Goal: Task Accomplishment & Management: Manage account settings

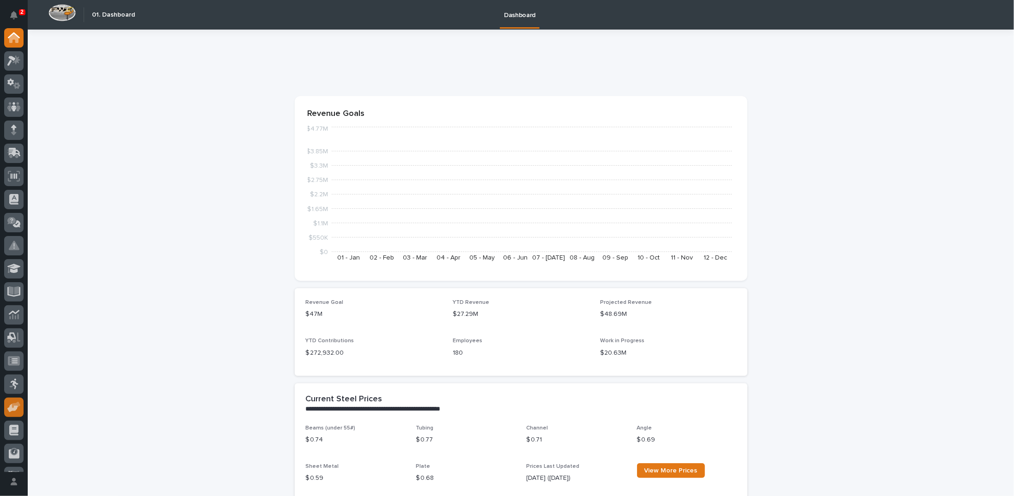
click at [18, 409] on icon at bounding box center [13, 407] width 13 height 11
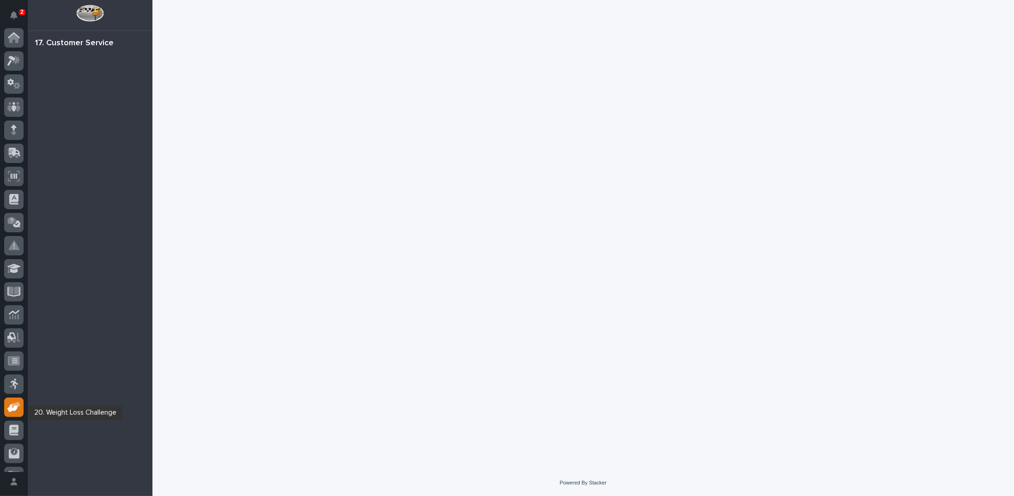
scroll to position [41, 0]
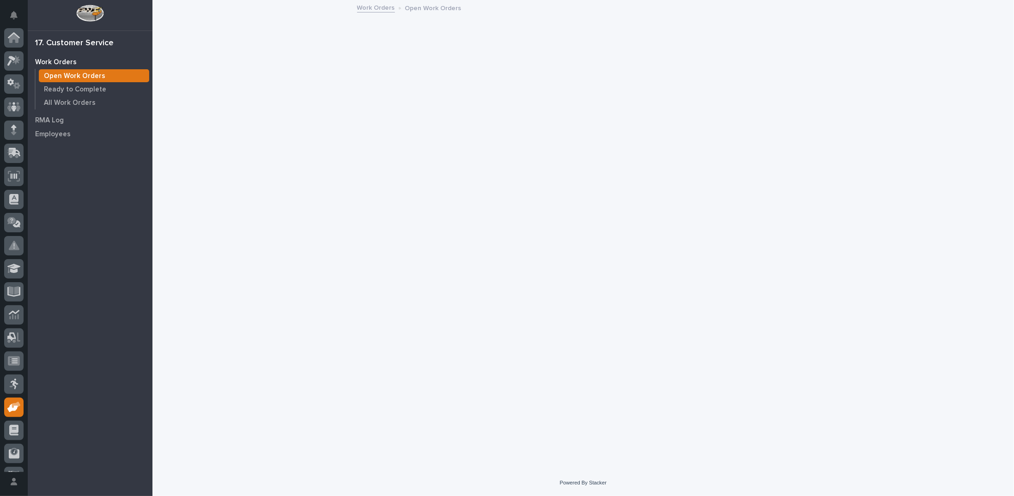
scroll to position [41, 0]
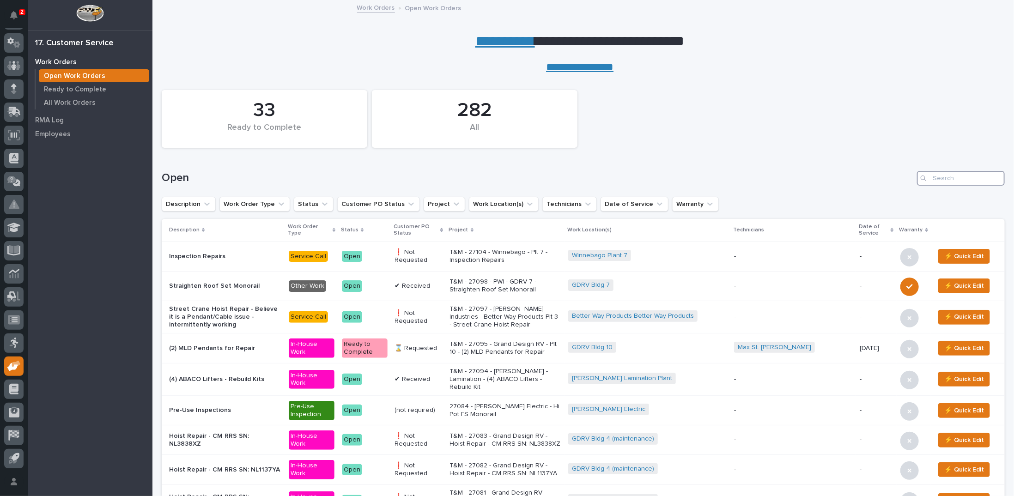
click at [965, 178] on input "Search" at bounding box center [961, 178] width 88 height 15
type input "27095"
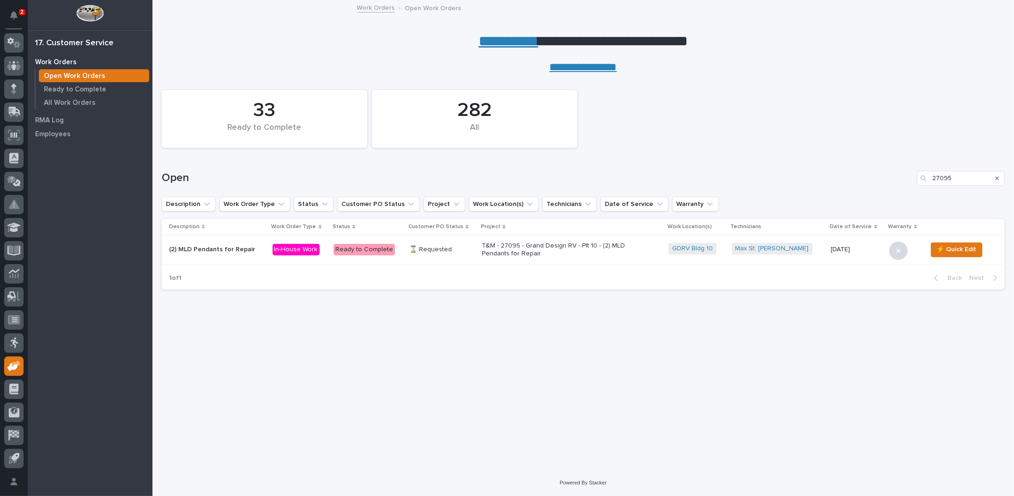
click at [552, 253] on p "T&M - 27095 - Grand Design RV - Plt 10 - (2) MLD Pendants for Repair" at bounding box center [563, 250] width 162 height 16
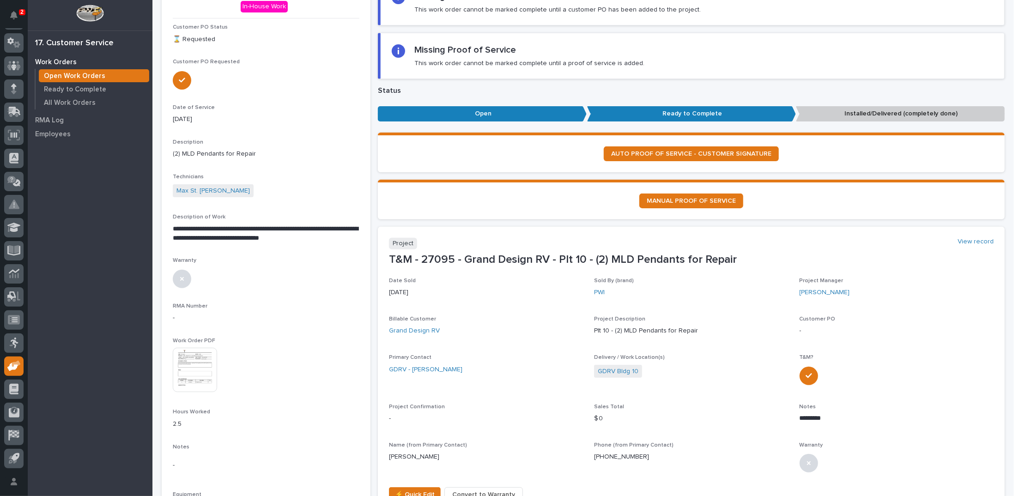
scroll to position [185, 0]
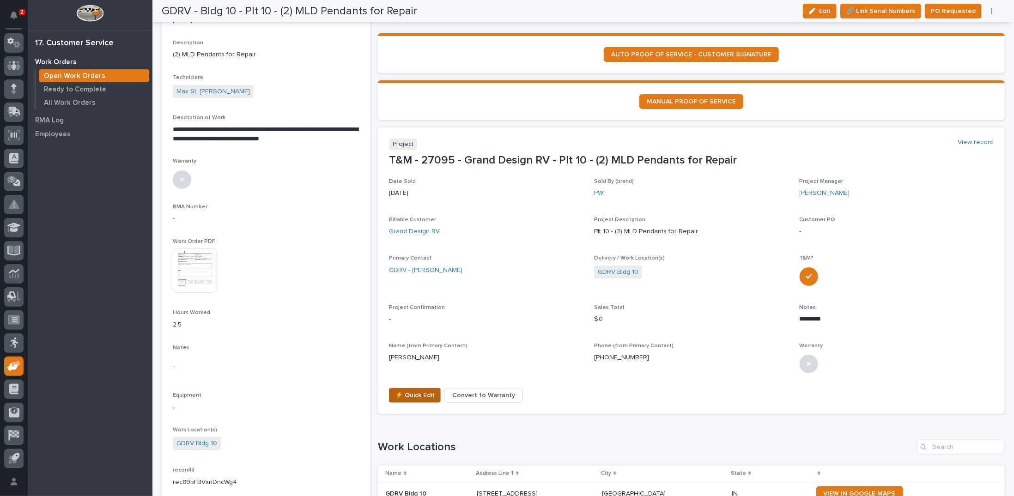
click at [403, 392] on span "⚡ Quick Edit" at bounding box center [415, 395] width 40 height 11
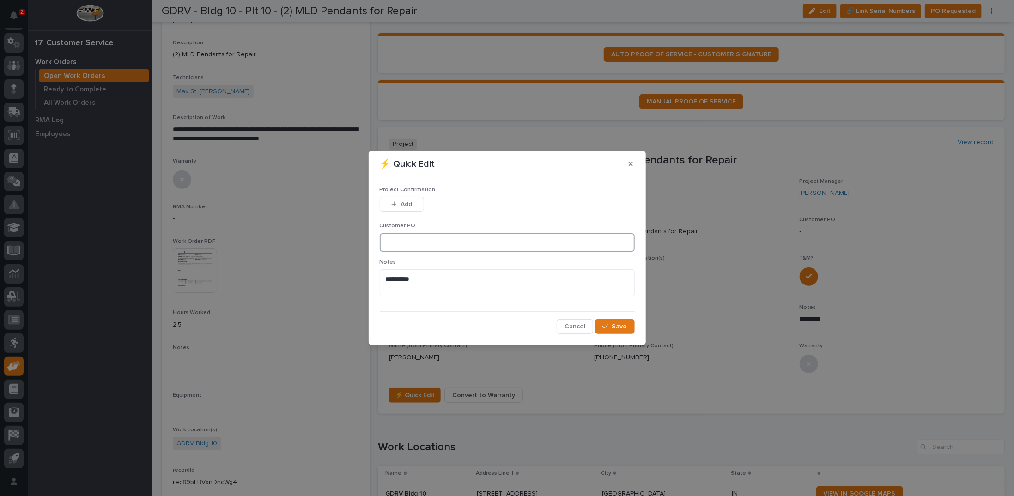
click at [407, 244] on input at bounding box center [507, 242] width 255 height 18
type input "CP10-1053196"
click at [396, 206] on icon "button" at bounding box center [394, 204] width 6 height 6
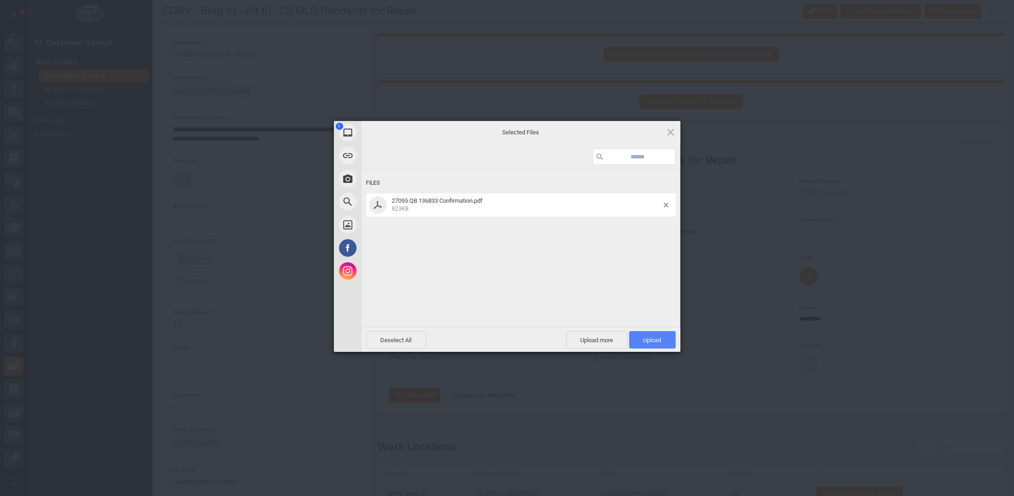
click at [651, 342] on span "Upload 1" at bounding box center [653, 340] width 18 height 7
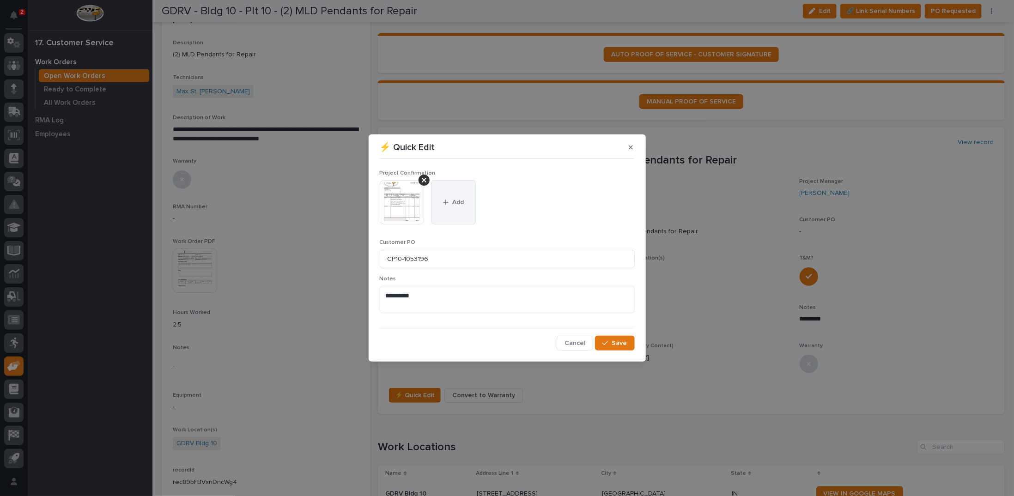
click at [458, 198] on span "Add" at bounding box center [458, 202] width 12 height 8
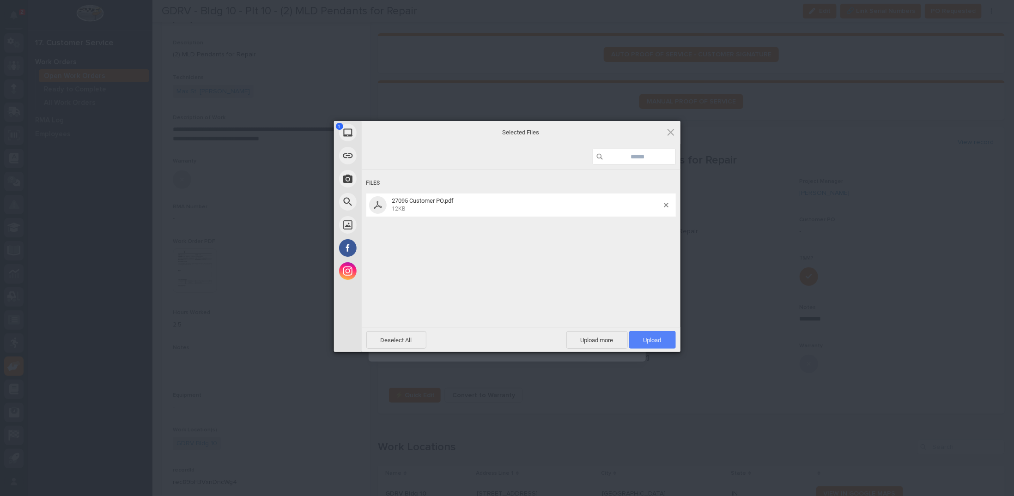
click at [653, 342] on span "Upload 1" at bounding box center [653, 340] width 18 height 7
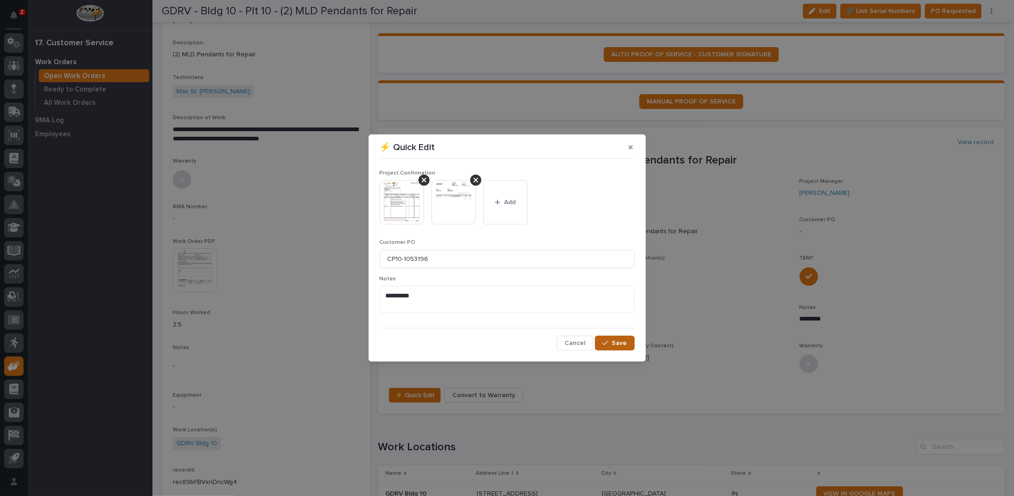
click at [615, 346] on span "Save" at bounding box center [619, 343] width 15 height 8
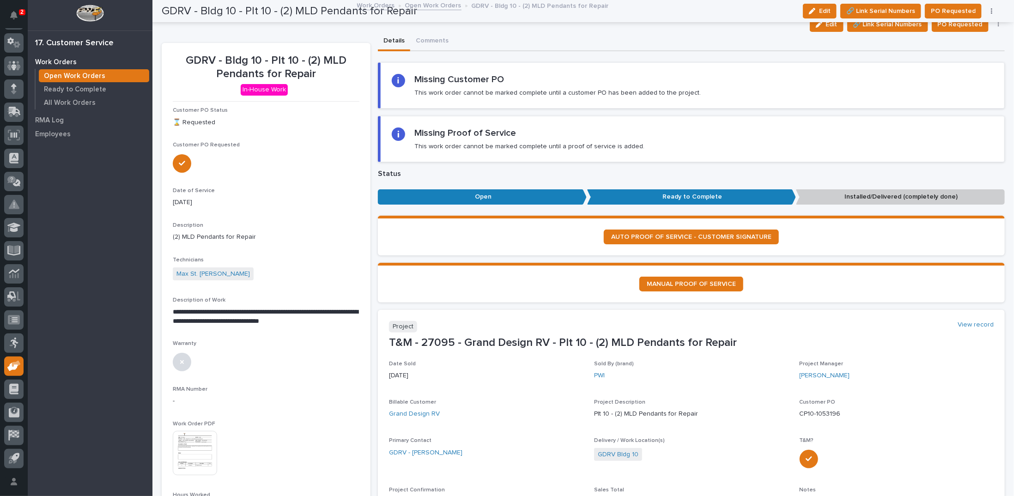
scroll to position [0, 0]
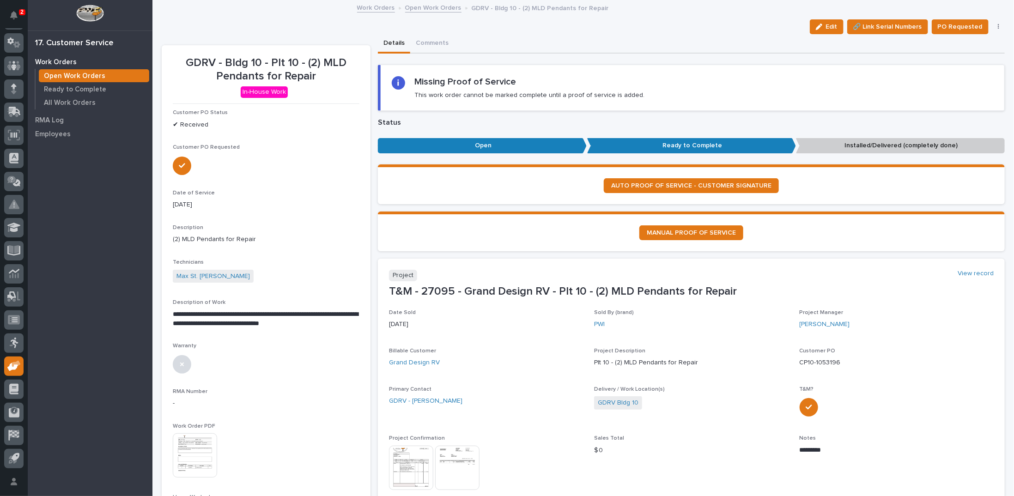
click at [418, 7] on link "Open Work Orders" at bounding box center [433, 7] width 56 height 11
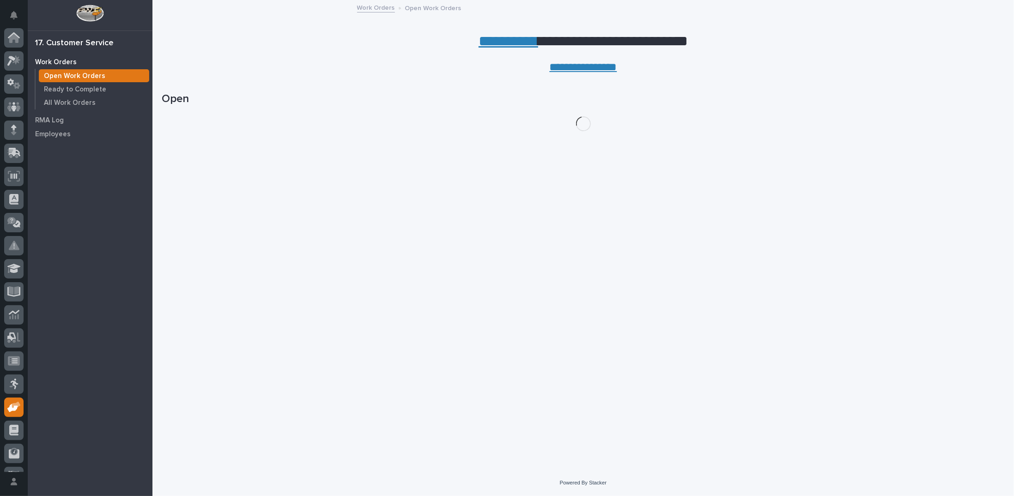
scroll to position [41, 0]
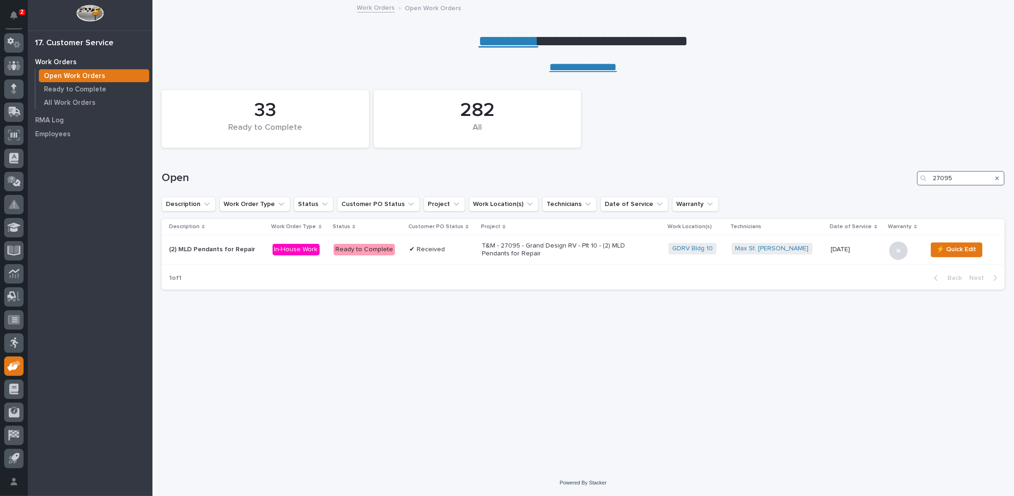
drag, startPoint x: 949, startPoint y: 177, endPoint x: 879, endPoint y: 171, distance: 70.9
click at [882, 174] on div "Open 27095" at bounding box center [583, 178] width 843 height 15
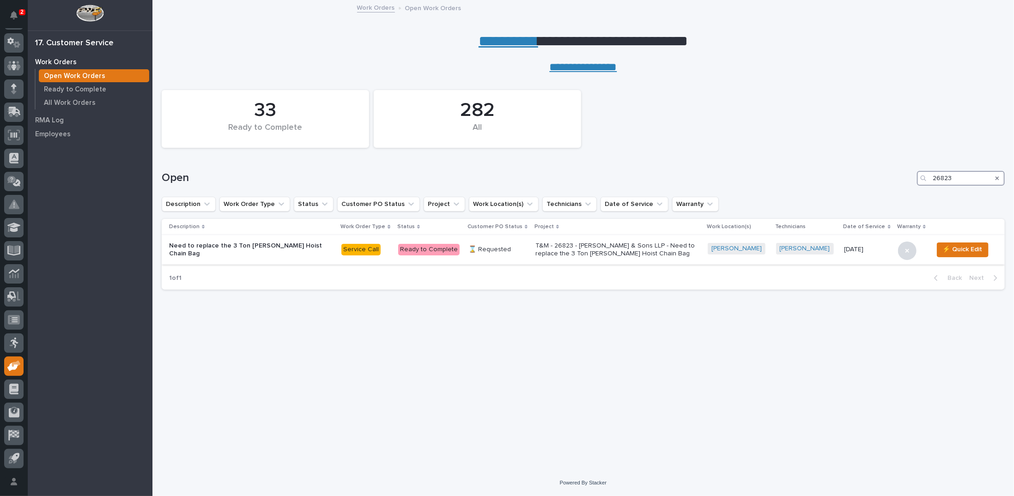
type input "26823"
click at [623, 248] on p "T&M - 26823 - DA Hochstetler & Sons LLP - Need to replace the 3 Ton Starke Hois…" at bounding box center [617, 250] width 162 height 16
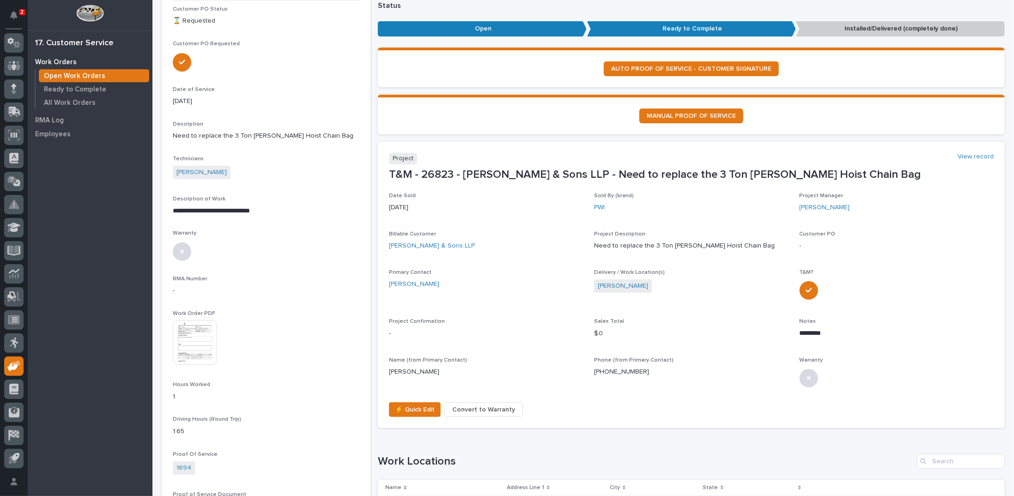
scroll to position [139, 0]
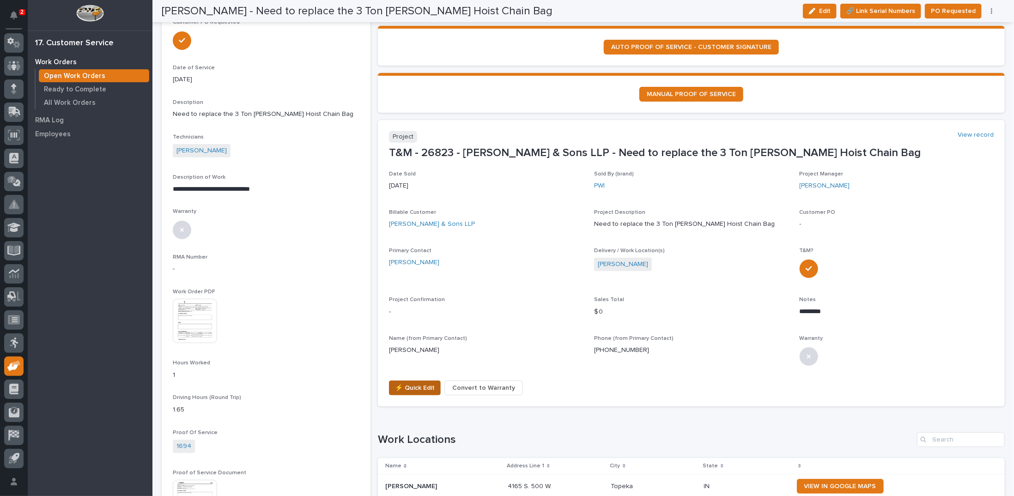
click at [396, 388] on span "⚡ Quick Edit" at bounding box center [415, 388] width 40 height 11
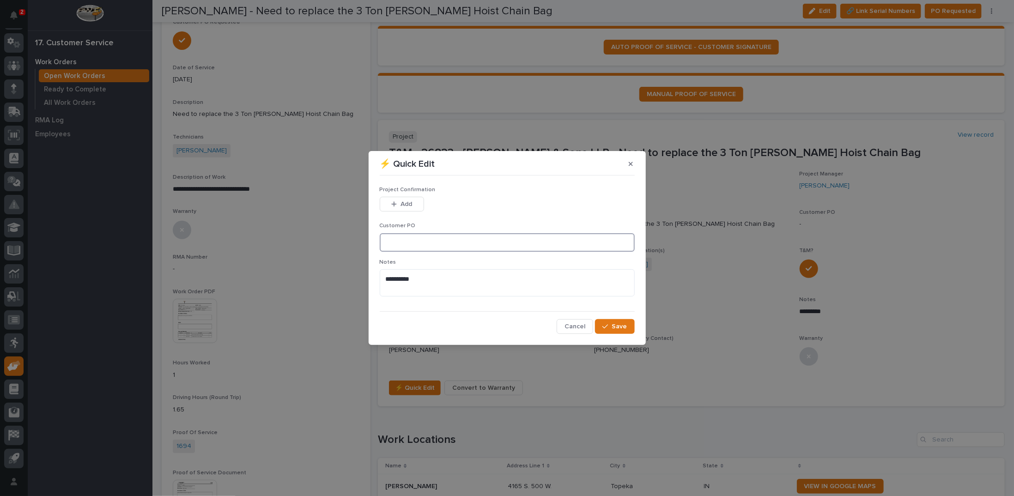
click at [431, 244] on input at bounding box center [507, 242] width 255 height 18
type input "82825LH"
click at [395, 206] on icon "button" at bounding box center [394, 204] width 6 height 6
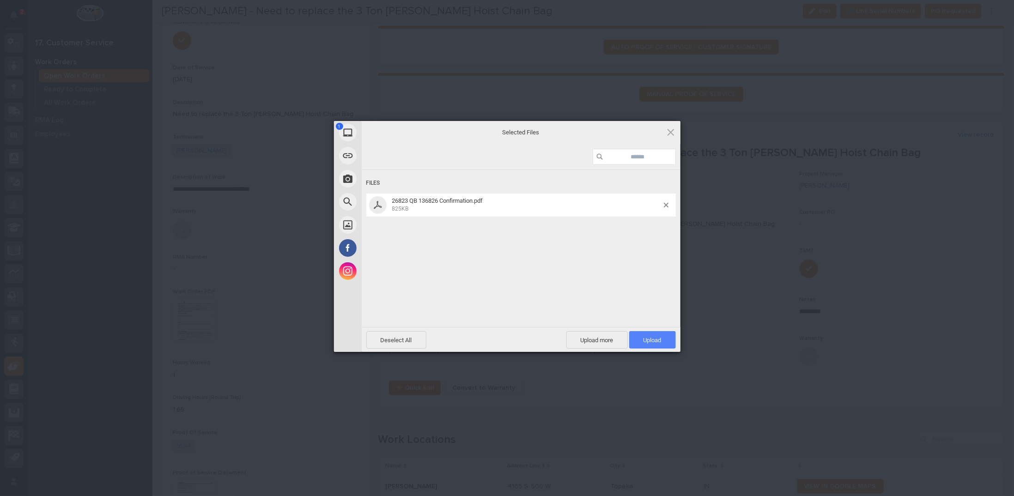
click at [655, 342] on span "Upload 1" at bounding box center [653, 340] width 18 height 7
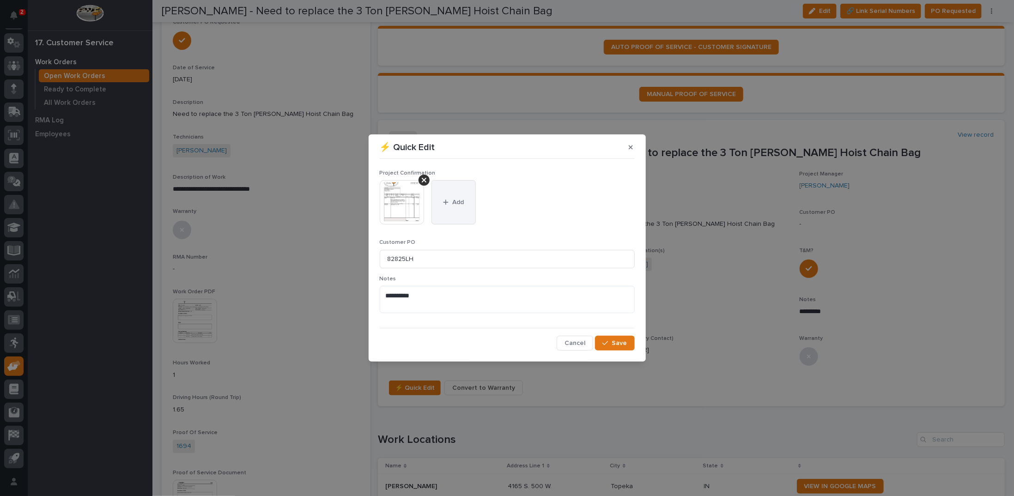
click at [457, 210] on button "Add" at bounding box center [454, 202] width 44 height 44
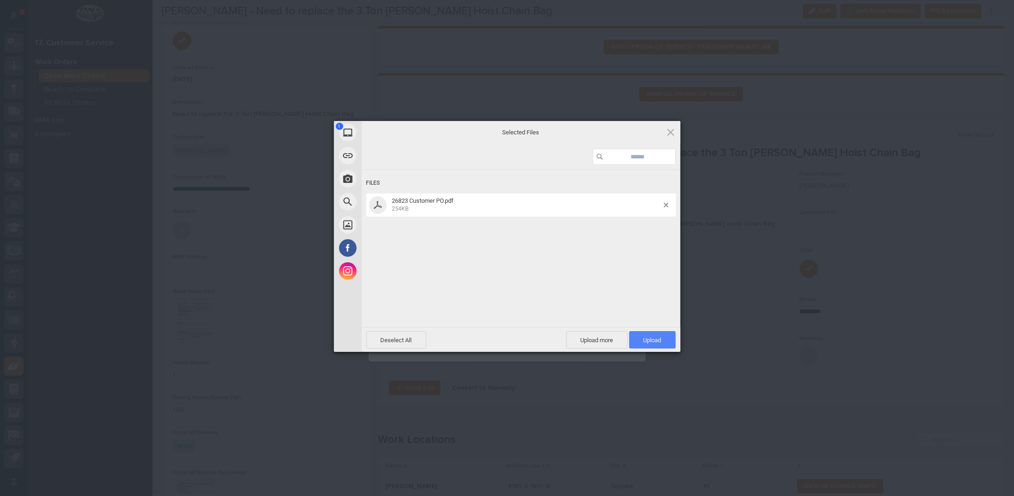
click at [647, 342] on span "Upload 1" at bounding box center [653, 340] width 18 height 7
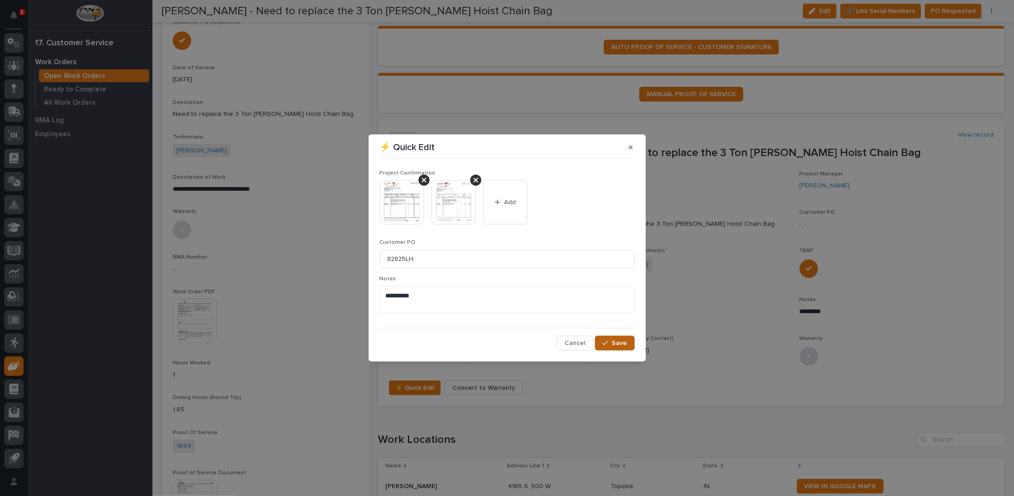
click at [610, 349] on button "Save" at bounding box center [614, 343] width 39 height 15
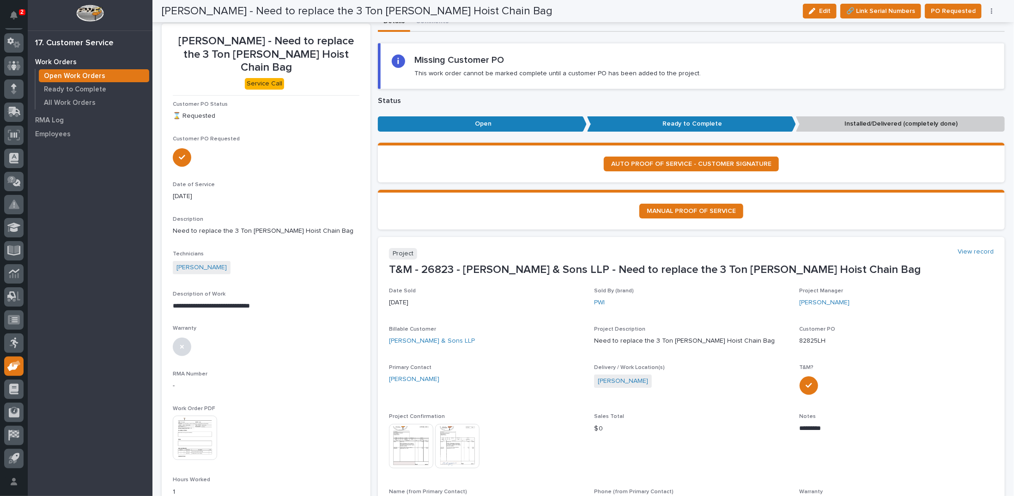
scroll to position [0, 0]
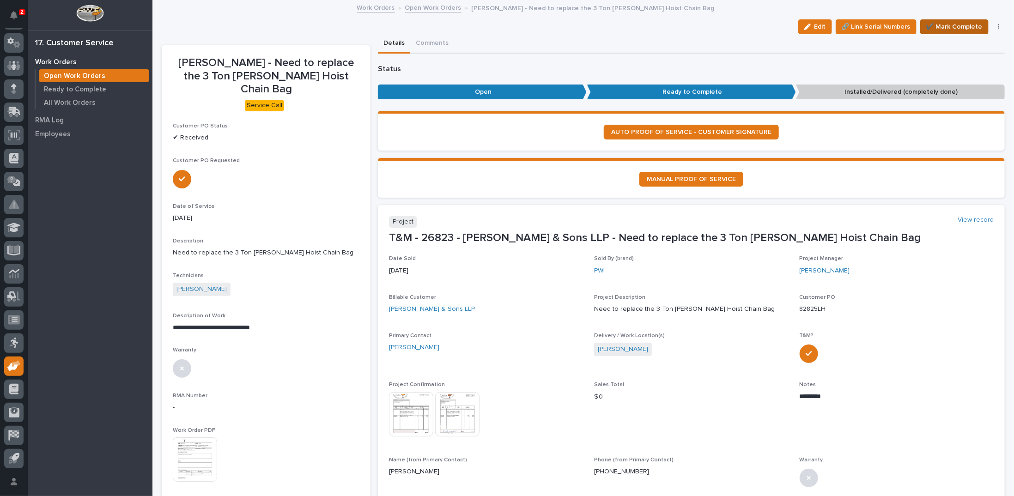
click at [932, 24] on span "✔️ Mark Complete" at bounding box center [955, 26] width 56 height 11
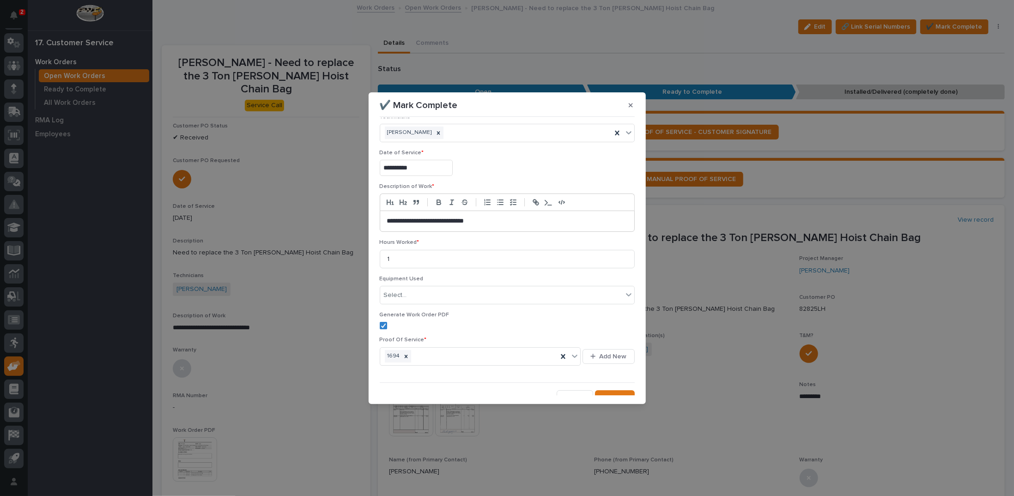
scroll to position [22, 0]
click at [607, 390] on div "button" at bounding box center [607, 390] width 9 height 6
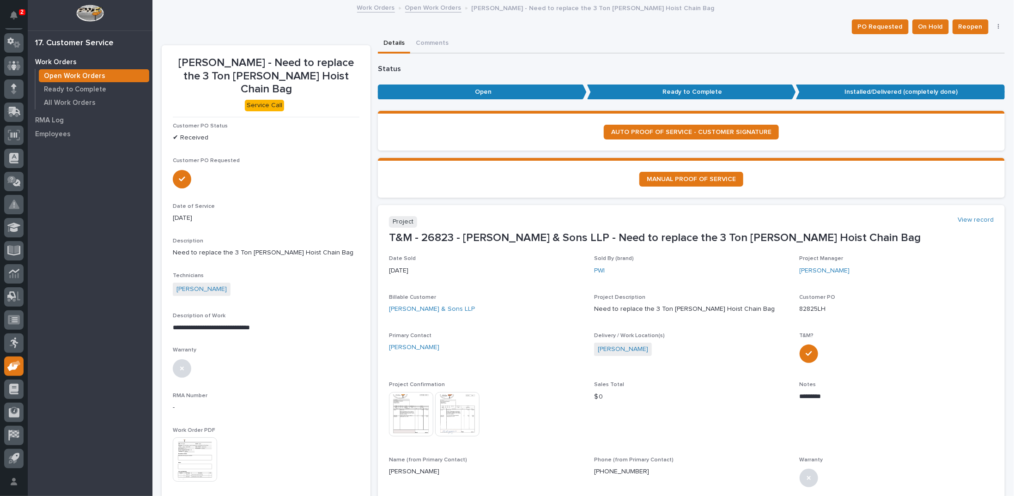
click at [423, 9] on link "Open Work Orders" at bounding box center [433, 7] width 56 height 11
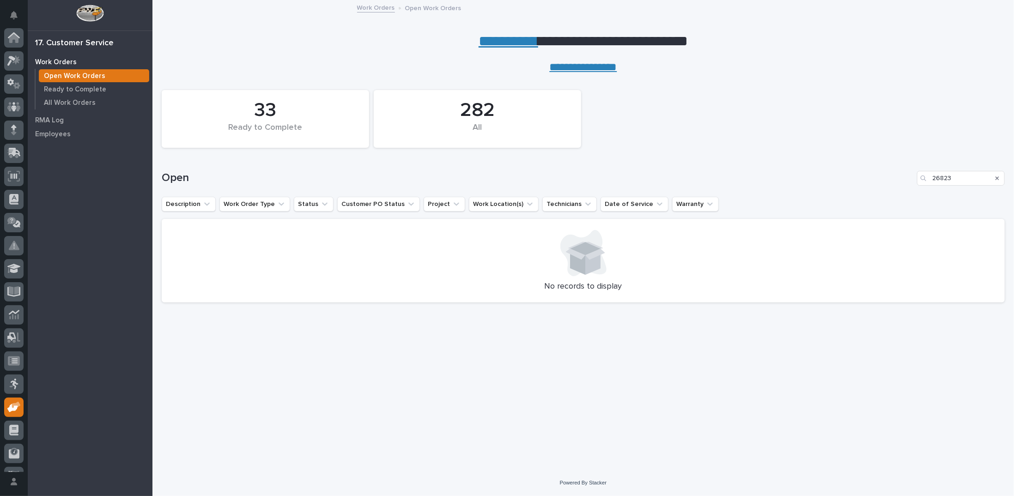
scroll to position [41, 0]
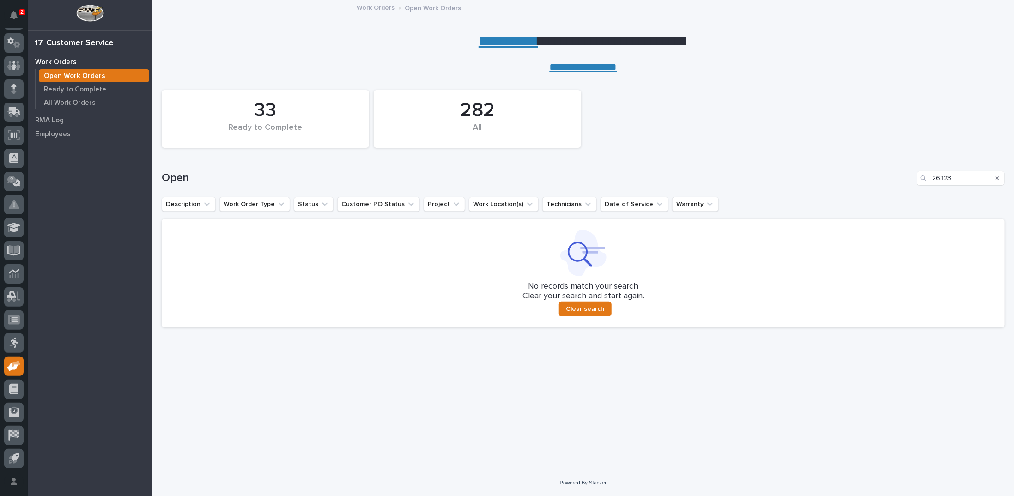
click at [1000, 177] on div "Search" at bounding box center [997, 178] width 15 height 15
click at [999, 177] on icon "Search" at bounding box center [998, 179] width 4 height 4
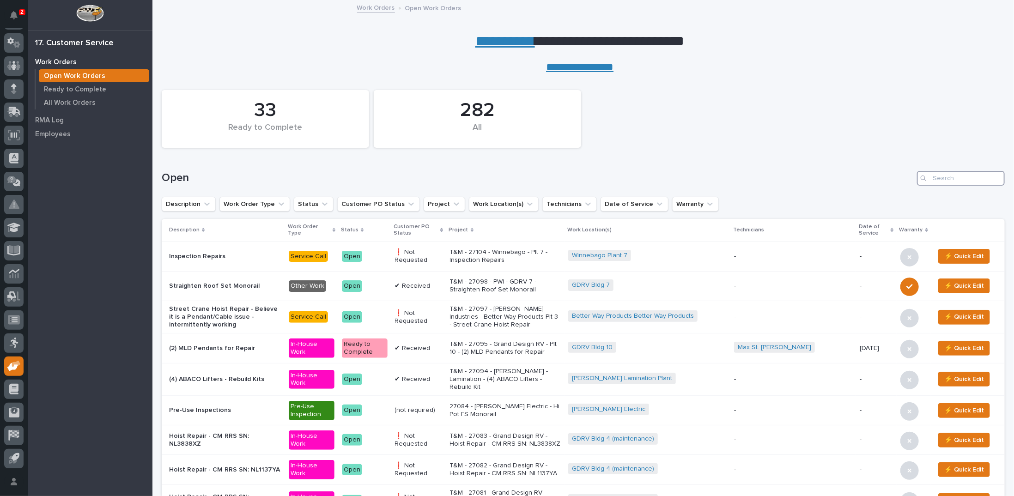
click at [932, 176] on input "Search" at bounding box center [961, 178] width 88 height 15
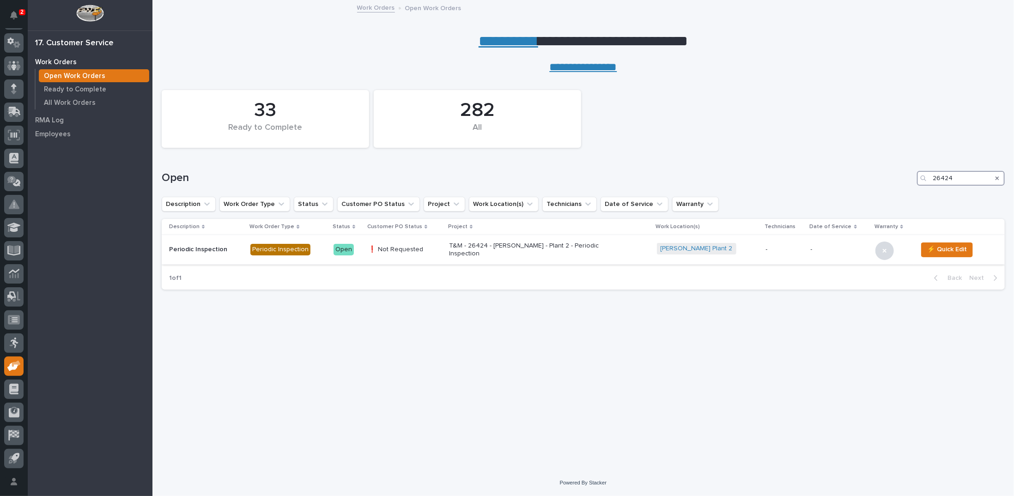
type input "26424"
click at [554, 251] on p "T&M - 26424 - Brinkley RV - Plant 2 - Periodic Inspection" at bounding box center [530, 250] width 162 height 16
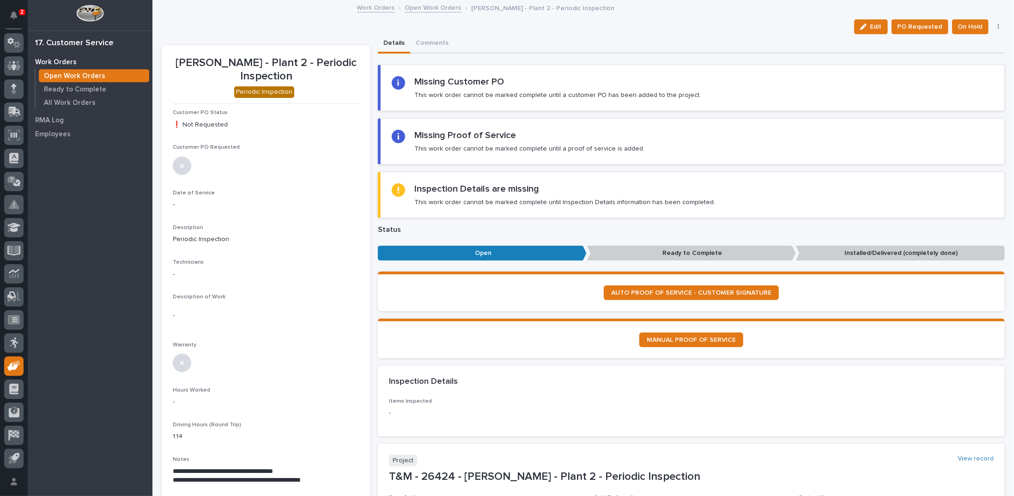
click at [440, 6] on link "Open Work Orders" at bounding box center [433, 7] width 56 height 11
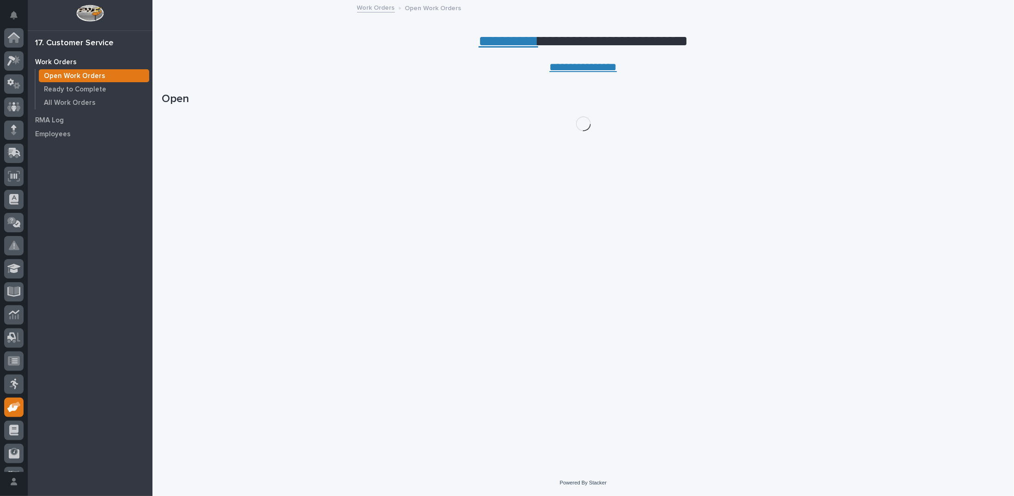
scroll to position [41, 0]
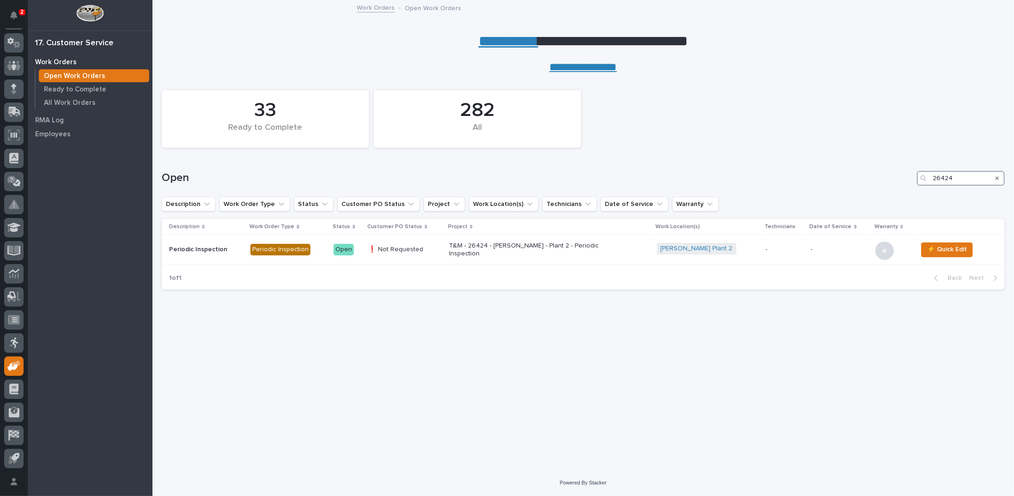
drag, startPoint x: 950, startPoint y: 179, endPoint x: 906, endPoint y: 165, distance: 46.2
click at [910, 172] on div "Open 26424" at bounding box center [583, 178] width 843 height 15
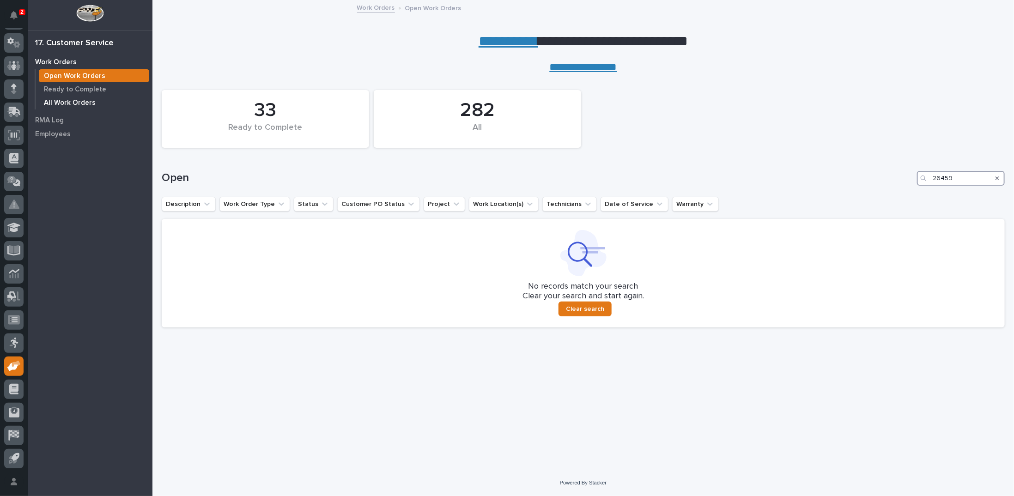
type input "26459"
click at [79, 104] on p "All Work Orders" at bounding box center [70, 103] width 52 height 8
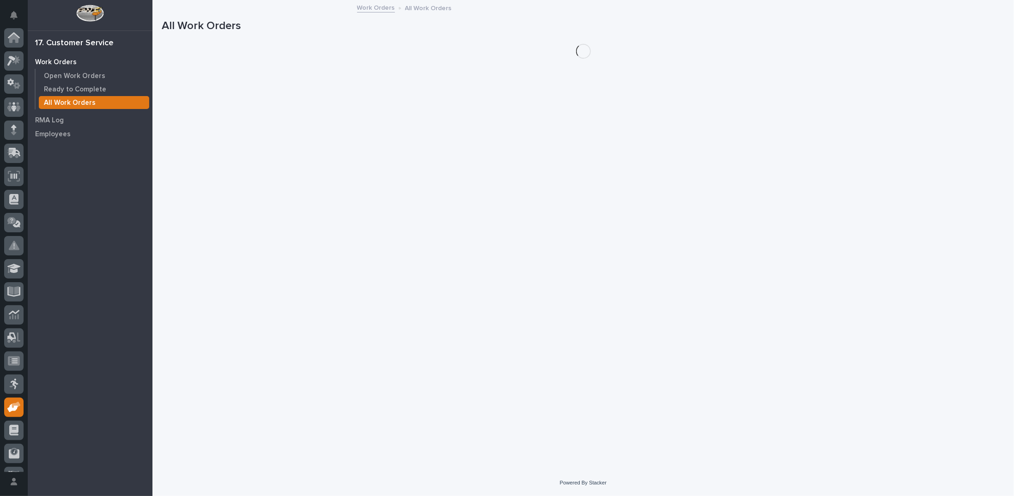
scroll to position [41, 0]
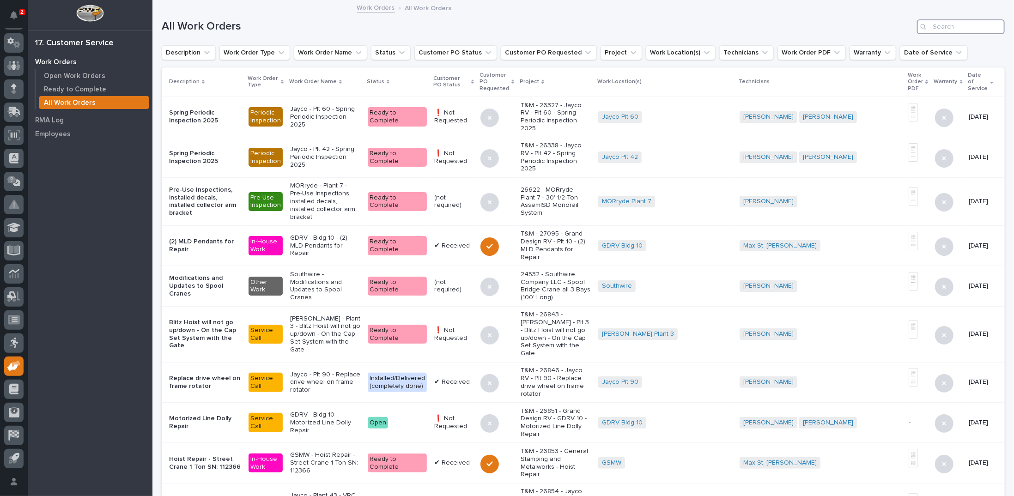
click at [969, 25] on input "Search" at bounding box center [961, 26] width 88 height 15
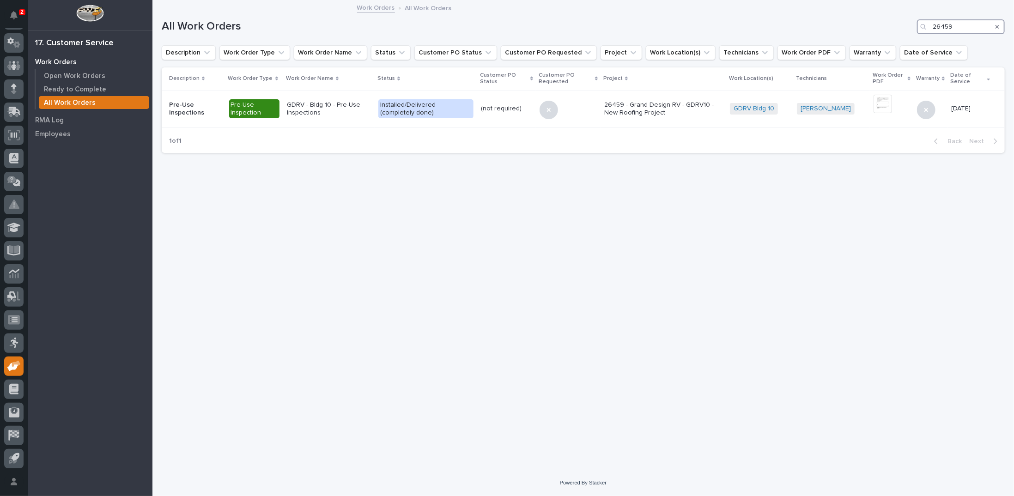
drag, startPoint x: 965, startPoint y: 28, endPoint x: 941, endPoint y: 23, distance: 24.0
click at [941, 23] on input "26459" at bounding box center [961, 26] width 88 height 15
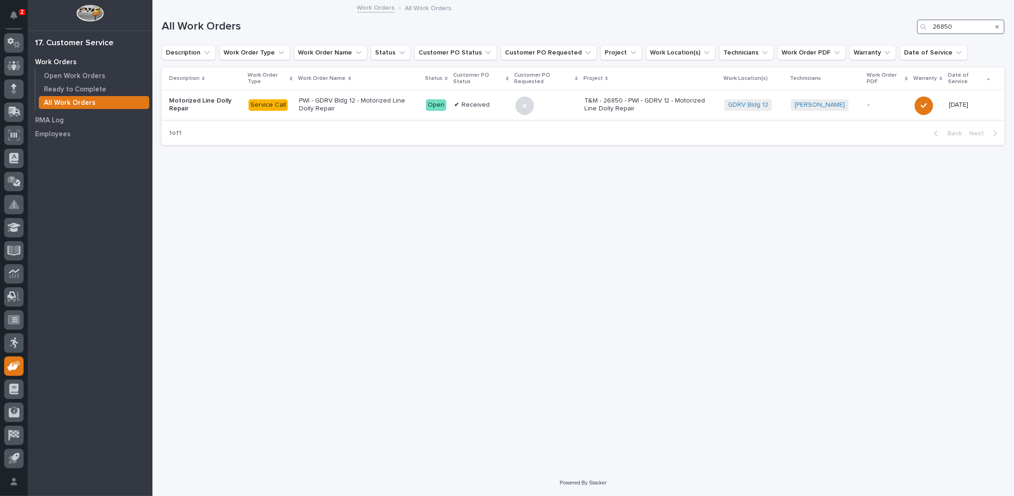
type input "26850"
click at [371, 100] on p "PWI - GDRV Bldg 12 - Motorized Line Dolly Repair" at bounding box center [358, 105] width 119 height 16
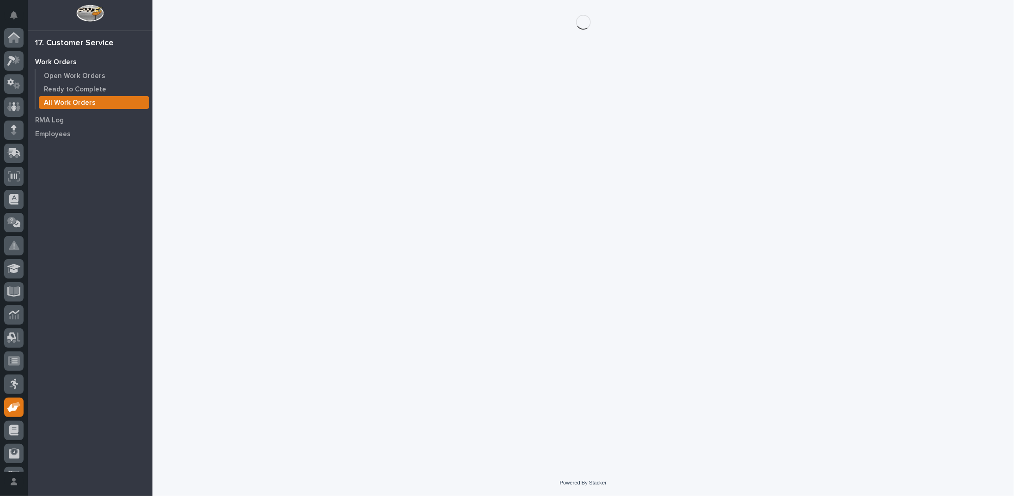
scroll to position [41, 0]
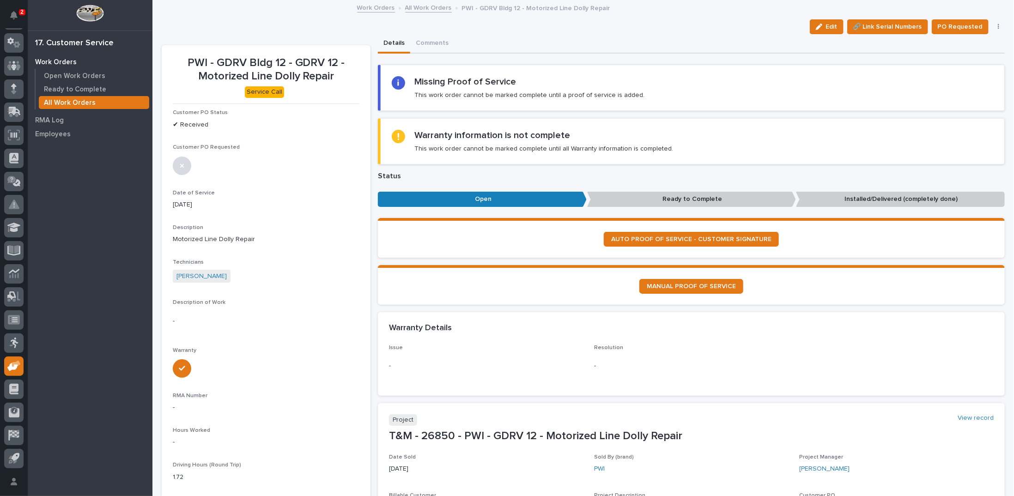
click at [409, 9] on link "All Work Orders" at bounding box center [428, 7] width 47 height 11
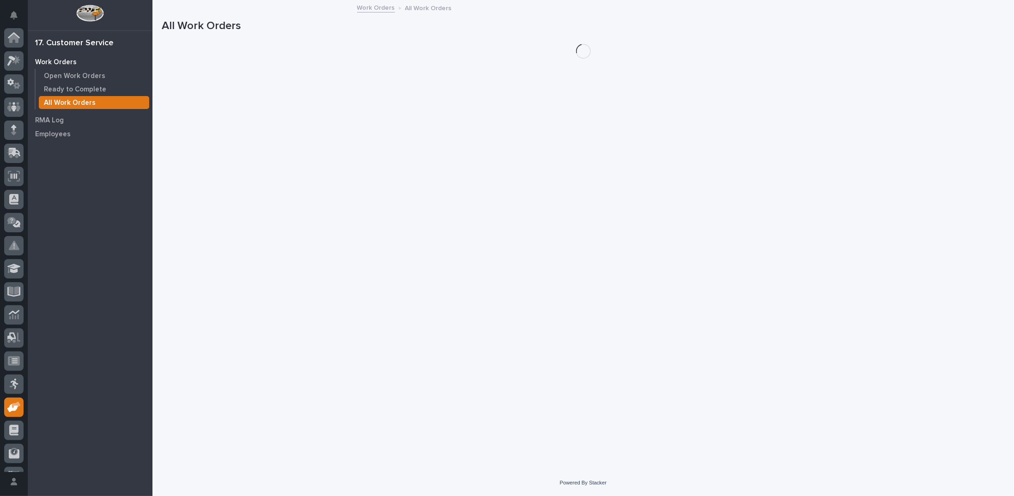
scroll to position [41, 0]
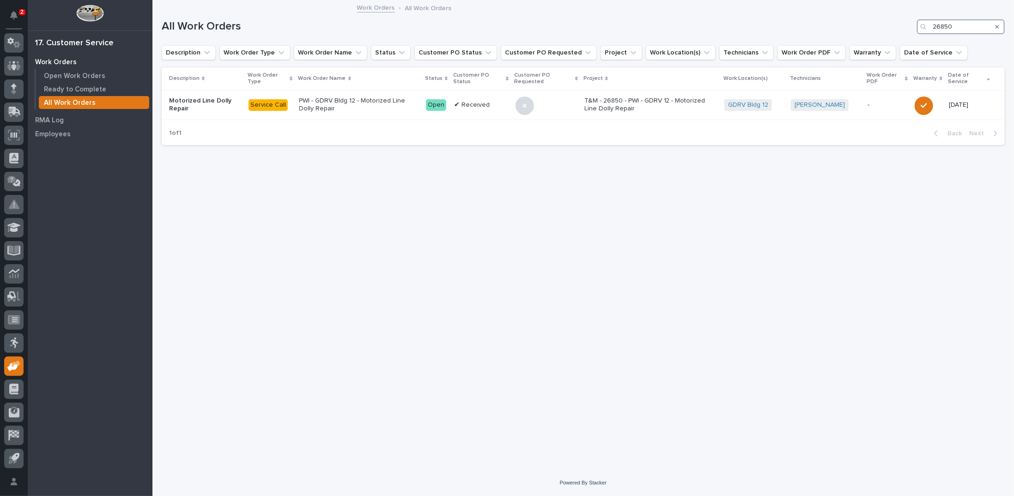
drag, startPoint x: 955, startPoint y: 27, endPoint x: 913, endPoint y: 21, distance: 42.1
click at [913, 21] on div "All Work Orders 26850" at bounding box center [583, 26] width 843 height 15
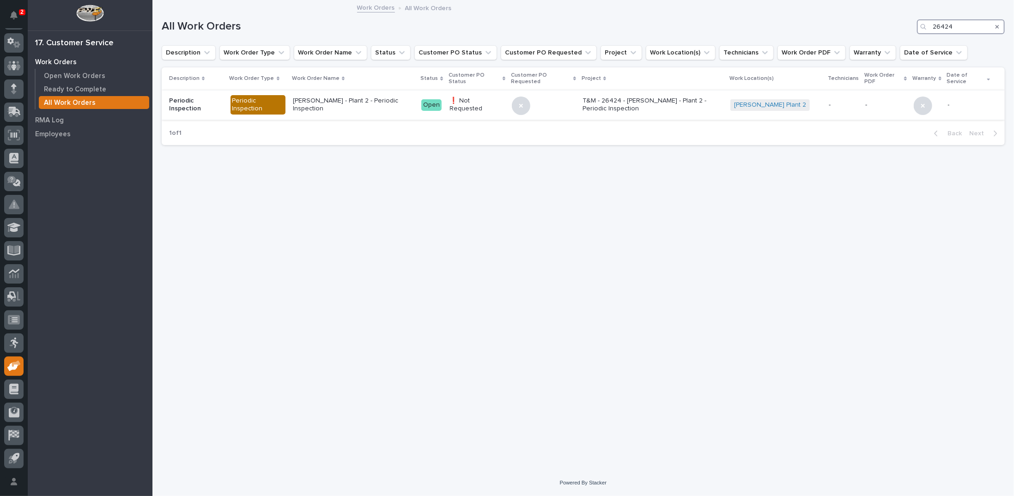
type input "26424"
click at [665, 100] on p "T&M - 26424 - Brinkley RV - Plant 2 - Periodic Inspection" at bounding box center [653, 105] width 141 height 16
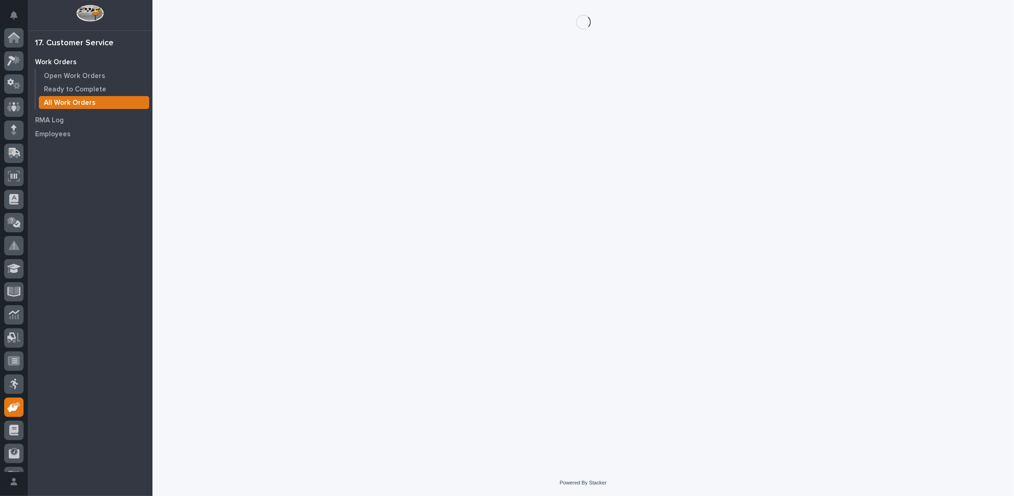
scroll to position [41, 0]
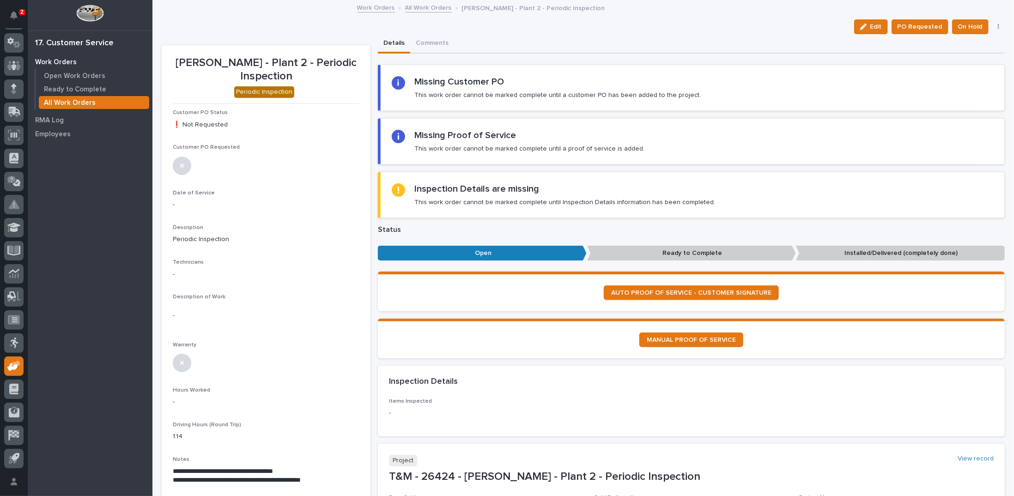
click at [415, 8] on link "All Work Orders" at bounding box center [428, 7] width 47 height 11
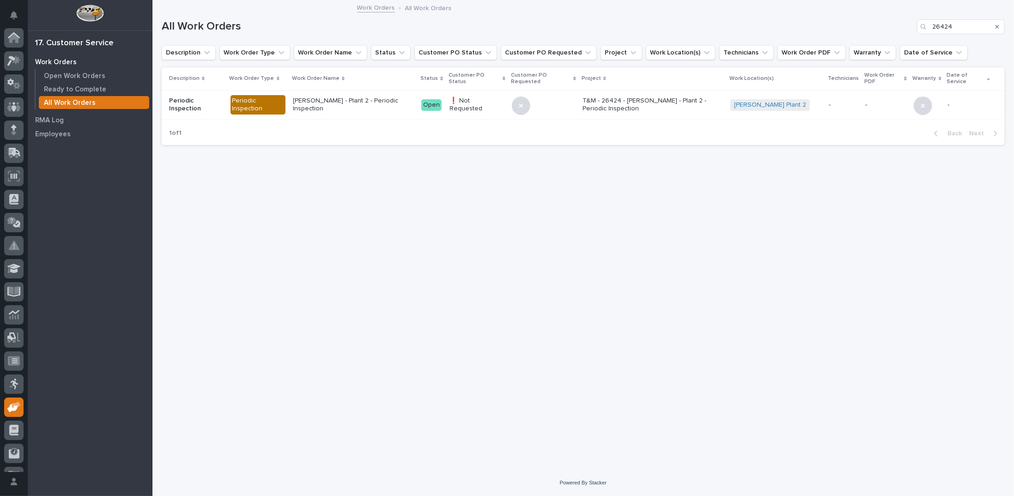
scroll to position [41, 0]
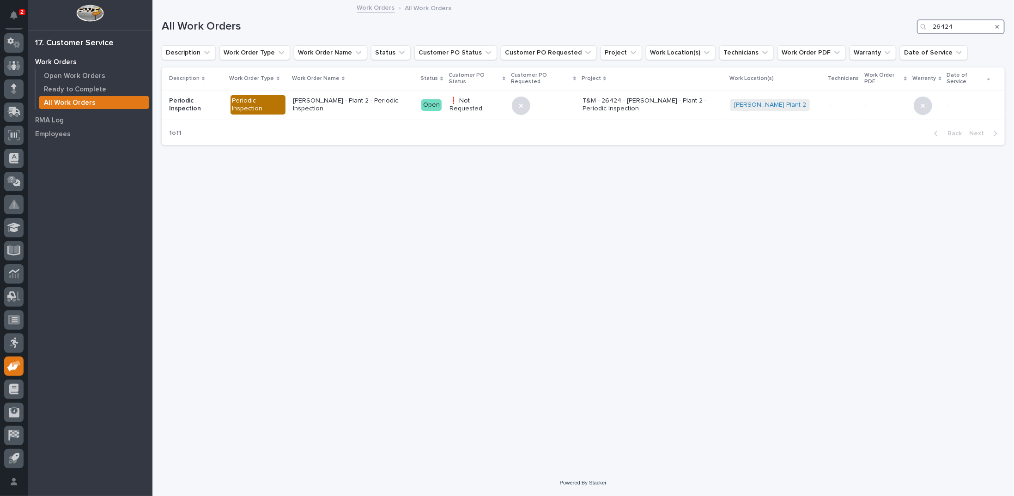
drag, startPoint x: 960, startPoint y: 28, endPoint x: 878, endPoint y: 26, distance: 81.8
click at [878, 26] on div "All Work Orders 26424" at bounding box center [583, 26] width 843 height 15
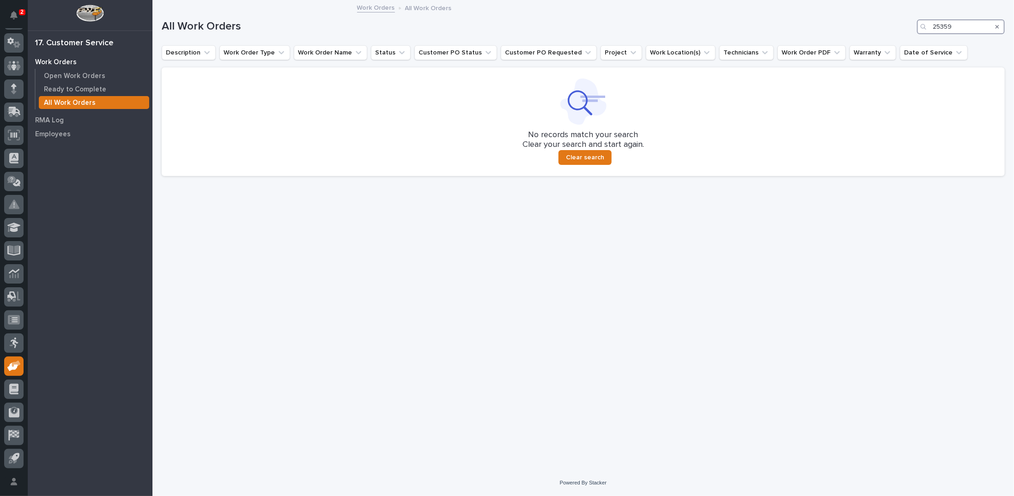
type input "25359"
drag, startPoint x: 952, startPoint y: 25, endPoint x: 904, endPoint y: 24, distance: 47.6
click at [904, 24] on div "All Work Orders 25359" at bounding box center [583, 26] width 843 height 15
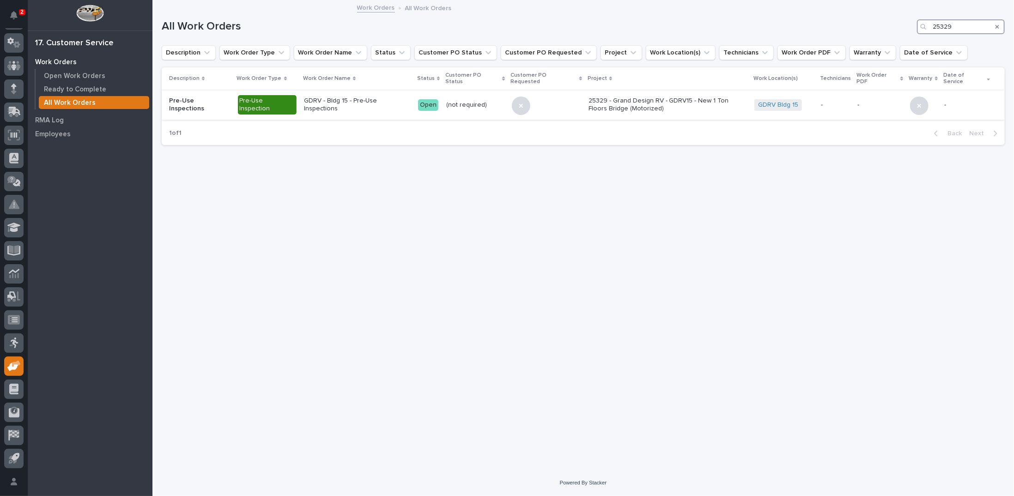
type input "25329"
click at [624, 100] on p "25329 - Grand Design RV - GDRV15 - New 1 Ton Floors Bridge (Motorized)" at bounding box center [668, 105] width 159 height 16
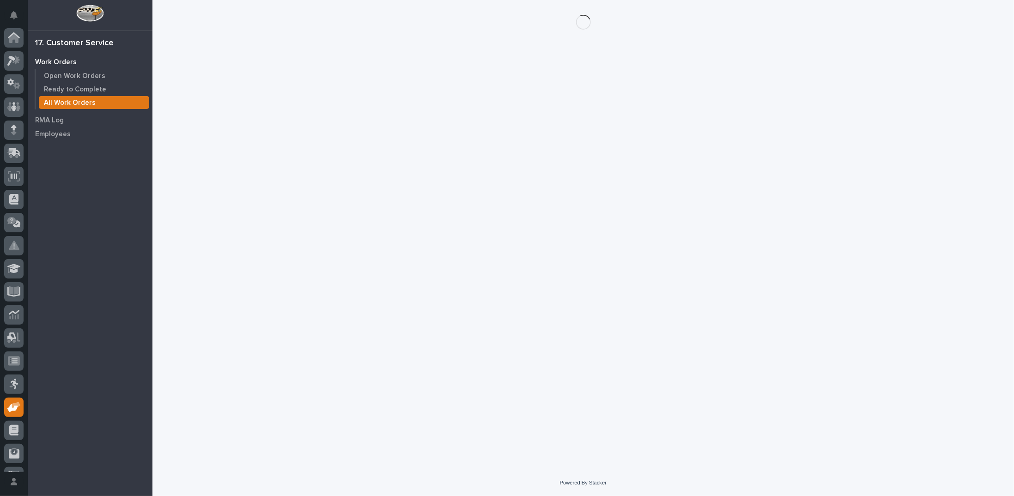
scroll to position [41, 0]
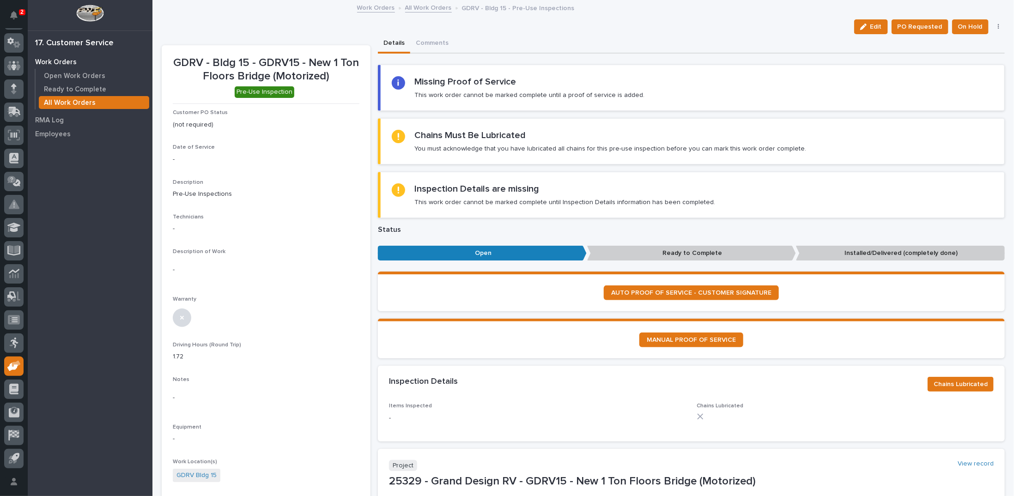
click at [427, 7] on link "All Work Orders" at bounding box center [428, 7] width 47 height 11
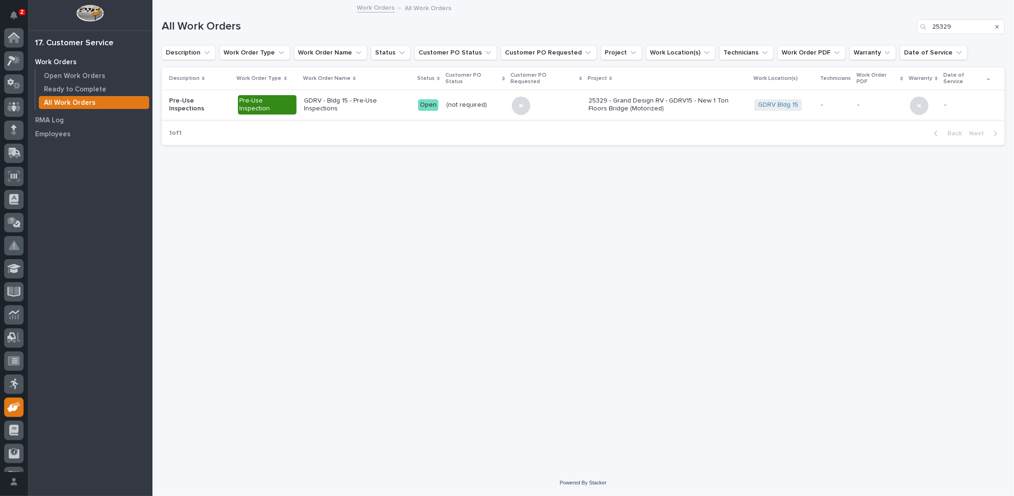
scroll to position [41, 0]
drag, startPoint x: 954, startPoint y: 27, endPoint x: 912, endPoint y: 26, distance: 42.1
click at [913, 28] on div "All Work Orders 25329" at bounding box center [583, 26] width 843 height 15
paste input "807"
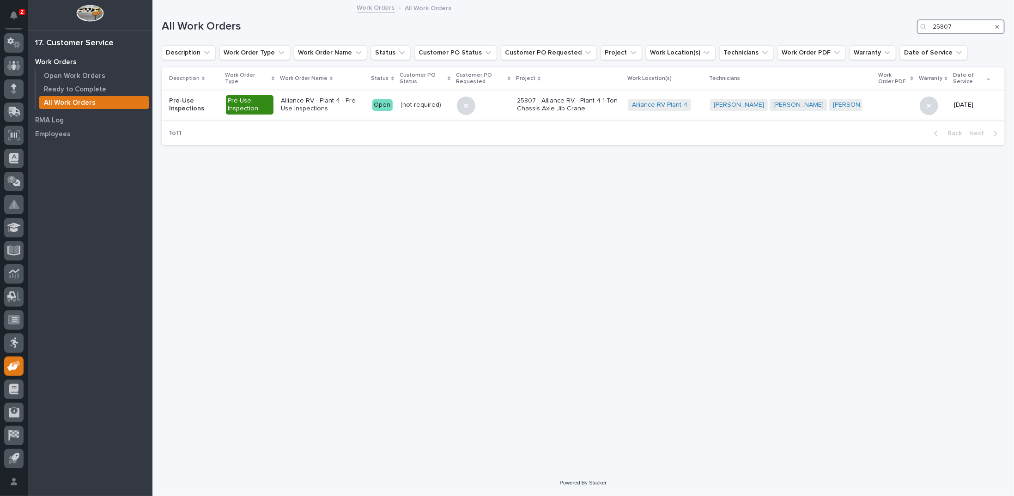
type input "25807"
click at [604, 102] on p "25807 - Alliance RV - Plant 4 1-Ton Chassis Axle Jib Crane" at bounding box center [569, 105] width 104 height 16
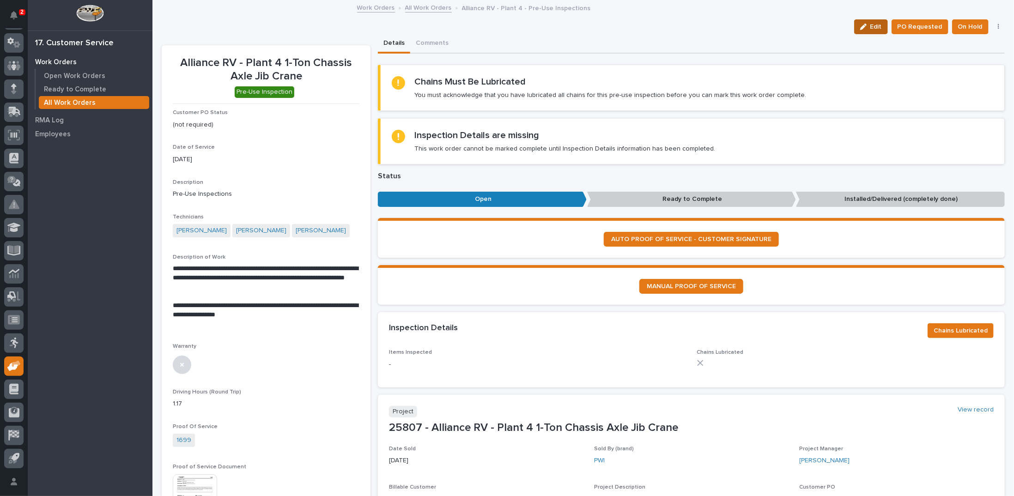
click at [872, 26] on span "Edit" at bounding box center [877, 27] width 12 height 8
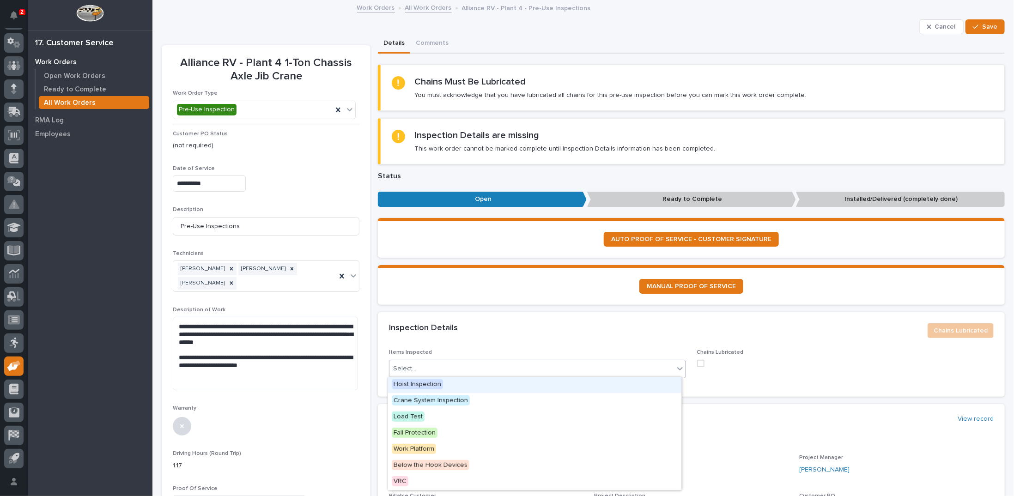
click at [677, 366] on icon at bounding box center [680, 368] width 9 height 9
click at [426, 396] on span "Crane System Inspection" at bounding box center [431, 401] width 78 height 10
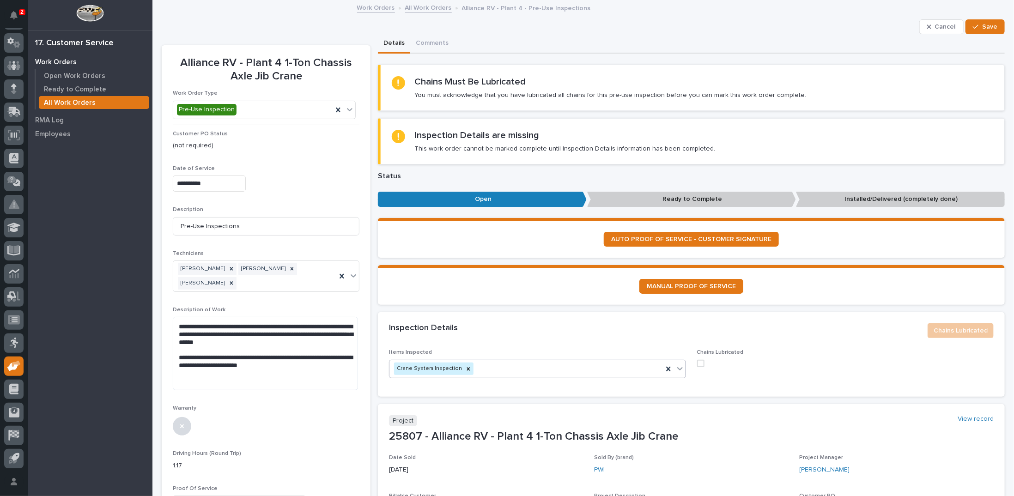
click at [676, 366] on icon at bounding box center [680, 368] width 9 height 9
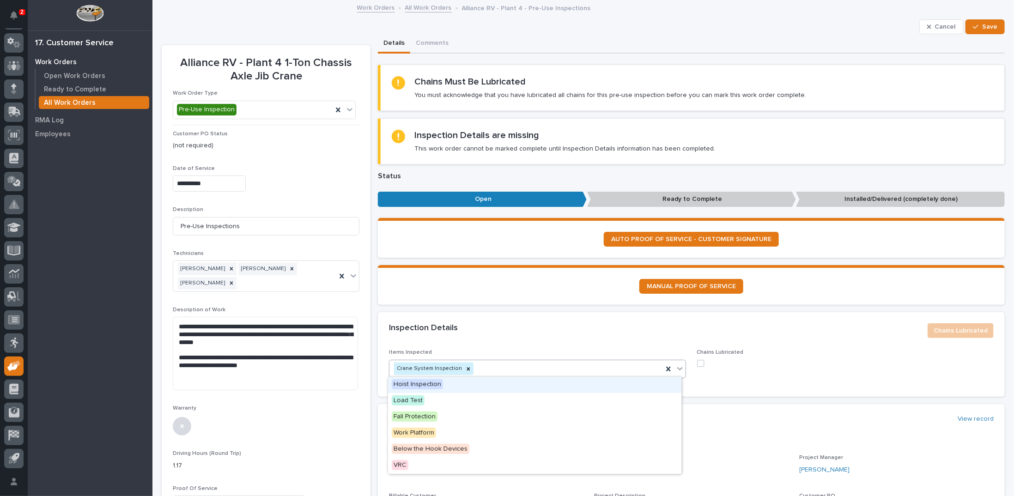
click at [426, 383] on span "Hoist Inspection" at bounding box center [417, 384] width 51 height 10
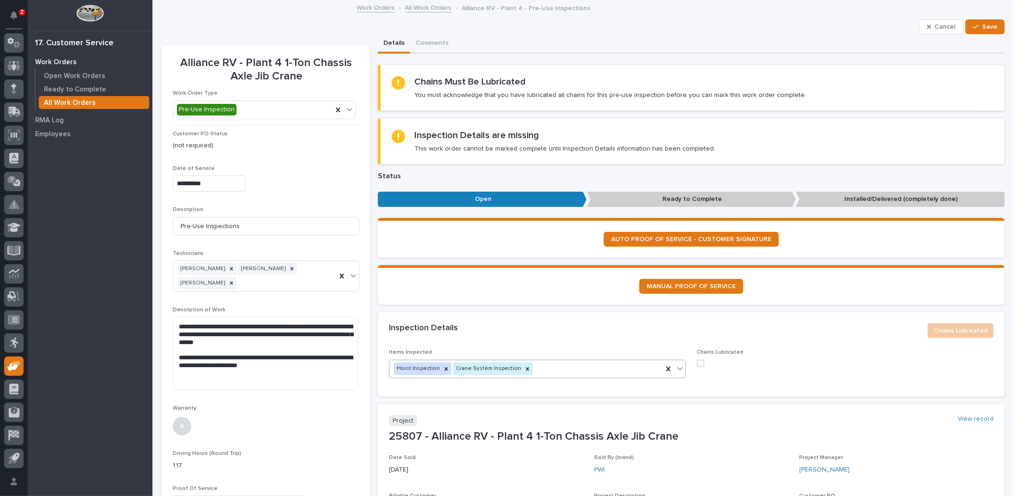
click at [677, 366] on icon at bounding box center [680, 368] width 9 height 9
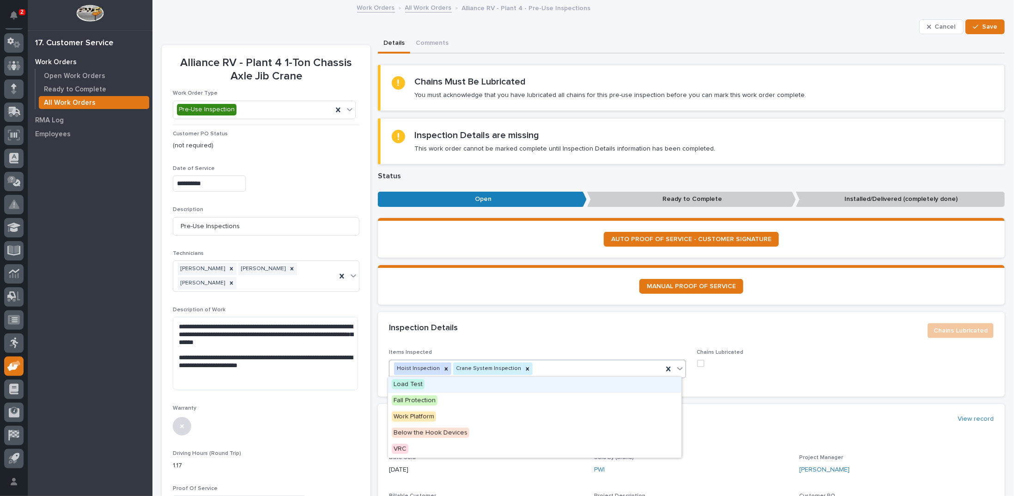
click at [406, 384] on span "Load Test" at bounding box center [408, 384] width 33 height 10
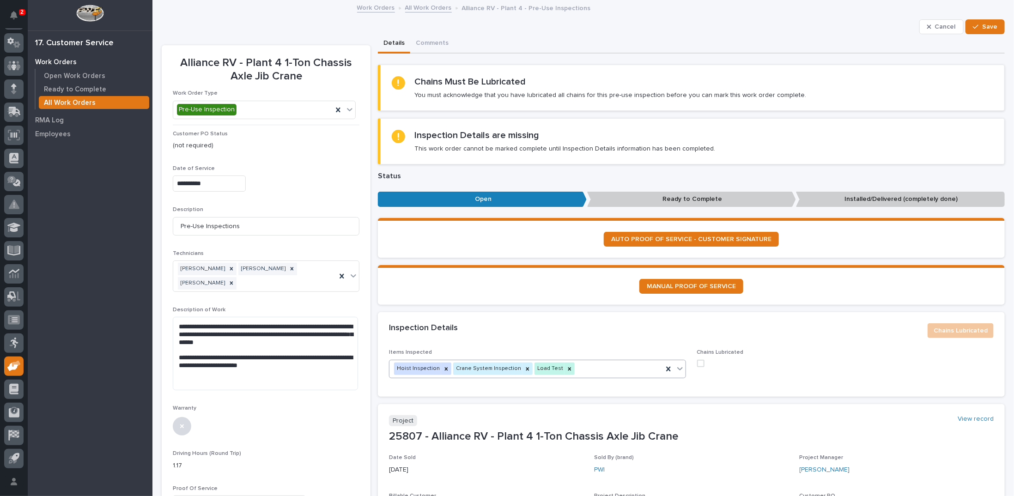
click at [697, 360] on span at bounding box center [700, 363] width 7 height 7
drag, startPoint x: 978, startPoint y: 28, endPoint x: 963, endPoint y: 44, distance: 22.6
click at [982, 28] on span "Save" at bounding box center [989, 27] width 15 height 8
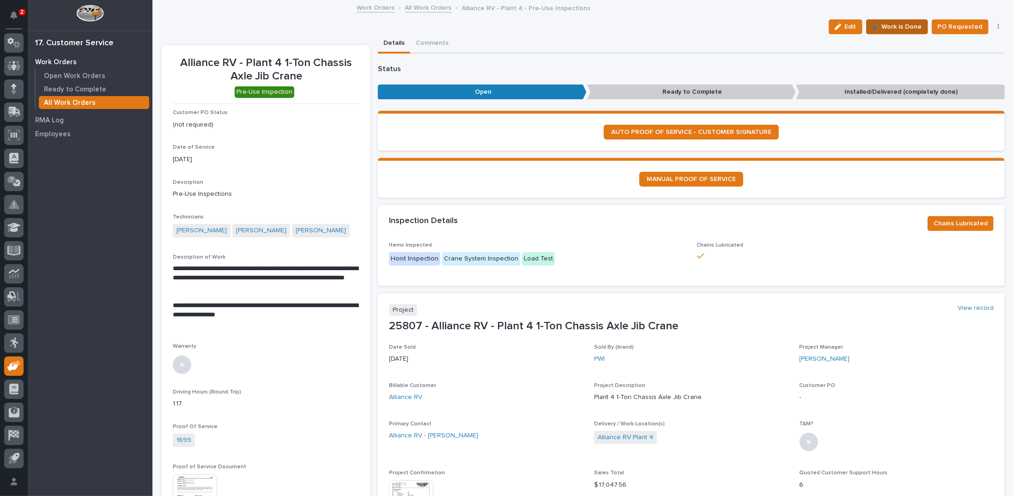
click at [895, 31] on span "✔️ Work is Done" at bounding box center [898, 26] width 50 height 11
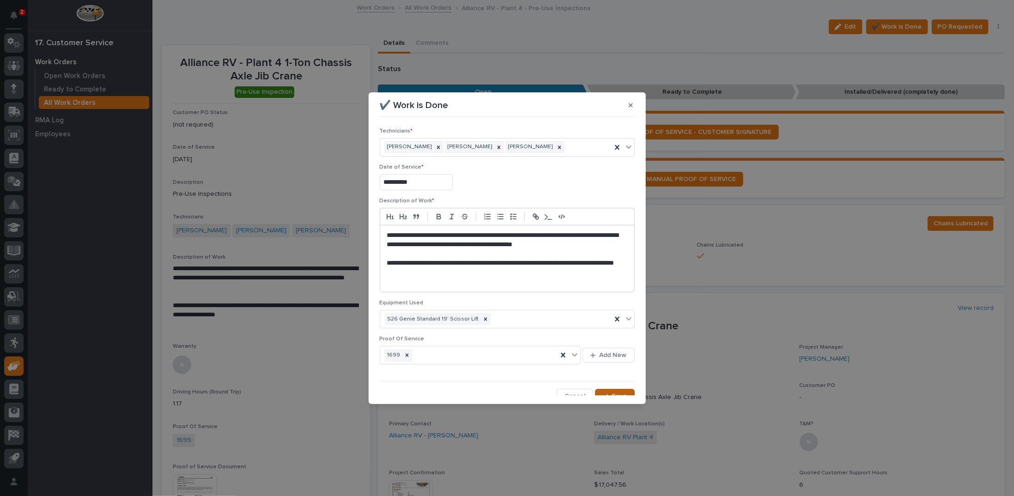
click at [615, 389] on button "Save" at bounding box center [614, 396] width 39 height 15
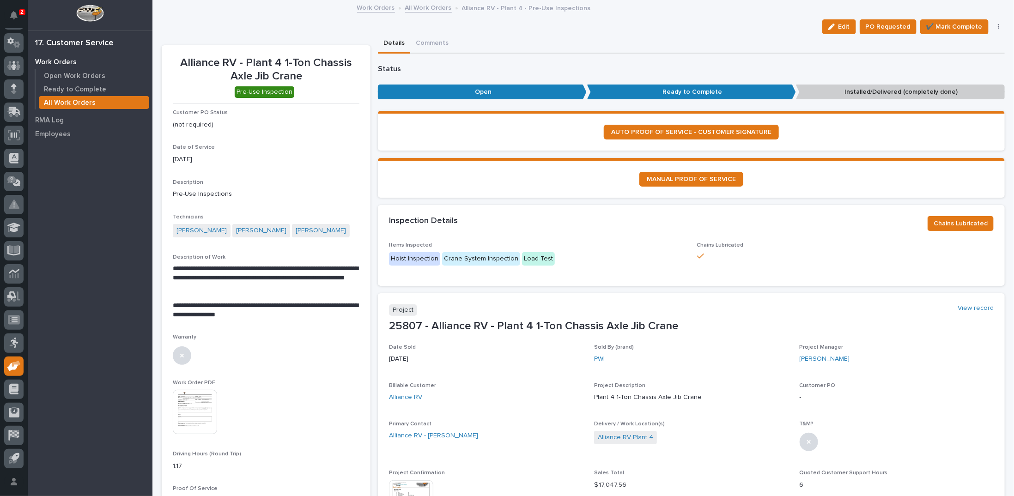
click at [422, 9] on link "All Work Orders" at bounding box center [428, 7] width 47 height 11
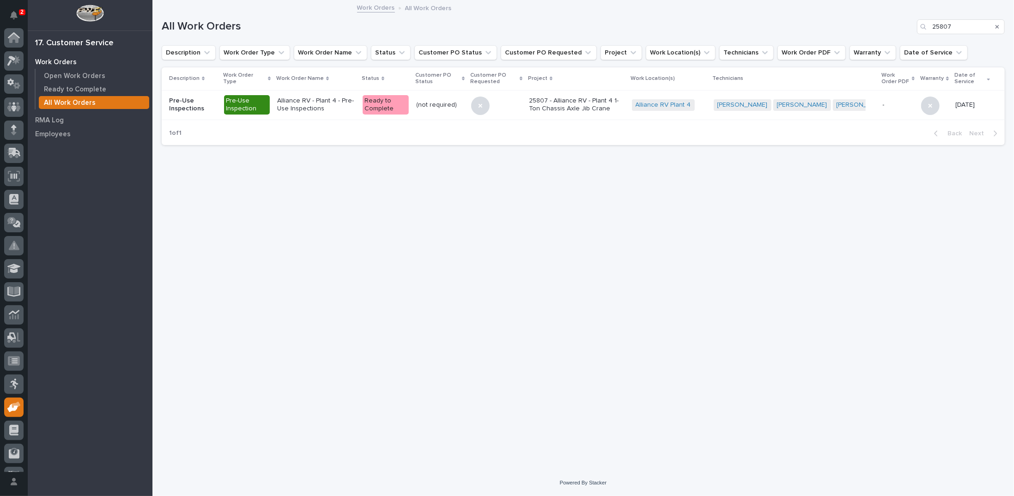
scroll to position [41, 0]
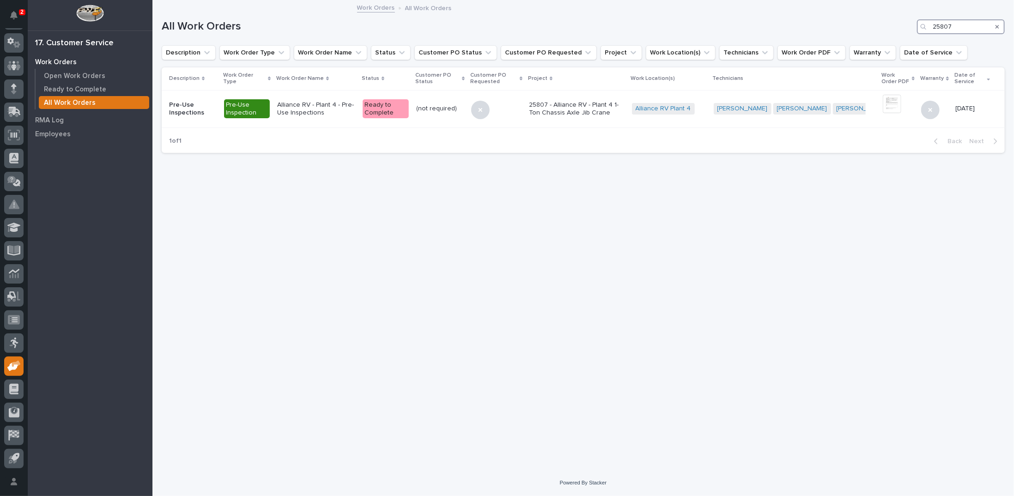
drag, startPoint x: 952, startPoint y: 25, endPoint x: 920, endPoint y: 13, distance: 34.9
click at [920, 24] on div "25807" at bounding box center [961, 26] width 88 height 15
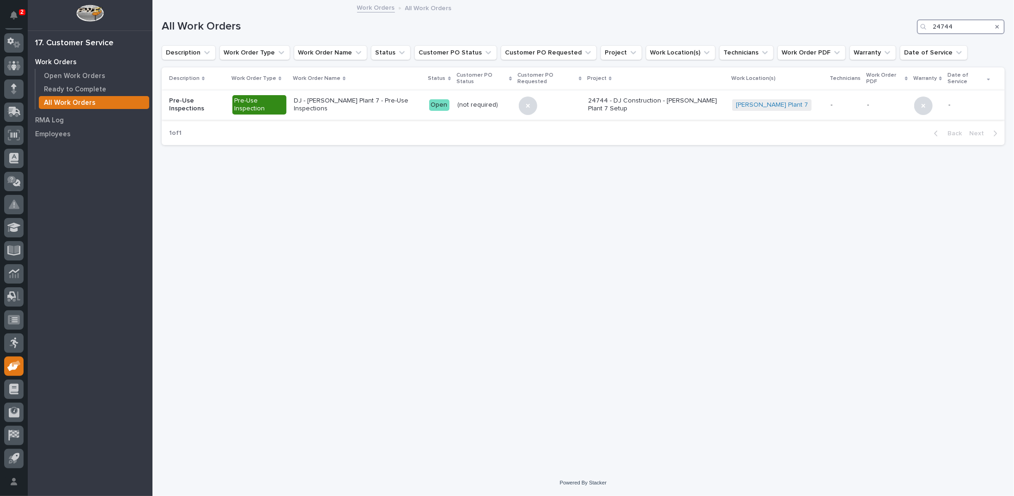
type input "24744"
click at [378, 100] on p "DJ - Brinkley Plant 7 - Pre-Use Inspections" at bounding box center [358, 105] width 128 height 16
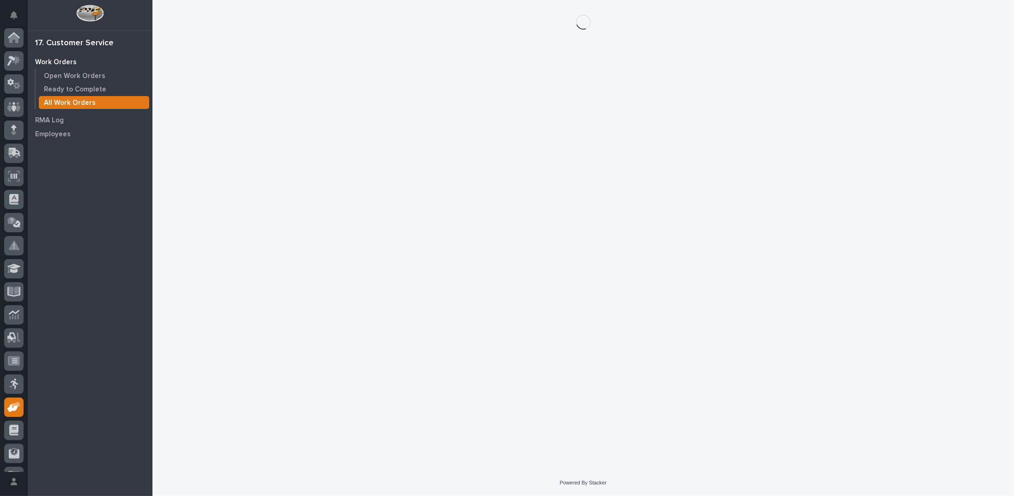
scroll to position [41, 0]
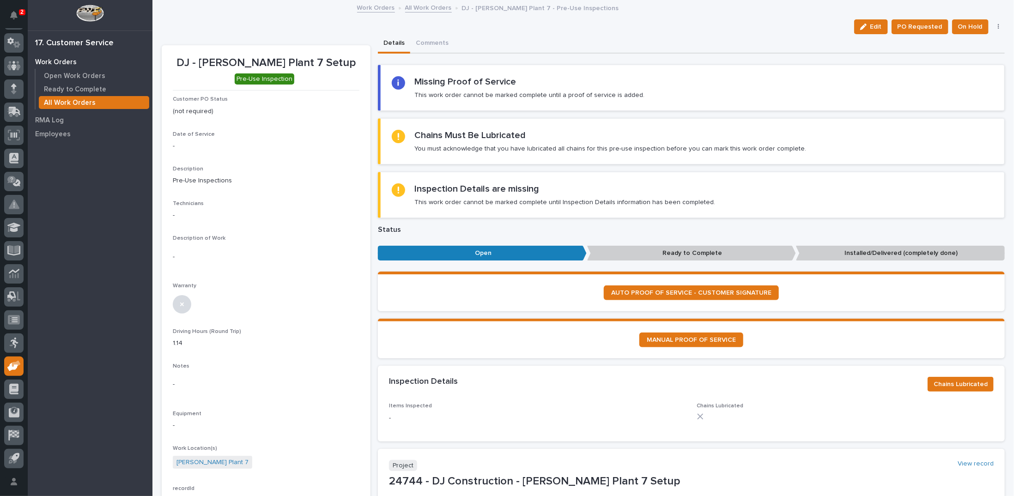
click at [416, 6] on link "All Work Orders" at bounding box center [428, 7] width 47 height 11
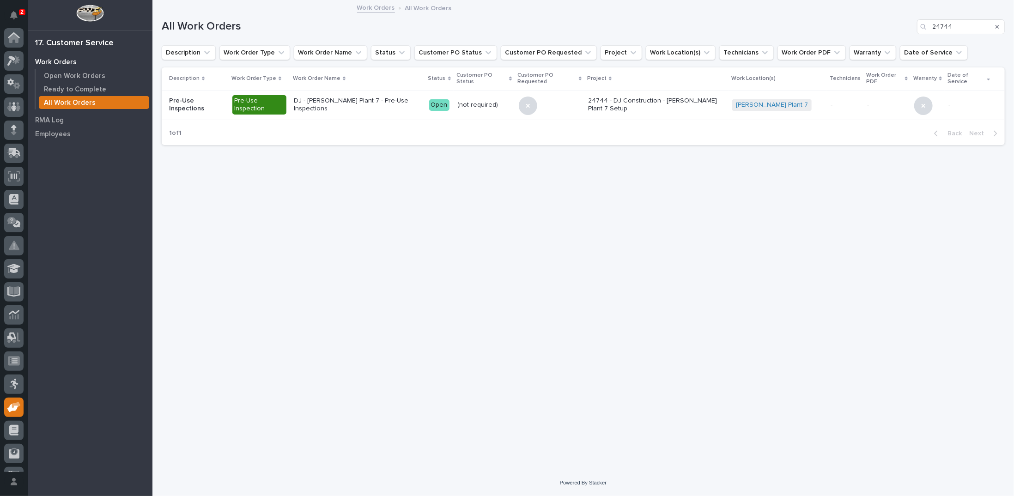
scroll to position [41, 0]
click at [371, 7] on link "Work Orders" at bounding box center [376, 7] width 38 height 11
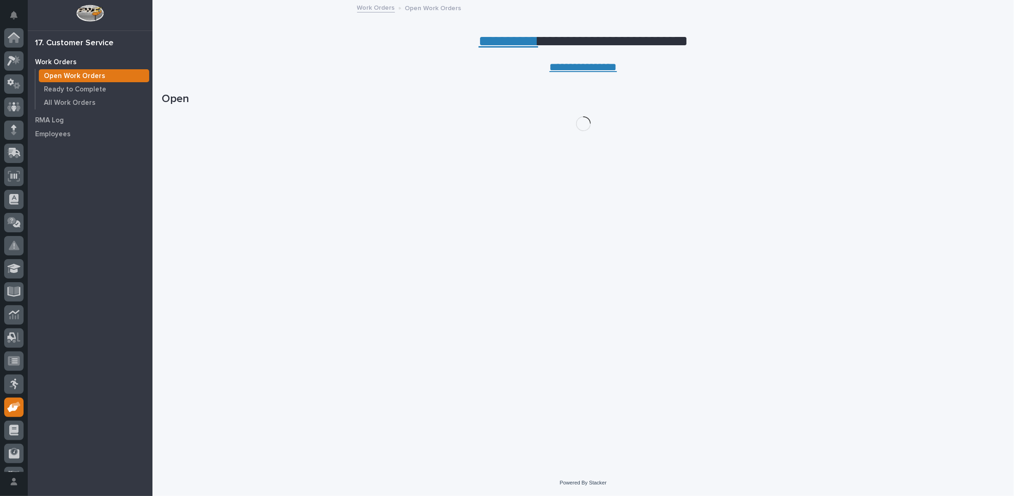
scroll to position [41, 0]
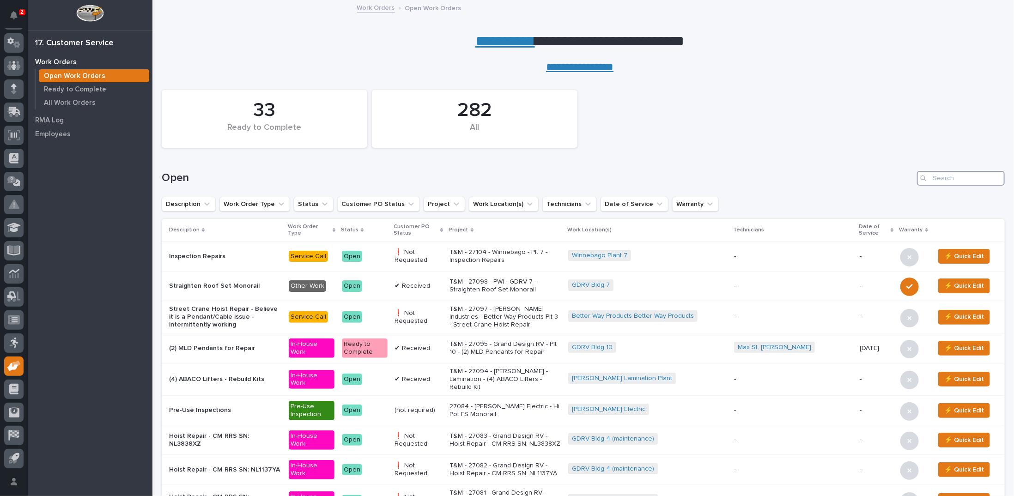
click at [945, 180] on input "Search" at bounding box center [961, 178] width 88 height 15
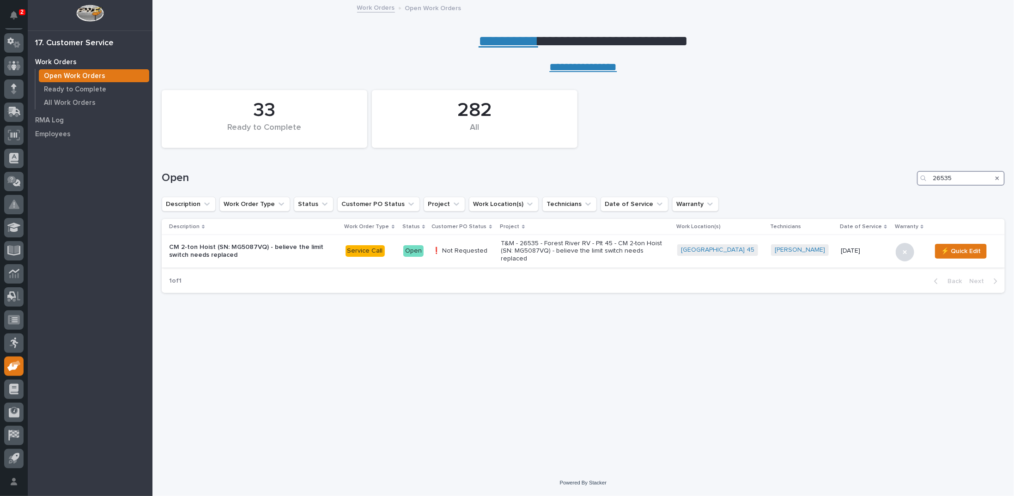
type input "26535"
click at [568, 258] on p "T&M - 26535 - Forest River RV - Plt 45 - CM 2-ton Hoist (SN: MG5087VQ) - believ…" at bounding box center [582, 251] width 162 height 23
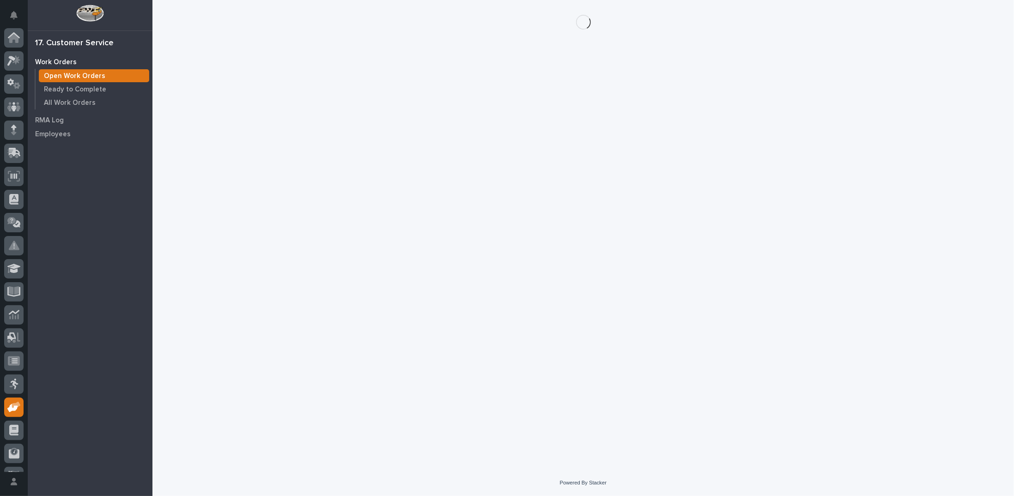
scroll to position [41, 0]
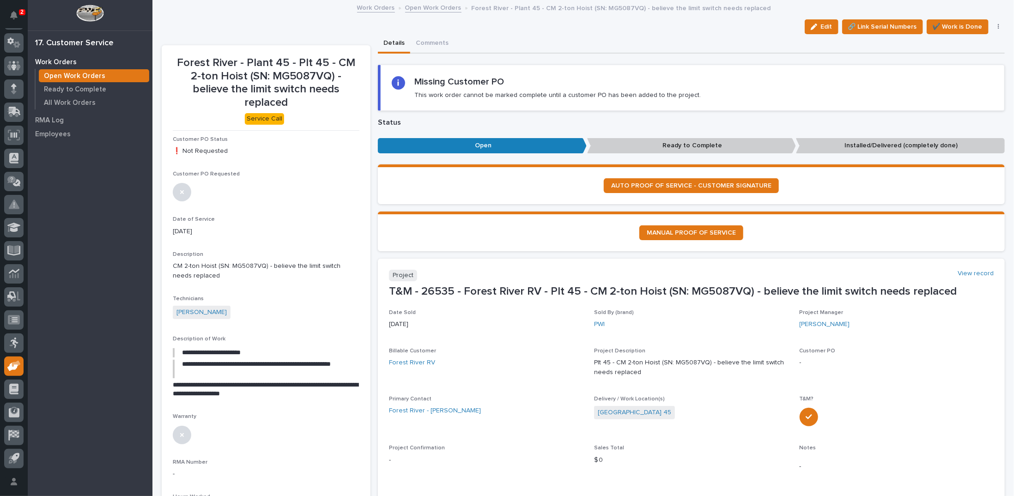
click at [431, 9] on link "Open Work Orders" at bounding box center [433, 7] width 56 height 11
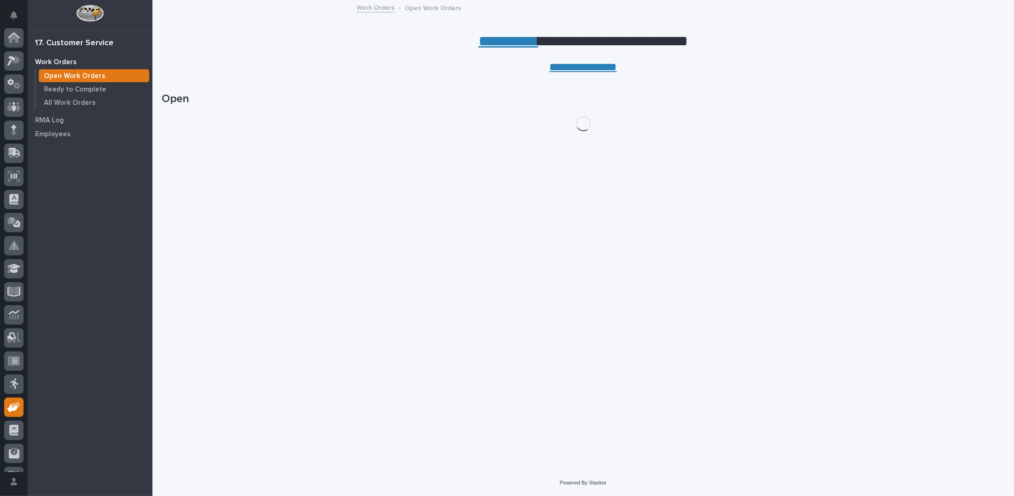
scroll to position [41, 0]
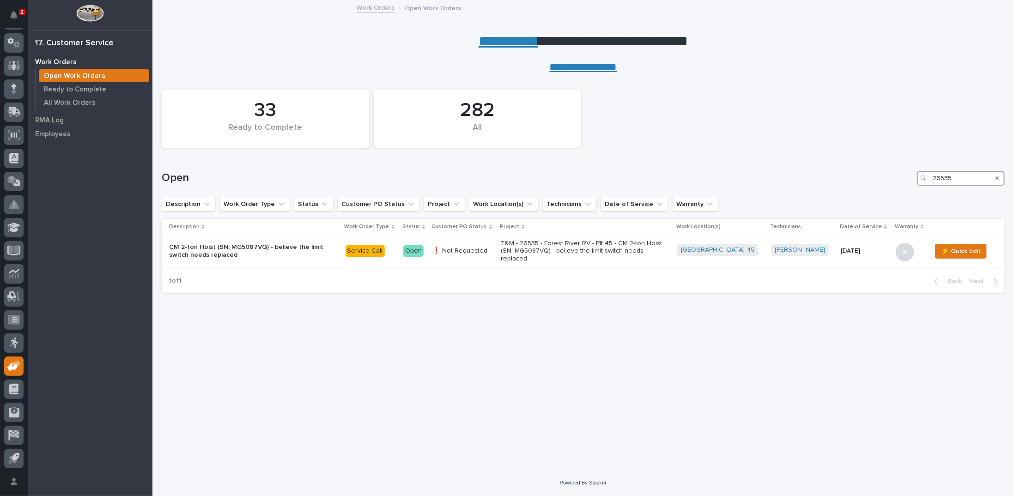
drag, startPoint x: 954, startPoint y: 176, endPoint x: 880, endPoint y: 181, distance: 74.5
click at [880, 181] on div "Open 26535" at bounding box center [583, 178] width 843 height 15
type input "26424"
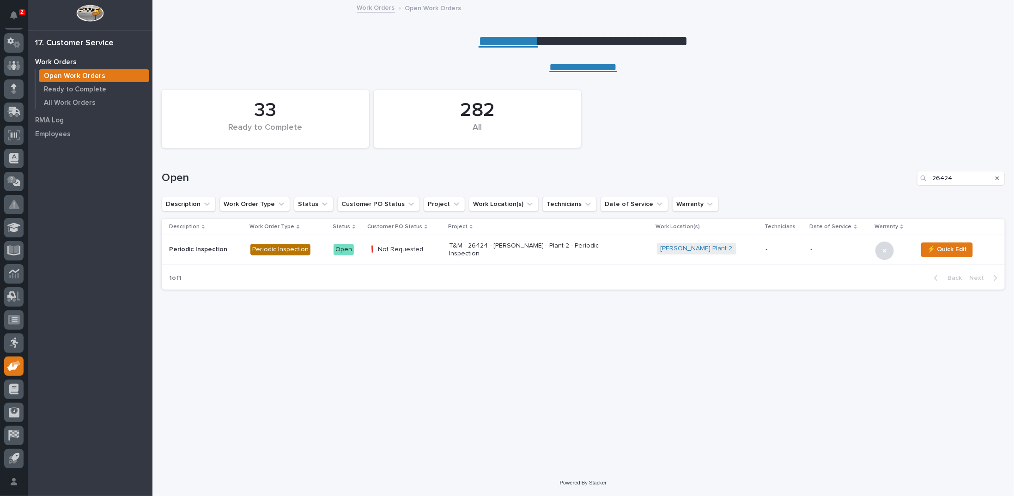
click at [491, 246] on p "T&M - 26424 - Brinkley RV - Plant 2 - Periodic Inspection" at bounding box center [530, 250] width 162 height 16
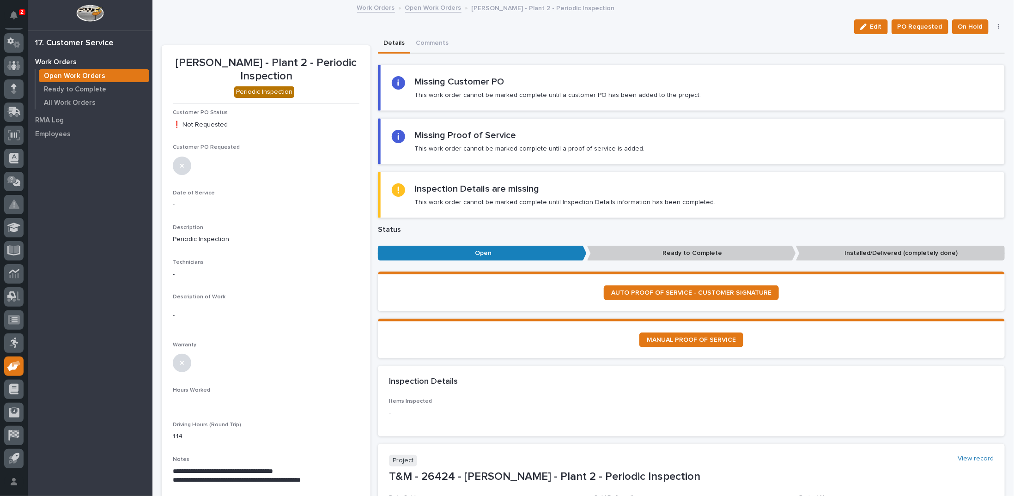
click at [424, 10] on link "Open Work Orders" at bounding box center [433, 7] width 56 height 11
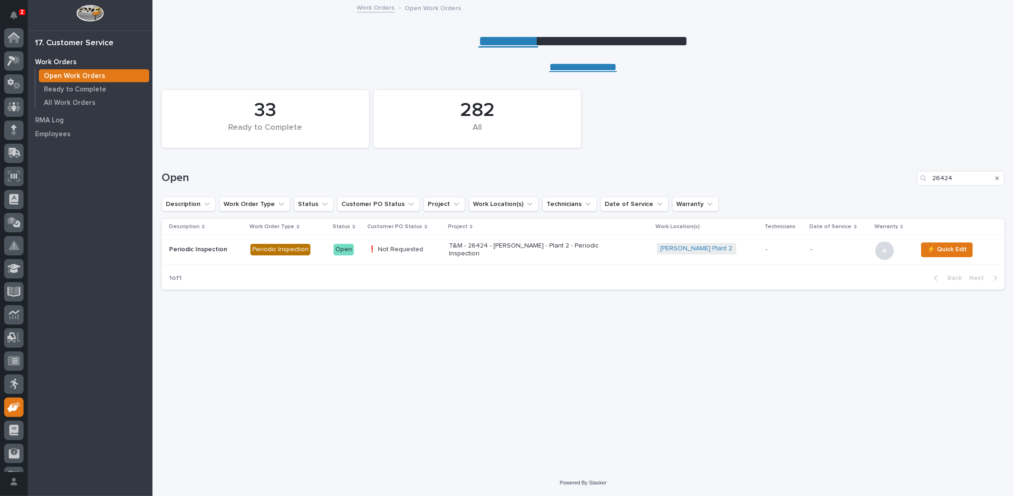
scroll to position [41, 0]
drag, startPoint x: 958, startPoint y: 178, endPoint x: 880, endPoint y: 178, distance: 77.2
click at [880, 178] on div "Open 26424" at bounding box center [583, 178] width 843 height 15
type input "24744"
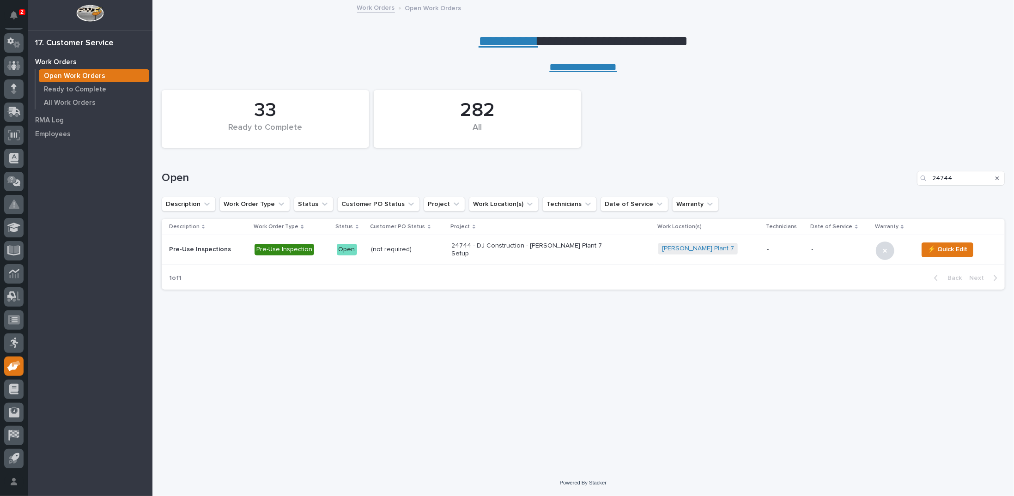
click at [503, 252] on p "24744 - DJ Construction - Brinkley Plant 7 Setup" at bounding box center [533, 250] width 162 height 16
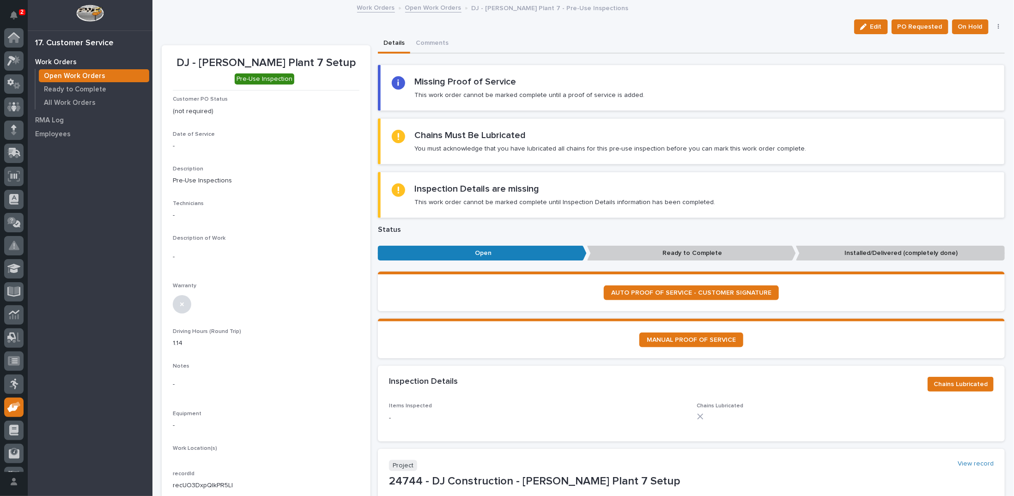
scroll to position [41, 0]
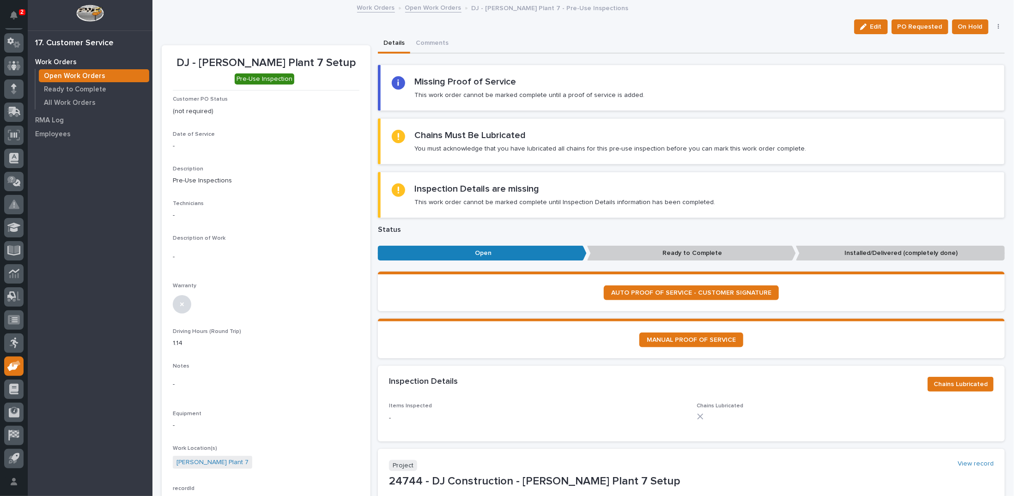
click at [416, 7] on link "Open Work Orders" at bounding box center [433, 7] width 56 height 11
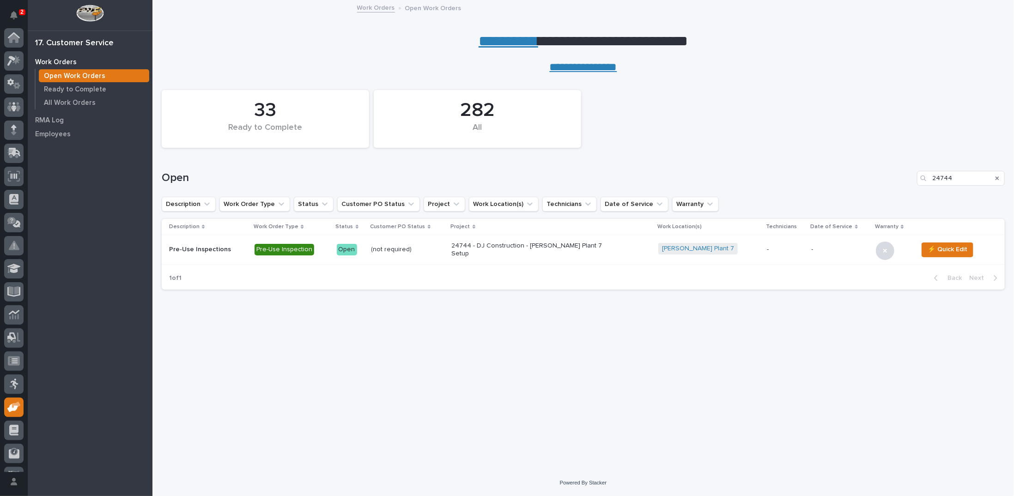
scroll to position [41, 0]
drag, startPoint x: 973, startPoint y: 177, endPoint x: 879, endPoint y: 172, distance: 94.4
click at [879, 172] on div "Open 24744" at bounding box center [583, 178] width 843 height 15
type input "26790"
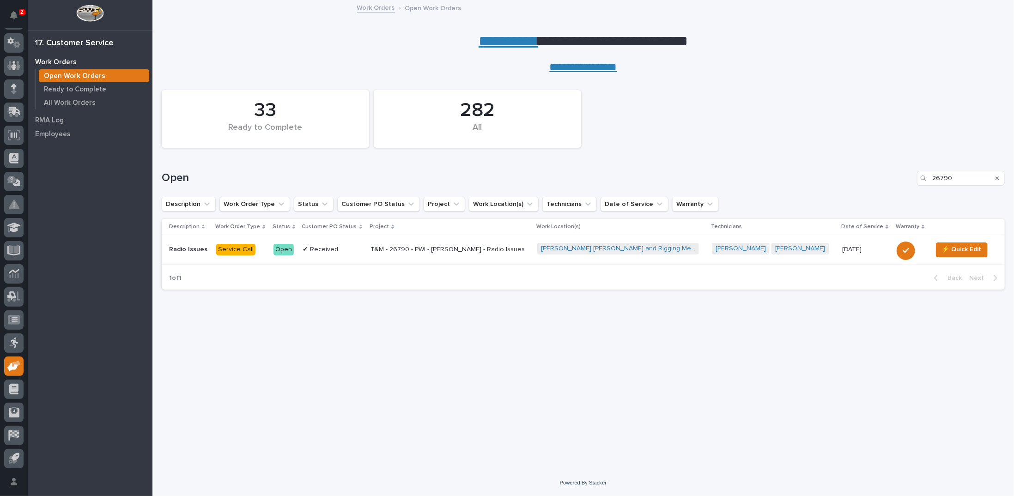
click at [426, 251] on p "T&M - 26790 - PWI - Barnhart - Radio Issues" at bounding box center [450, 250] width 159 height 8
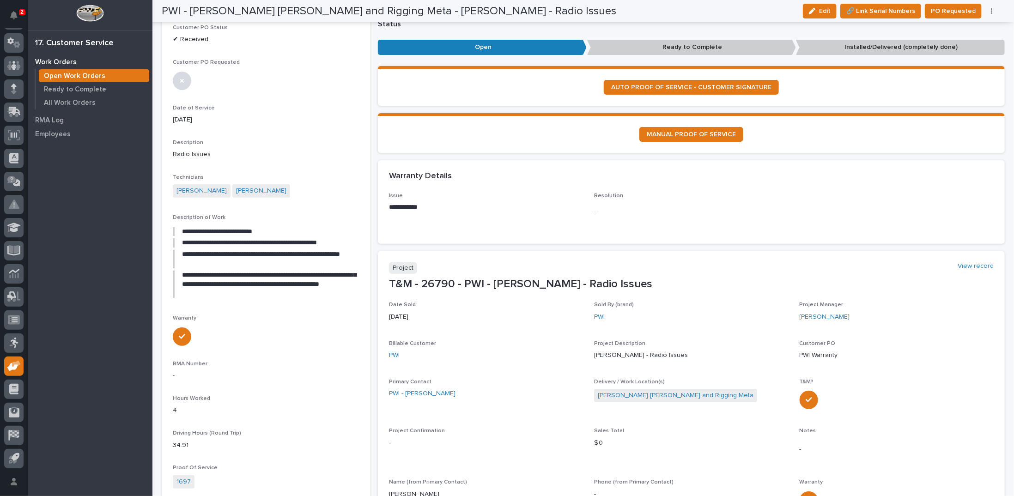
scroll to position [92, 0]
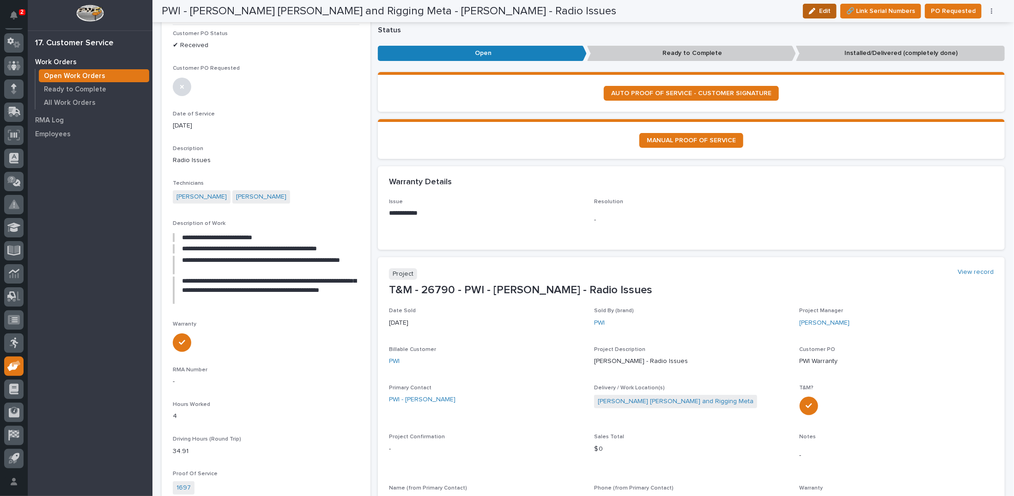
click at [824, 9] on span "Edit" at bounding box center [825, 11] width 12 height 8
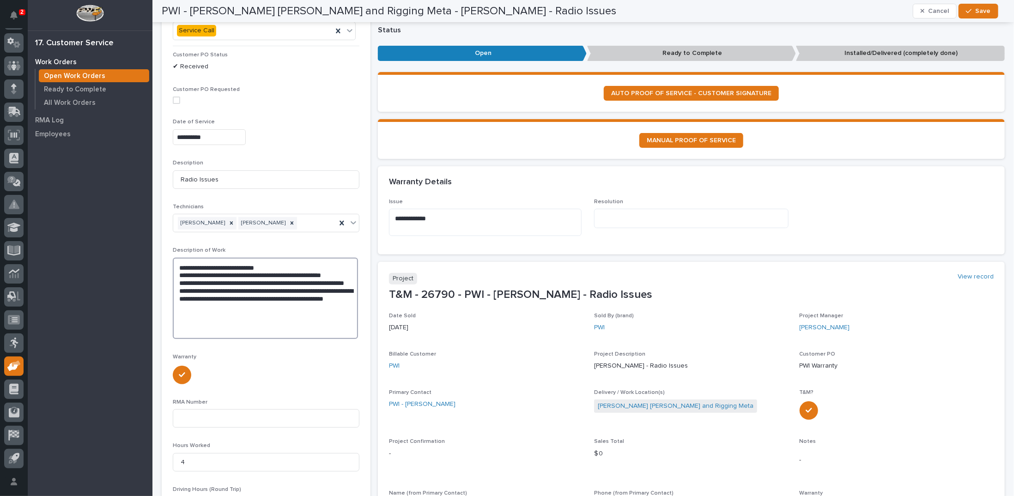
drag, startPoint x: 178, startPoint y: 251, endPoint x: 251, endPoint y: 310, distance: 93.0
click at [251, 310] on textarea "**********" at bounding box center [265, 298] width 185 height 81
click at [984, 8] on span "Save" at bounding box center [983, 11] width 15 height 8
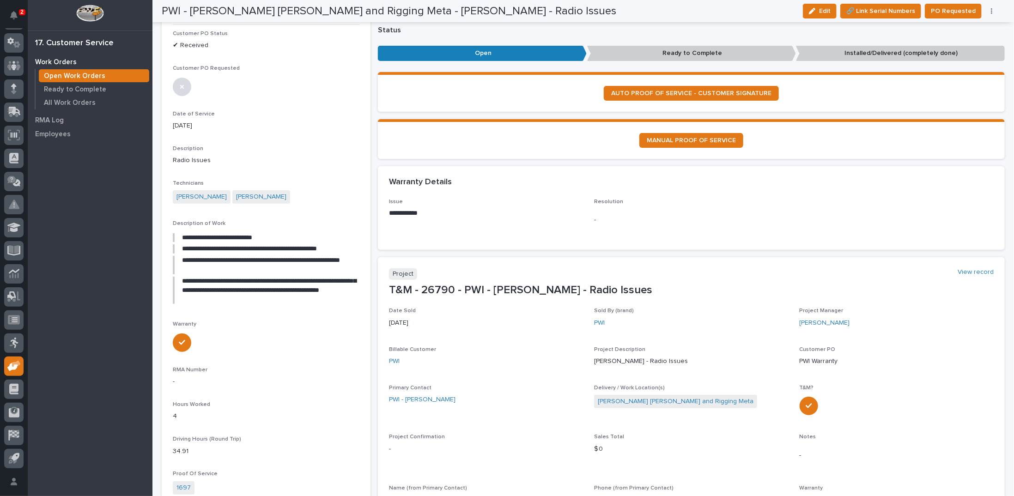
drag, startPoint x: 833, startPoint y: 9, endPoint x: 661, endPoint y: 200, distance: 256.6
click at [831, 9] on span "Edit" at bounding box center [825, 11] width 12 height 8
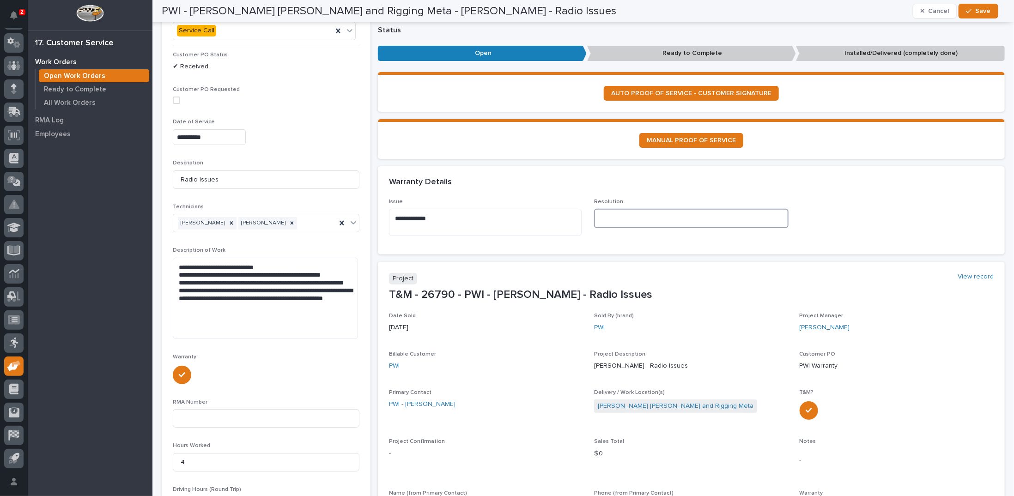
click at [604, 217] on textarea at bounding box center [691, 218] width 194 height 19
paste textarea "**********"
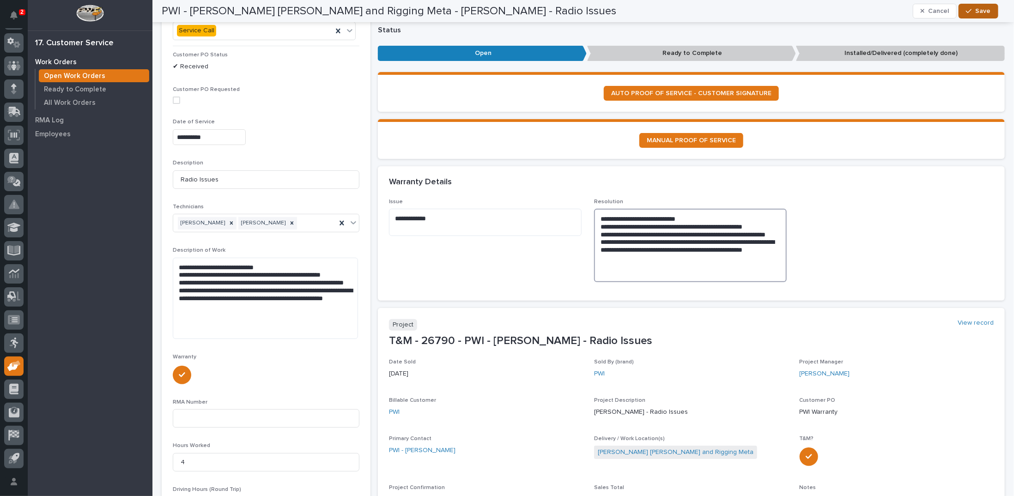
type textarea "**********"
click at [986, 10] on span "Save" at bounding box center [983, 11] width 15 height 8
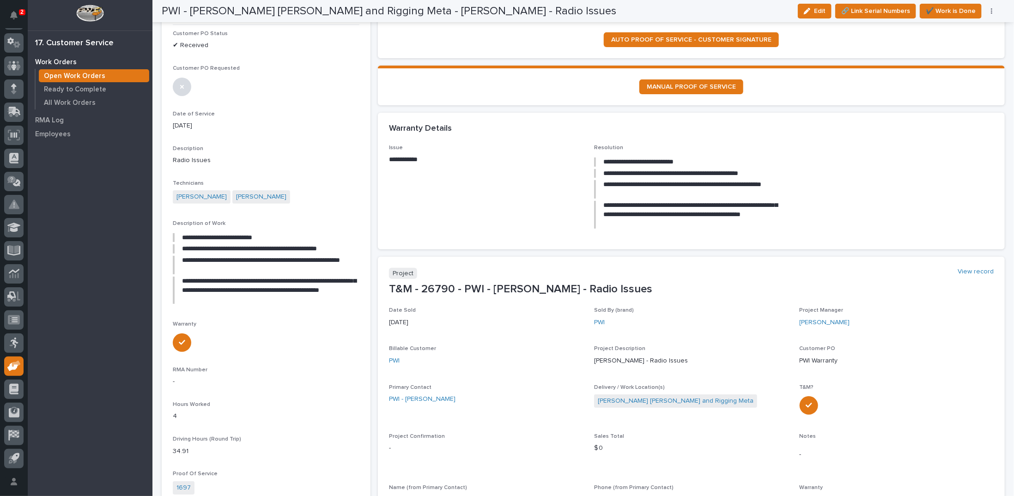
scroll to position [0, 0]
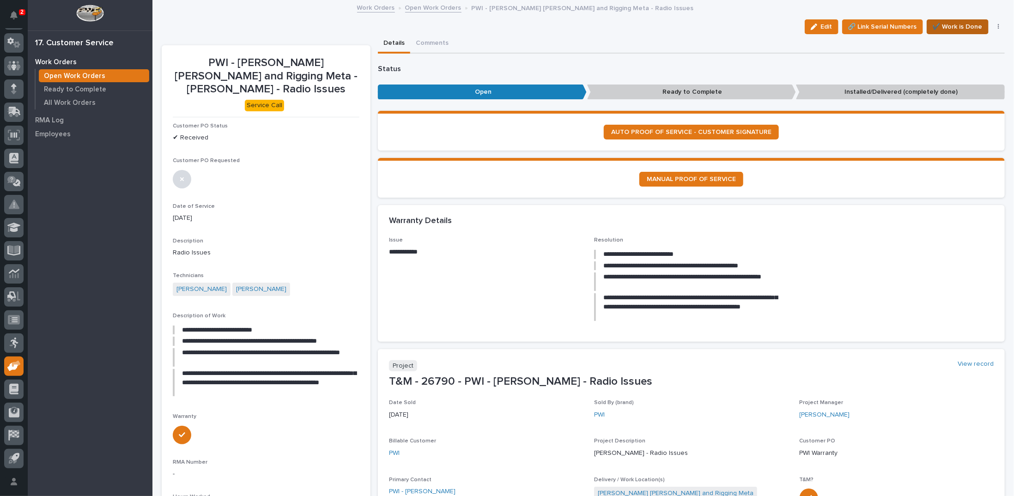
click at [941, 22] on span "✔️ Work is Done" at bounding box center [958, 26] width 50 height 11
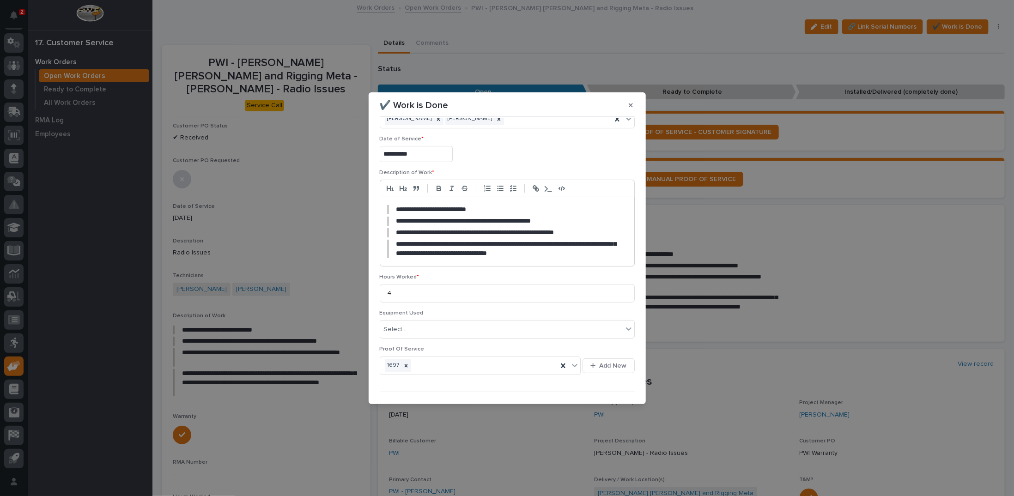
scroll to position [45, 0]
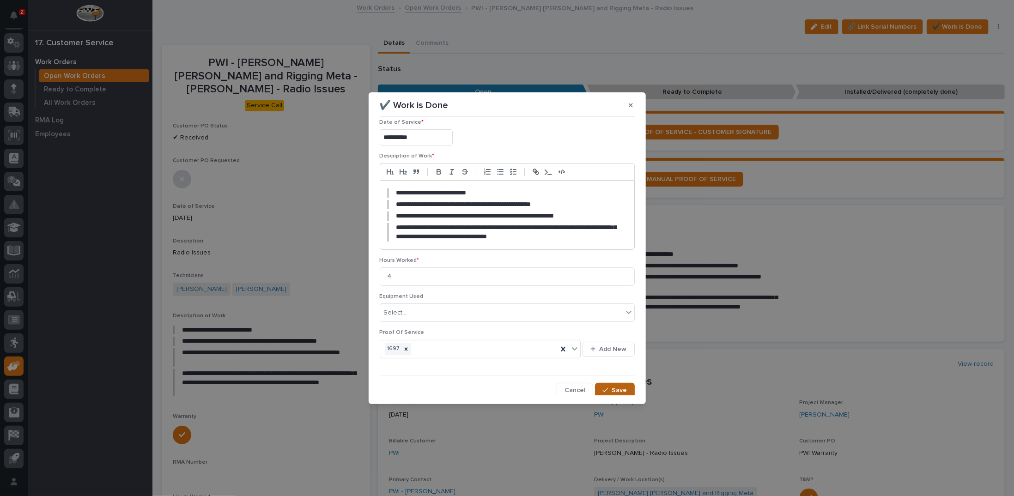
click at [607, 385] on button "Save" at bounding box center [614, 390] width 39 height 15
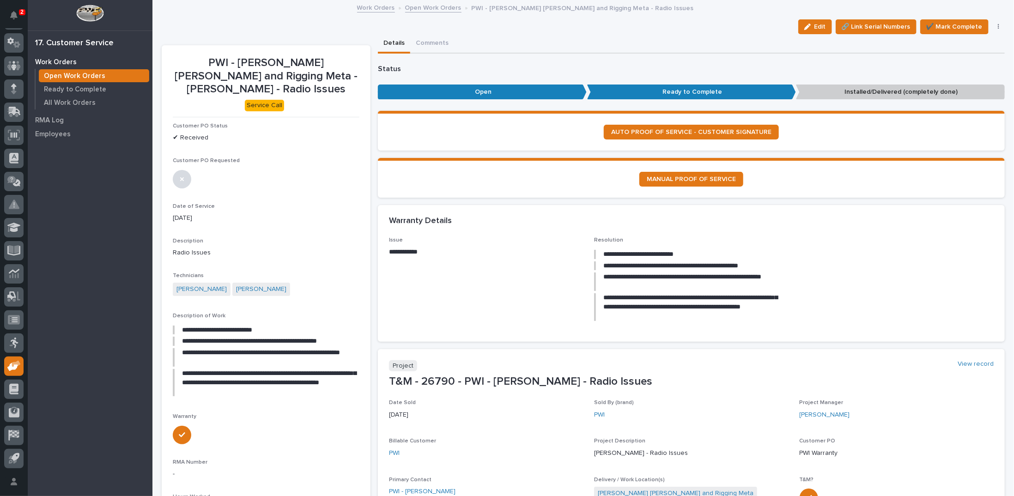
click at [998, 24] on icon "button" at bounding box center [998, 27] width 1 height 6
click at [965, 90] on span "Regenerate PDF" at bounding box center [969, 89] width 49 height 11
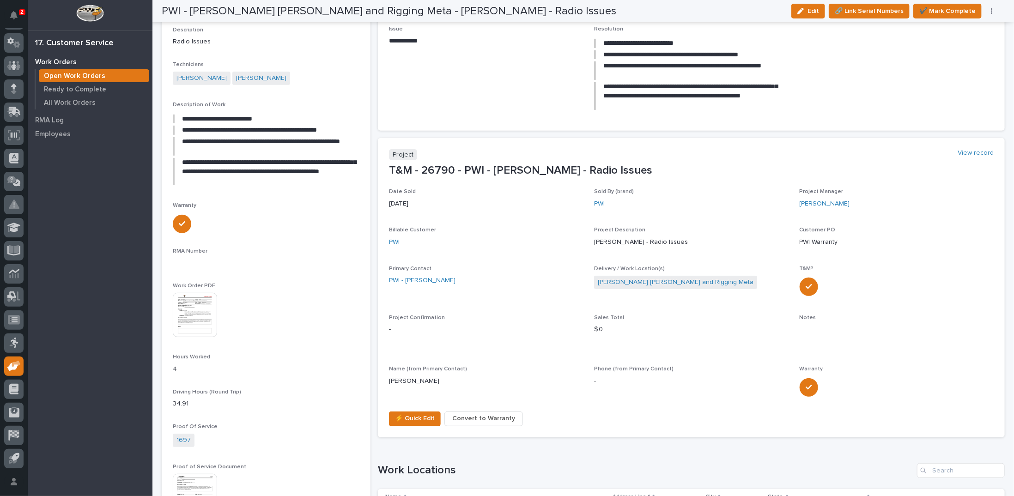
scroll to position [204, 0]
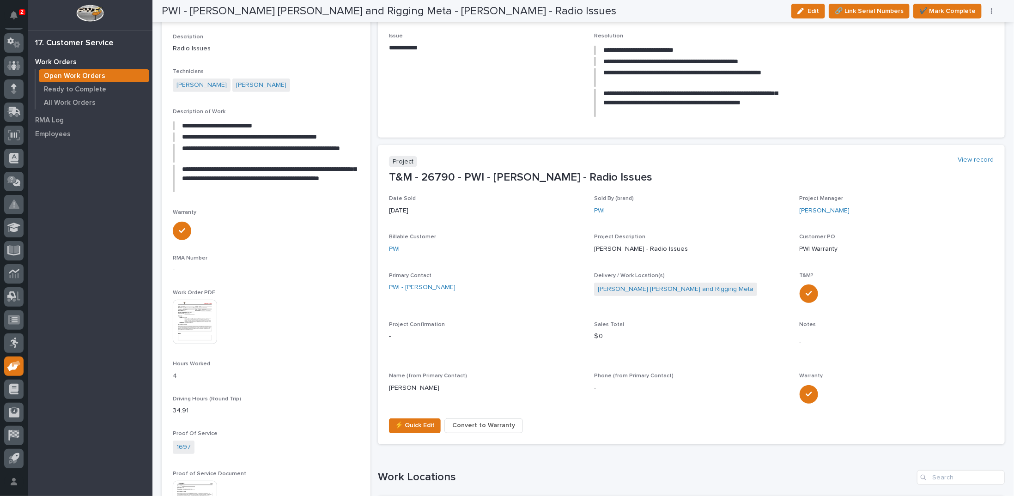
click at [187, 312] on img at bounding box center [195, 322] width 44 height 44
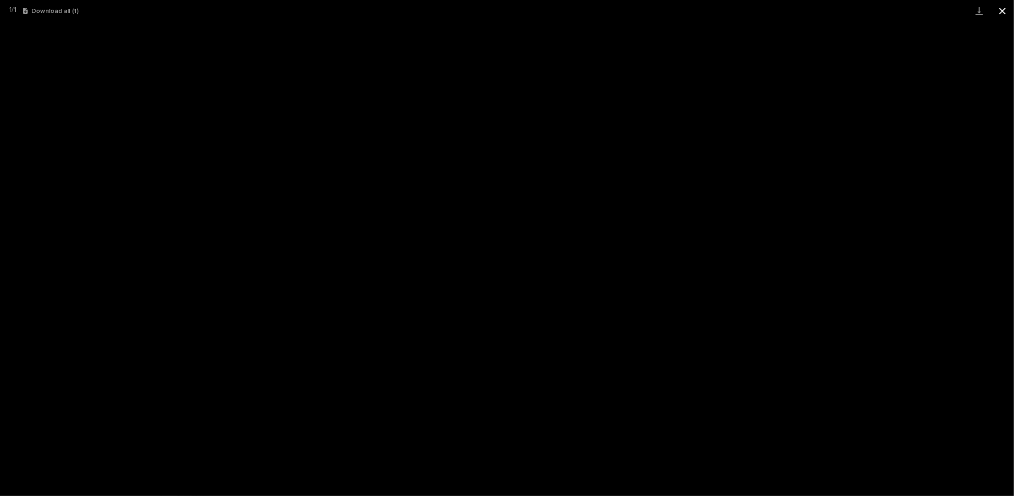
click at [1002, 11] on button "Close gallery" at bounding box center [1002, 11] width 23 height 22
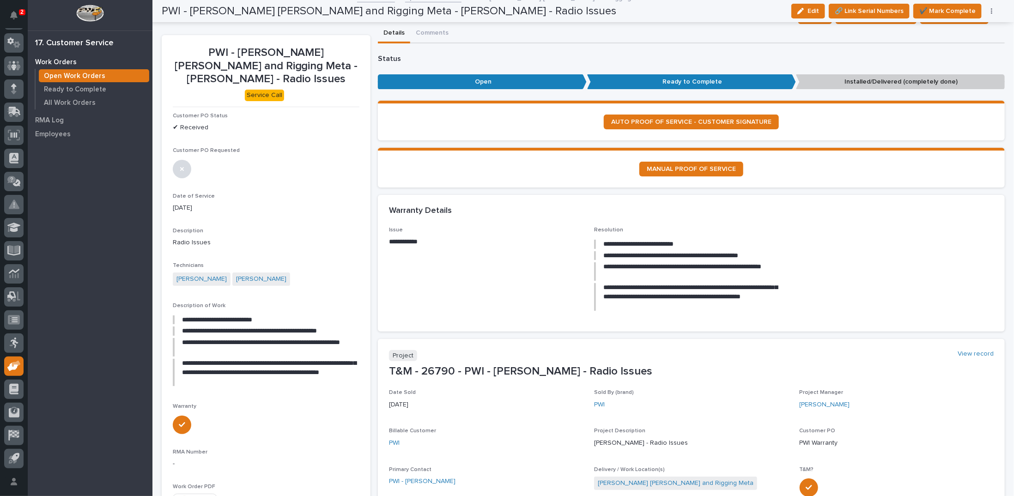
scroll to position [0, 0]
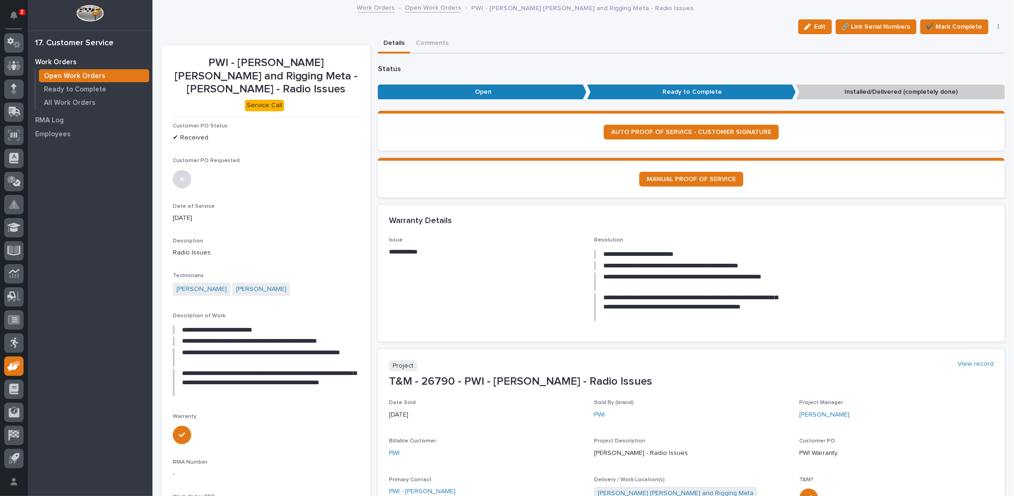
click at [429, 6] on link "Open Work Orders" at bounding box center [433, 7] width 56 height 11
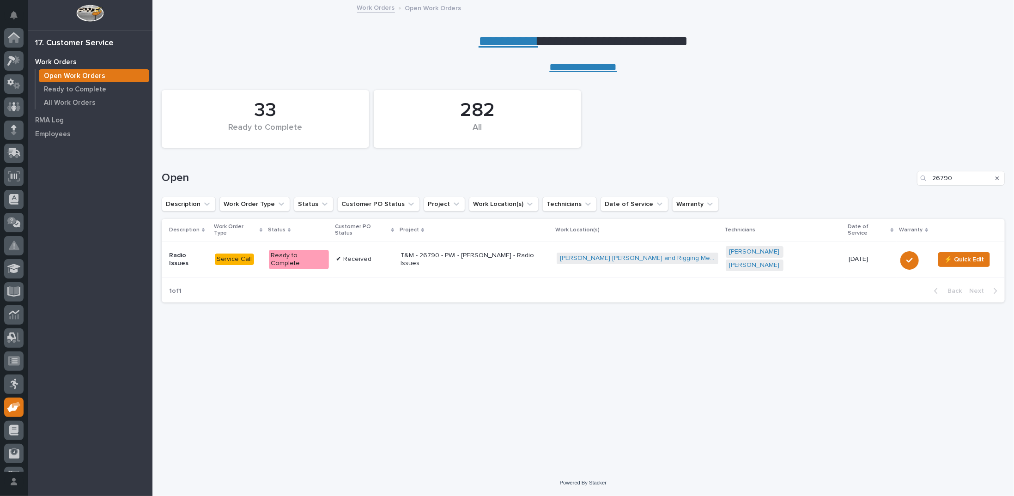
scroll to position [41, 0]
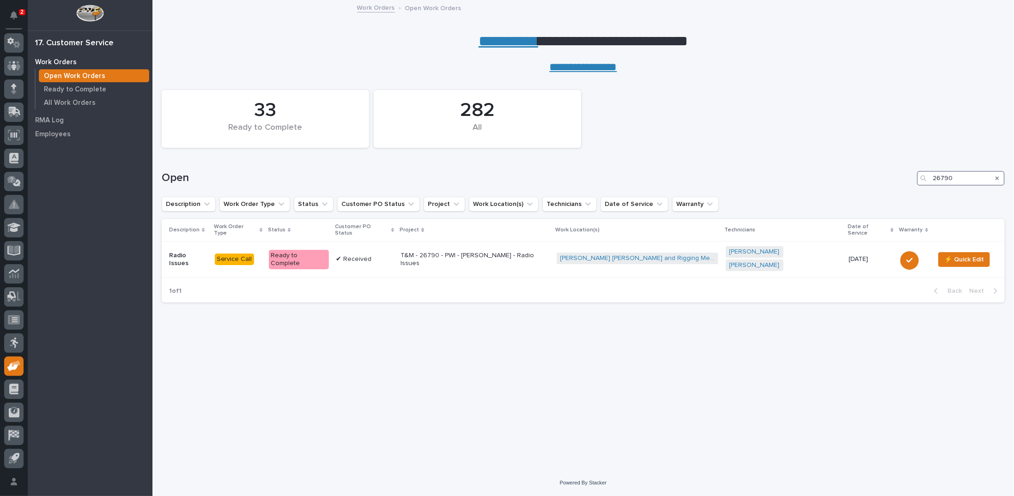
drag, startPoint x: 959, startPoint y: 176, endPoint x: 900, endPoint y: 176, distance: 59.2
click at [900, 176] on div "Open 26790" at bounding box center [583, 178] width 843 height 15
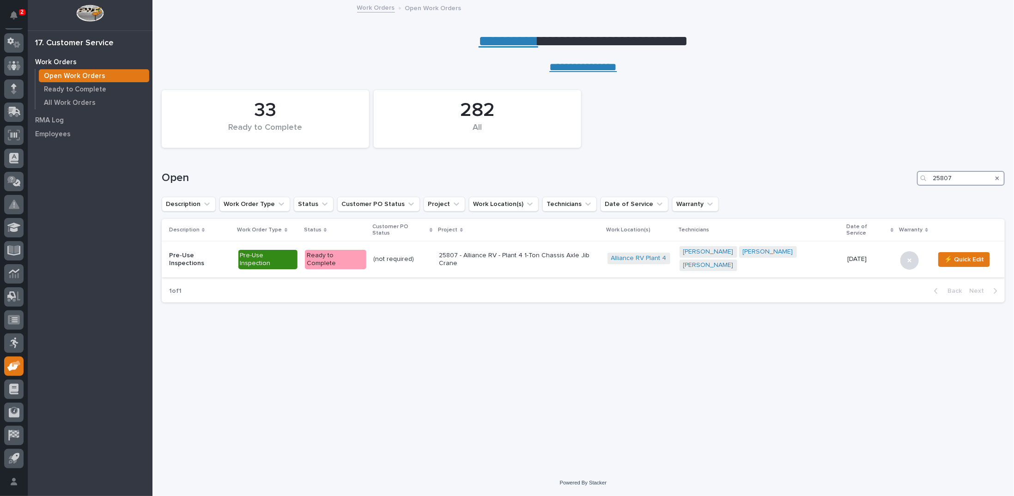
type input "25807"
click at [494, 252] on p "25807 - Alliance RV - Plant 4 1-Ton Chassis Axle Jib Crane" at bounding box center [519, 260] width 161 height 16
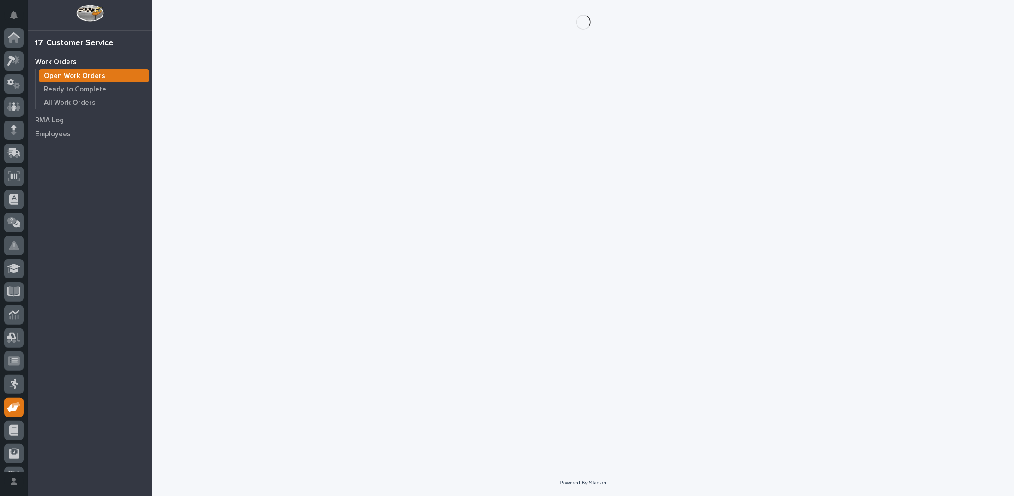
scroll to position [41, 0]
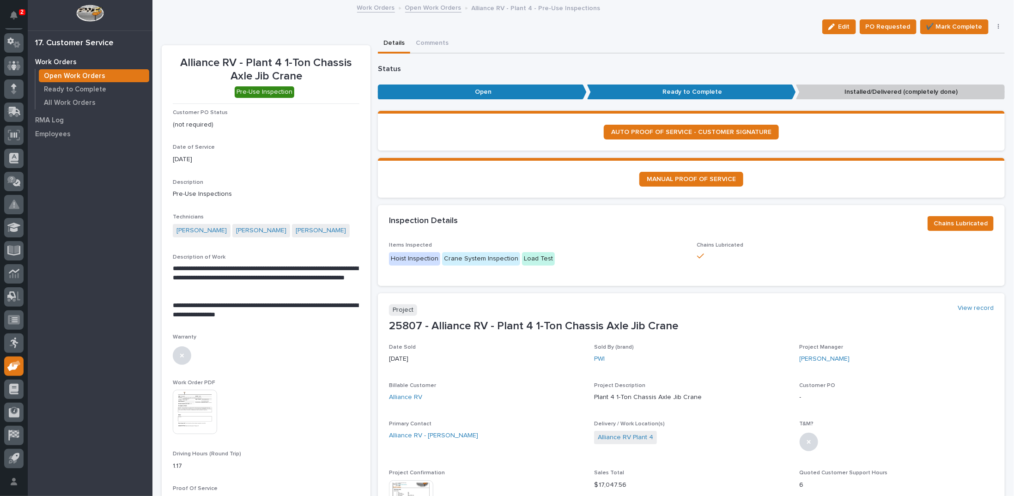
click at [186, 415] on img at bounding box center [195, 412] width 44 height 44
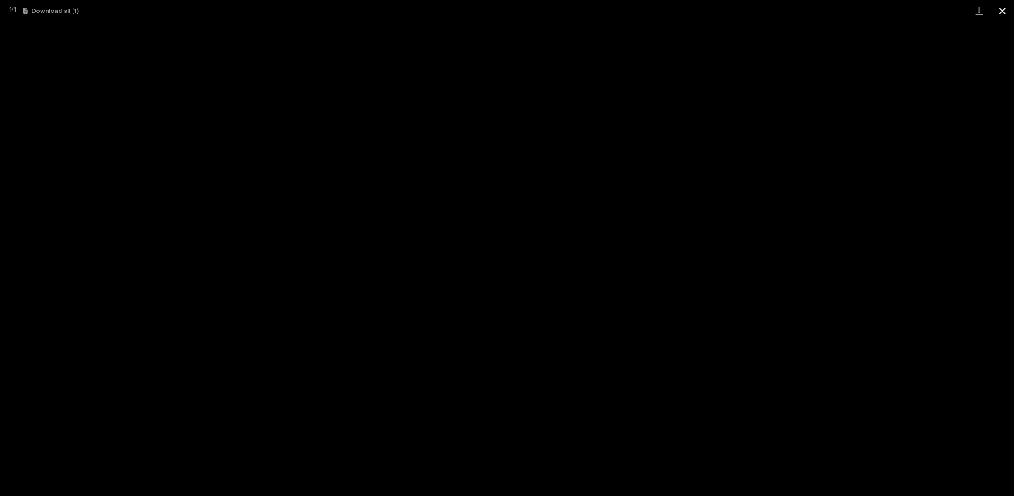
click at [1004, 11] on button "Close gallery" at bounding box center [1002, 11] width 23 height 22
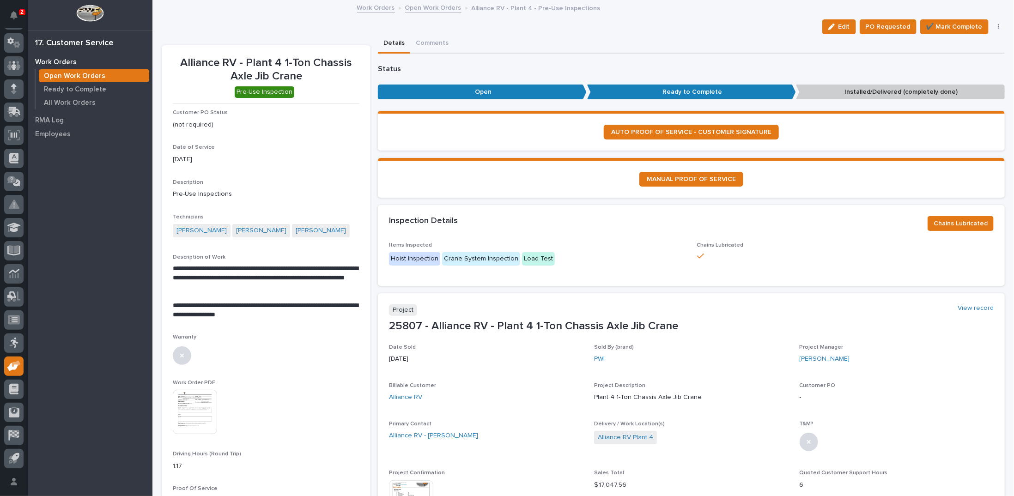
click at [421, 9] on link "Open Work Orders" at bounding box center [433, 7] width 56 height 11
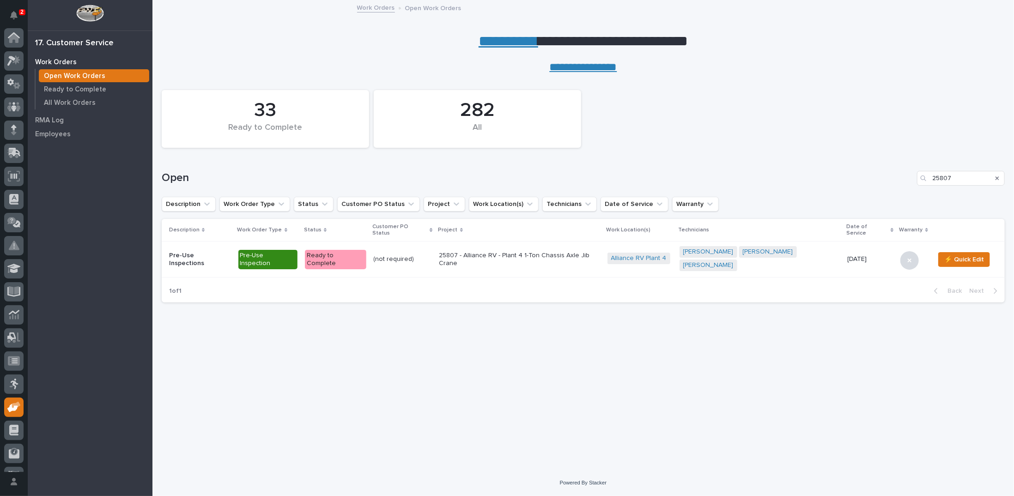
scroll to position [41, 0]
drag, startPoint x: 952, startPoint y: 176, endPoint x: 894, endPoint y: 165, distance: 59.3
click at [894, 165] on div "Open 25807" at bounding box center [583, 175] width 843 height 44
type input "26770"
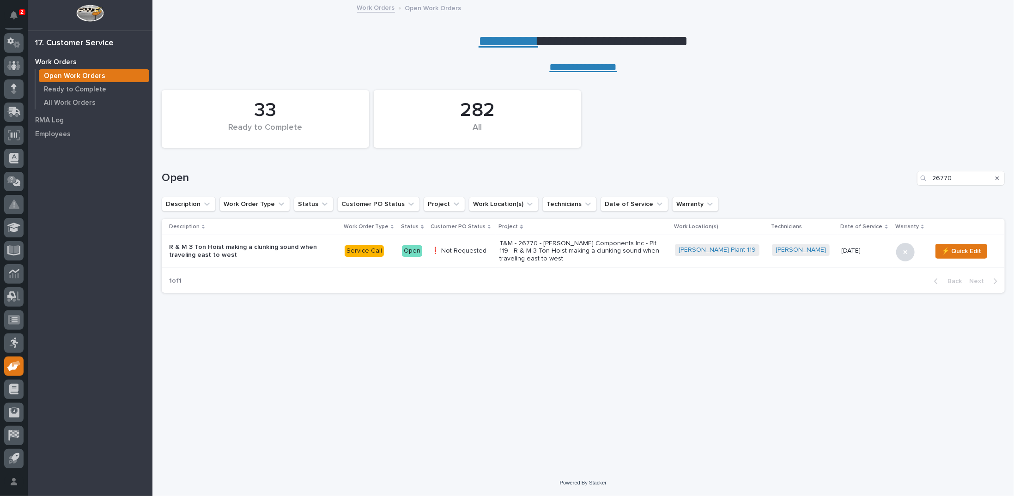
click at [561, 253] on p "T&M - 26770 - Lippert Components Inc - Plt 119 - R & M 3 Ton Hoist making a clu…" at bounding box center [581, 251] width 162 height 23
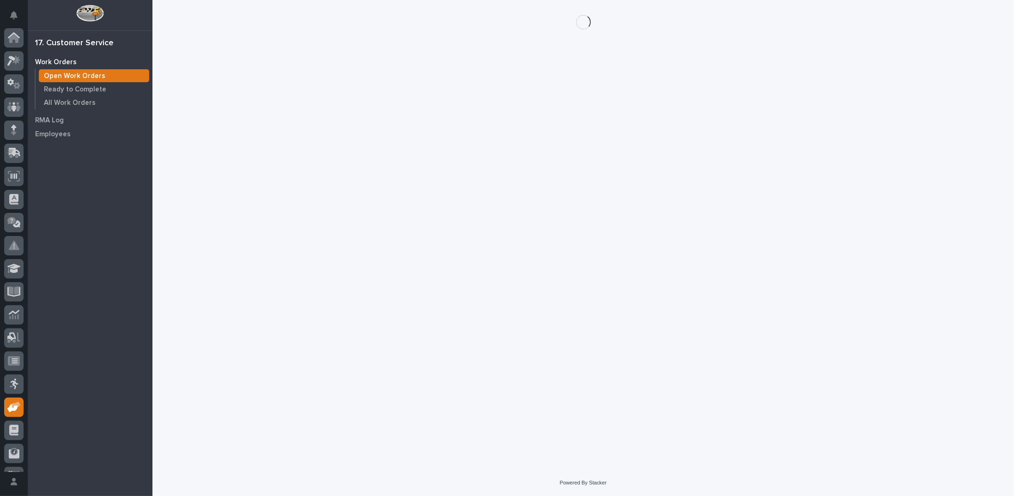
scroll to position [41, 0]
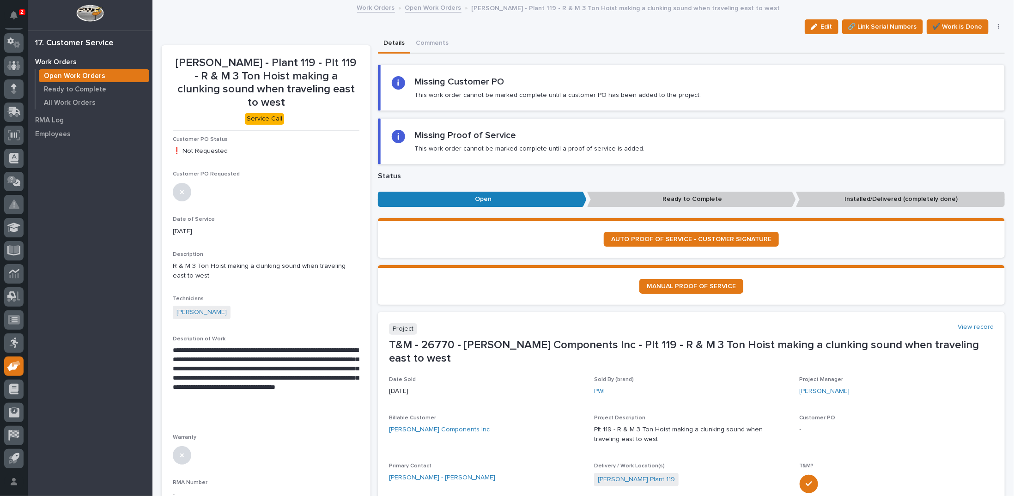
click at [428, 5] on link "Open Work Orders" at bounding box center [433, 7] width 56 height 11
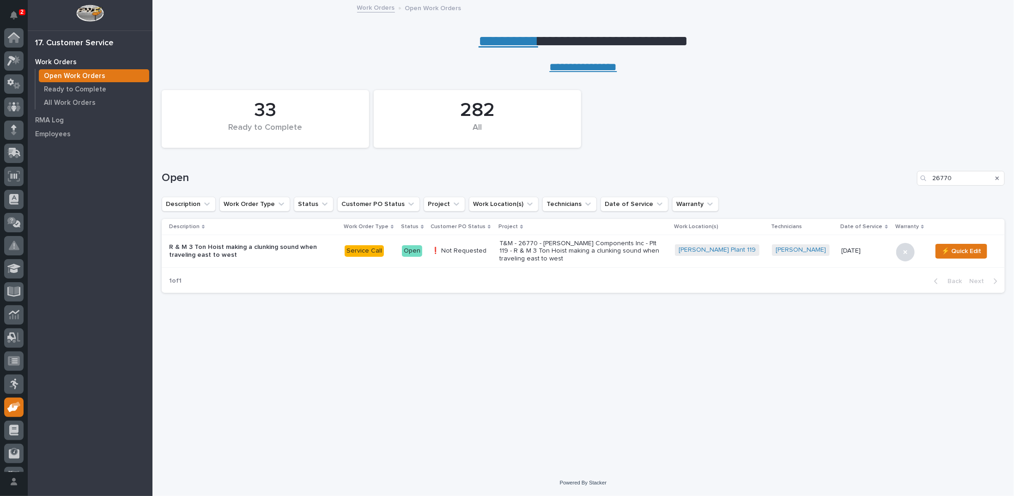
scroll to position [41, 0]
drag, startPoint x: 972, startPoint y: 177, endPoint x: 880, endPoint y: 175, distance: 92.5
click at [884, 176] on div "Open 26770" at bounding box center [583, 178] width 843 height 15
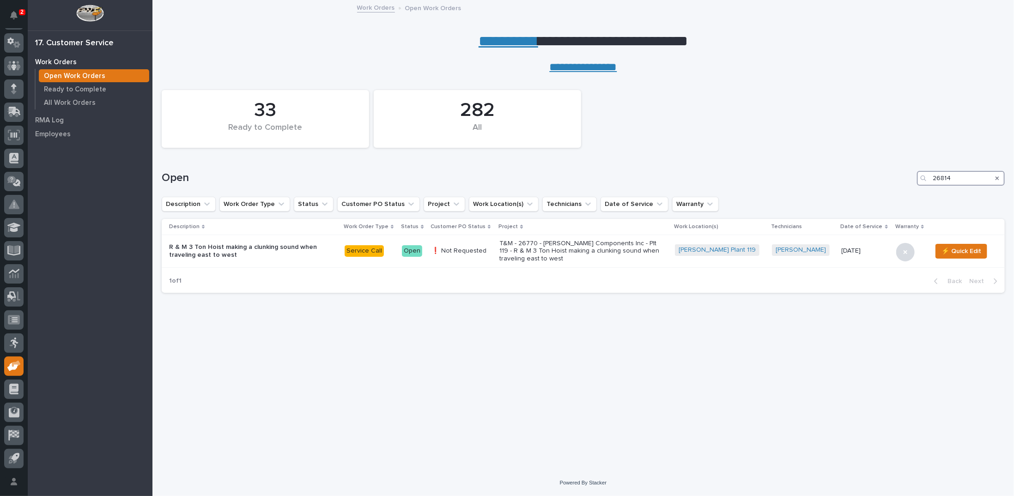
type input "26814"
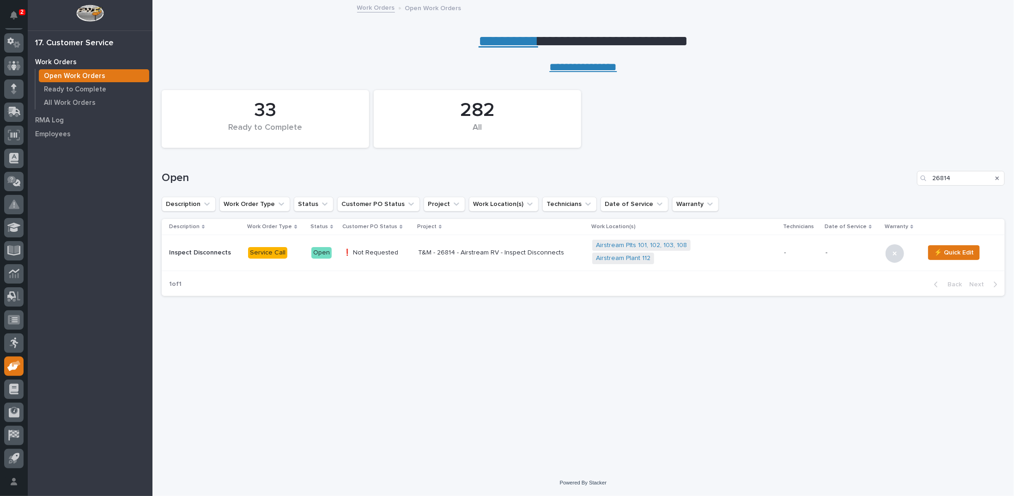
click at [470, 252] on p "T&M - 26814 - Airstream RV - Inspect Disconnects" at bounding box center [499, 253] width 162 height 8
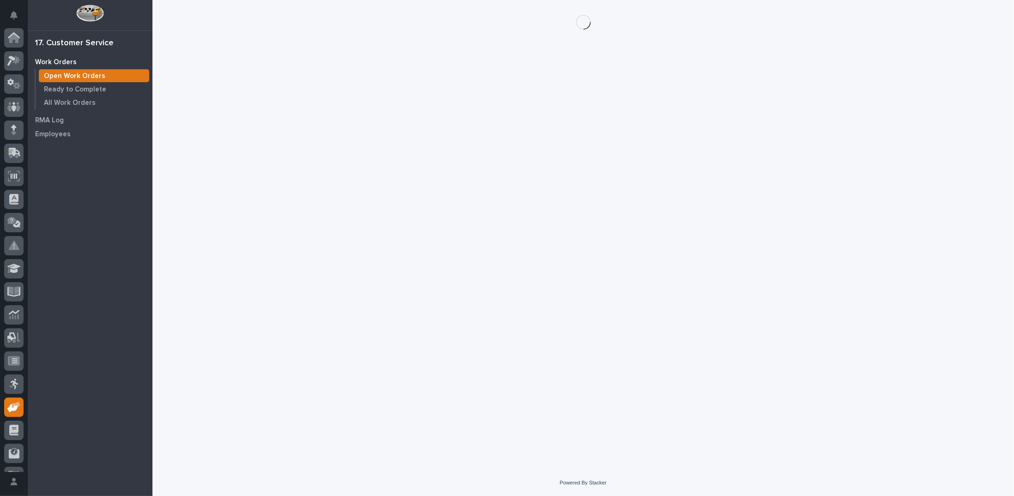
scroll to position [41, 0]
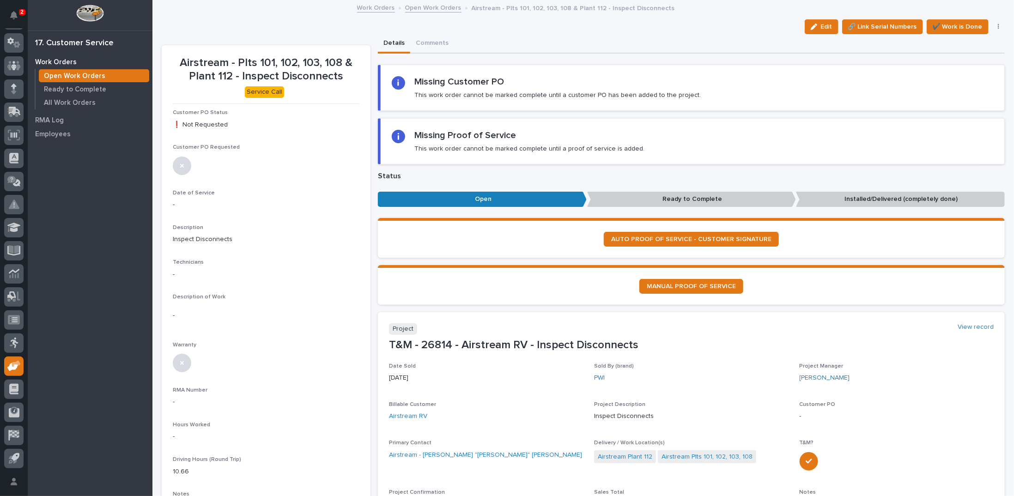
click at [441, 8] on link "Open Work Orders" at bounding box center [433, 7] width 56 height 11
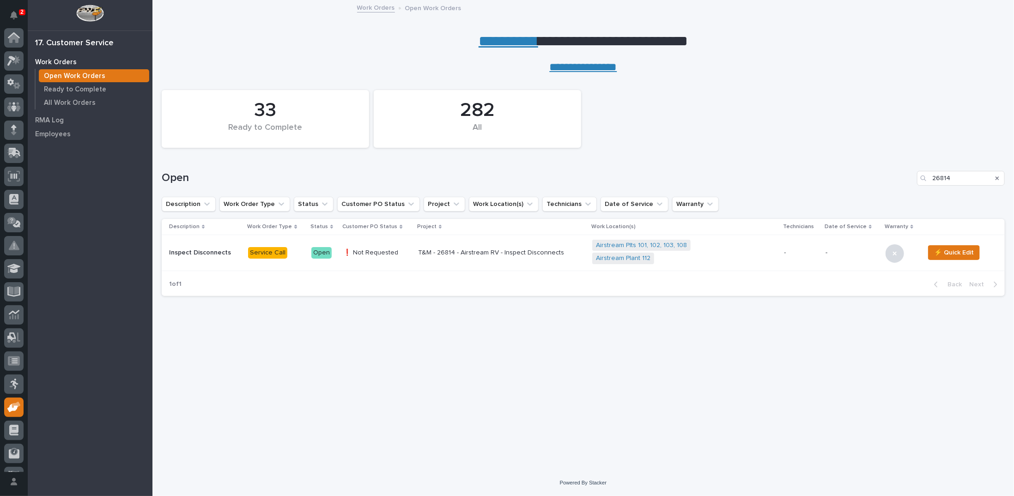
scroll to position [41, 0]
drag, startPoint x: 967, startPoint y: 181, endPoint x: 900, endPoint y: 177, distance: 66.6
click at [900, 177] on div "Open 26814" at bounding box center [583, 178] width 843 height 15
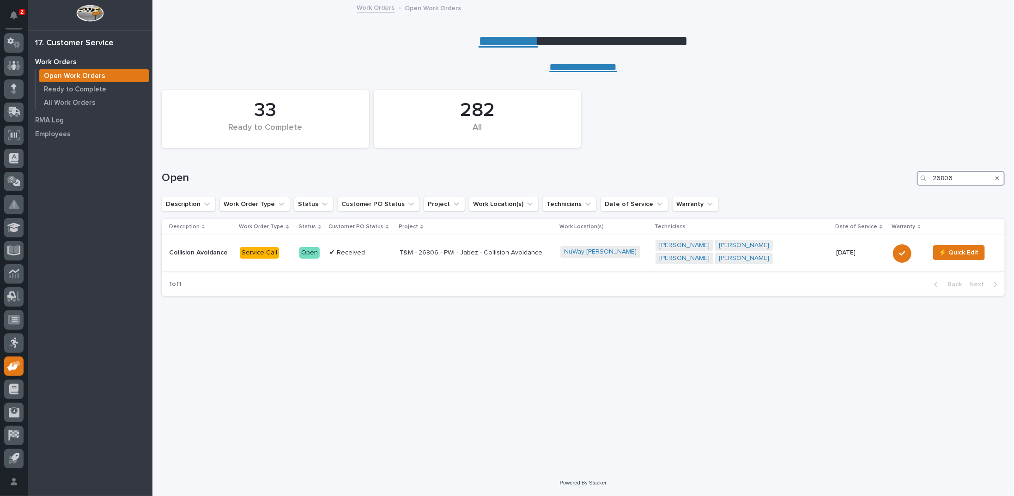
type input "26806"
click at [434, 253] on p "T&M - 26806 - PWI - Jabez - Collision Avoidance" at bounding box center [476, 253] width 153 height 8
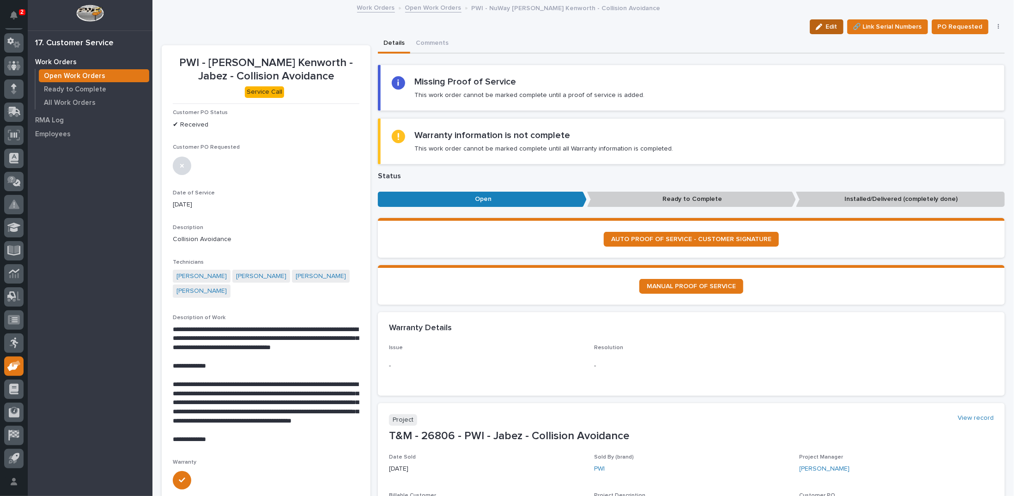
click at [826, 29] on span "Edit" at bounding box center [832, 27] width 12 height 8
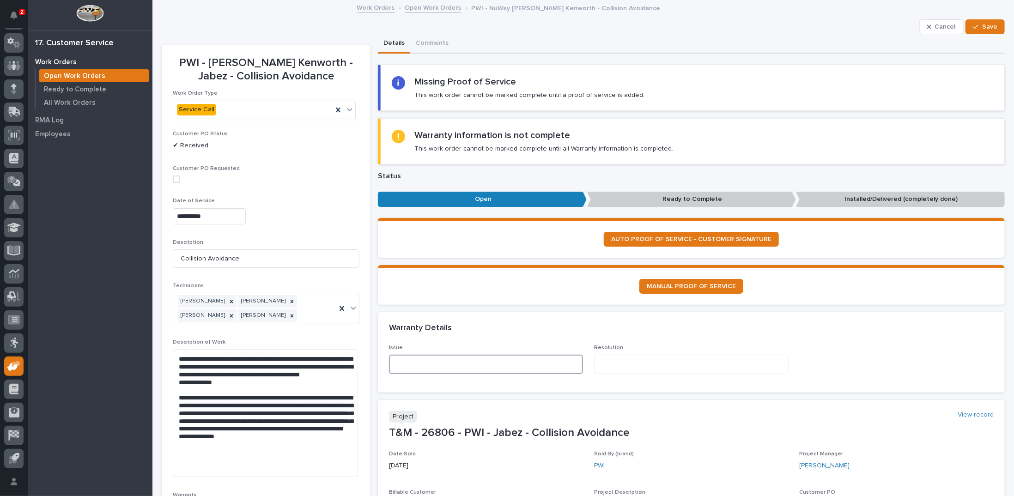
click at [412, 364] on textarea at bounding box center [486, 364] width 194 height 19
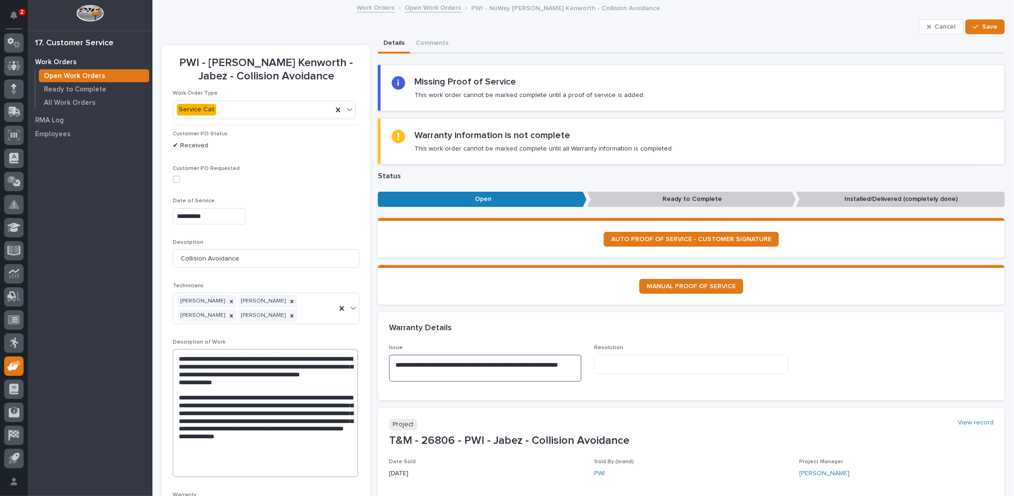
type textarea "**********"
drag, startPoint x: 203, startPoint y: 403, endPoint x: 255, endPoint y: 450, distance: 69.4
click at [255, 450] on textarea "**********" at bounding box center [265, 413] width 185 height 128
click at [617, 367] on textarea at bounding box center [691, 364] width 194 height 19
paste textarea "**********"
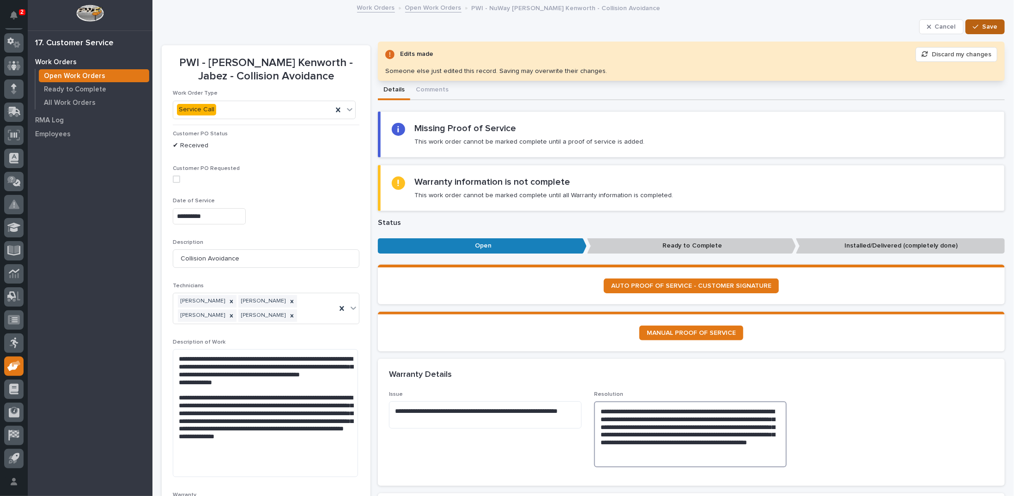
type textarea "**********"
click at [985, 24] on span "Save" at bounding box center [989, 27] width 15 height 8
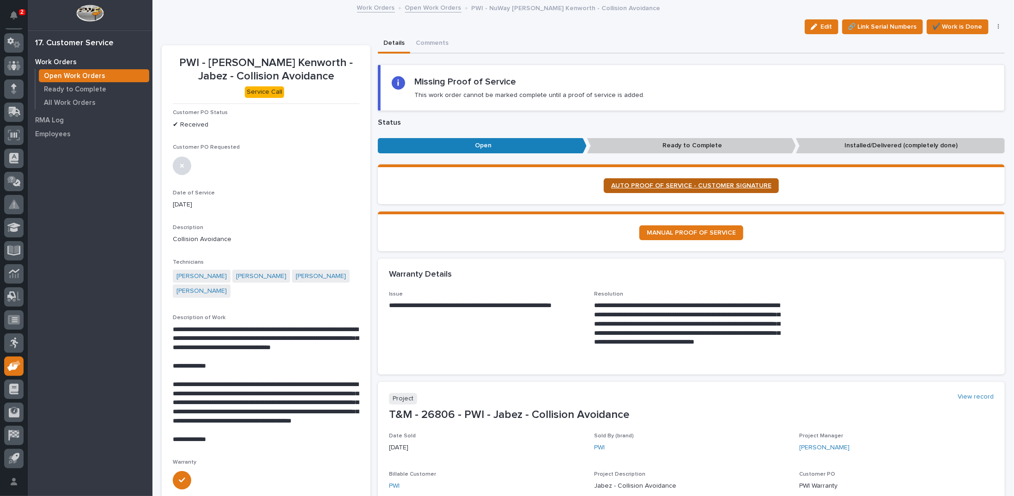
click at [685, 181] on link "AUTO PROOF OF SERVICE - CUSTOMER SIGNATURE" at bounding box center [691, 185] width 175 height 15
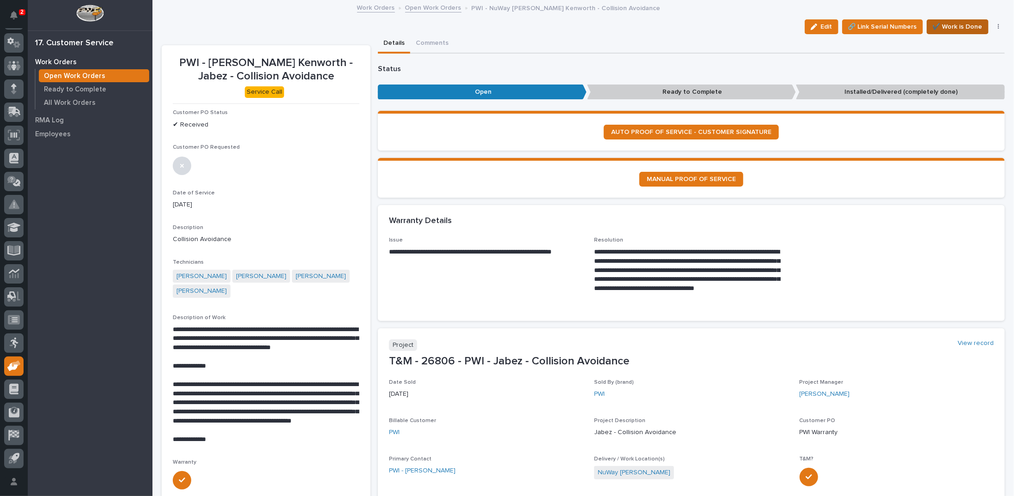
click at [942, 25] on span "✔️ Work is Done" at bounding box center [958, 26] width 50 height 11
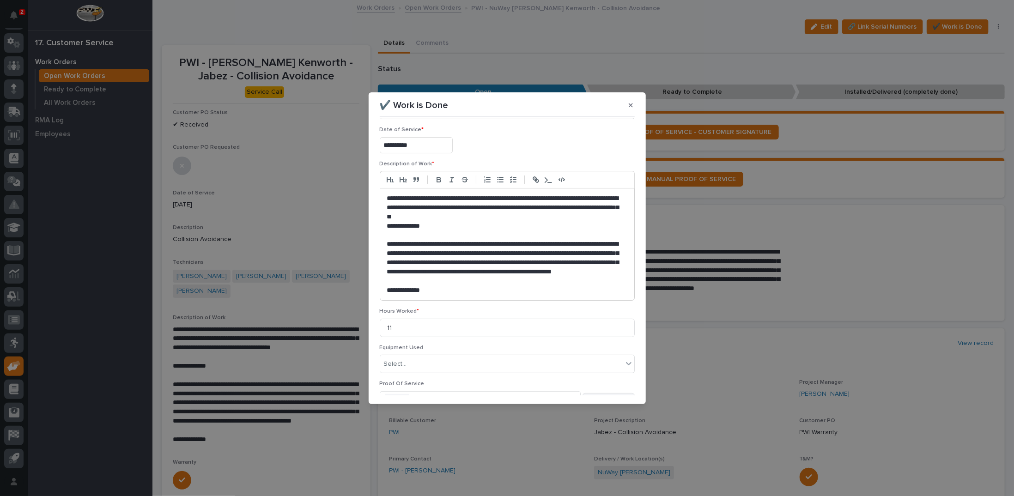
scroll to position [89, 0]
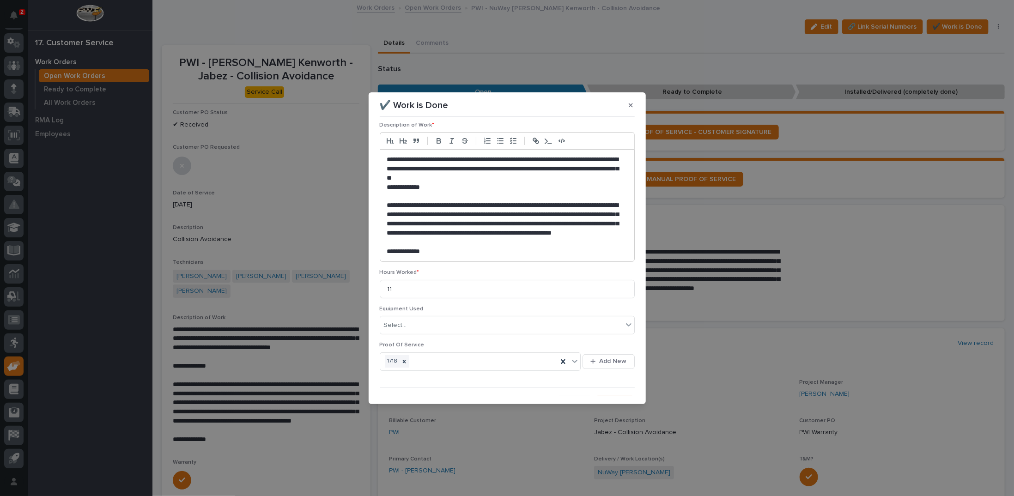
click at [605, 400] on div "button" at bounding box center [607, 403] width 9 height 6
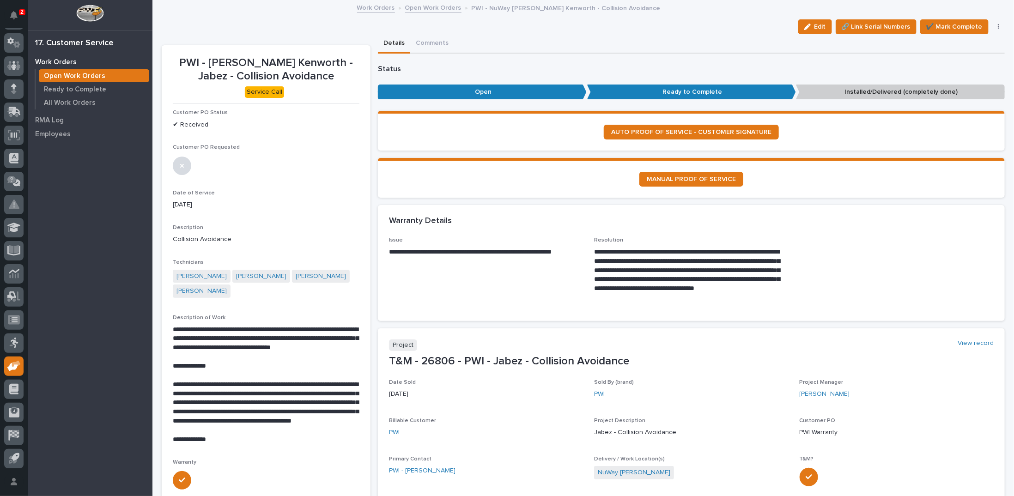
click at [998, 26] on icon "button" at bounding box center [998, 27] width 1 height 6
click at [970, 87] on span "Regenerate PDF" at bounding box center [969, 89] width 49 height 11
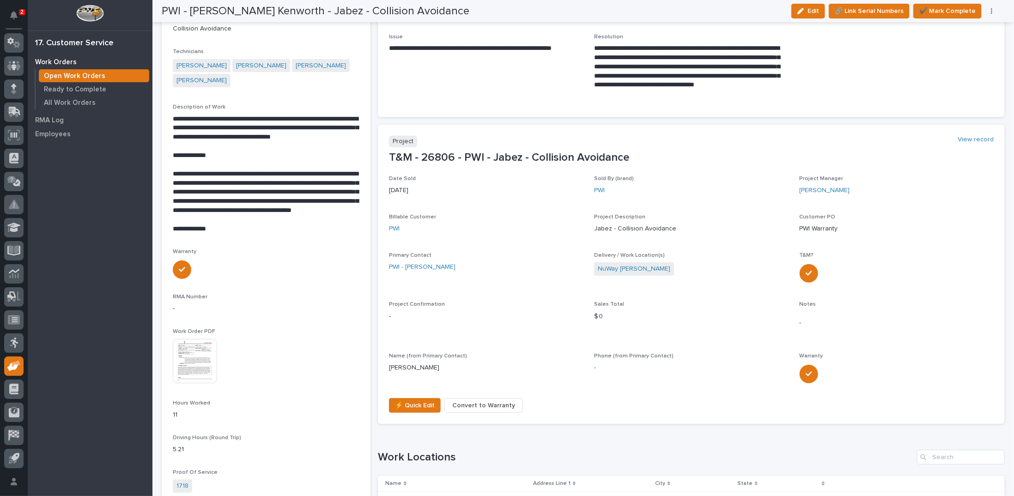
scroll to position [204, 0]
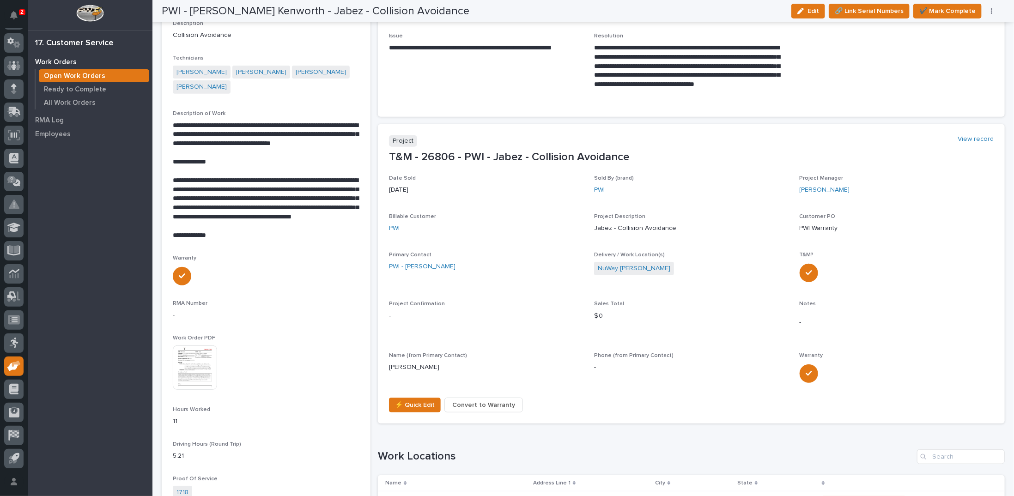
click at [199, 355] on img at bounding box center [195, 368] width 44 height 44
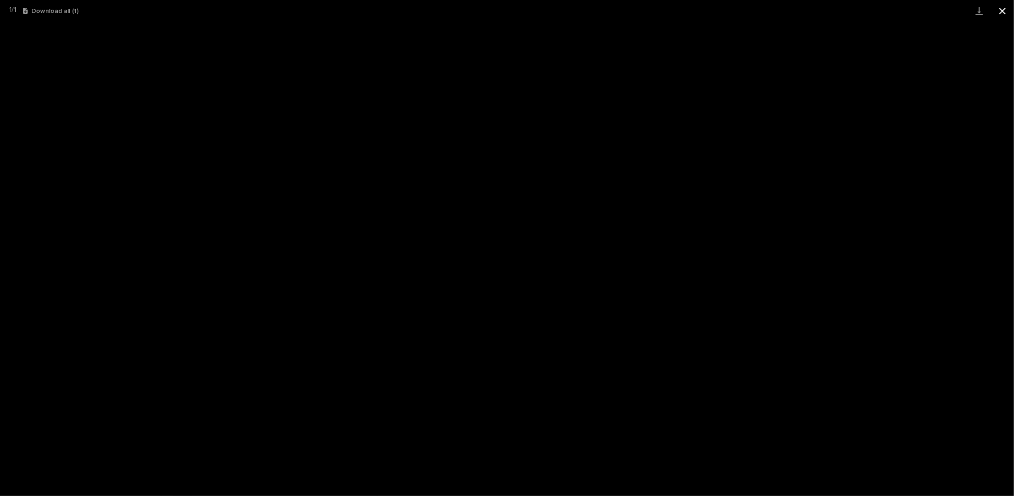
click at [1003, 13] on button "Close gallery" at bounding box center [1002, 11] width 23 height 22
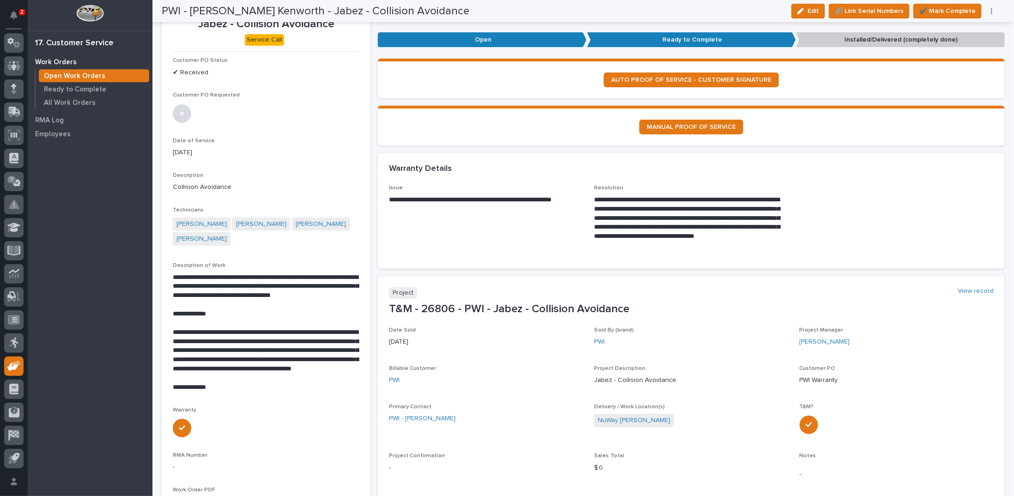
scroll to position [0, 0]
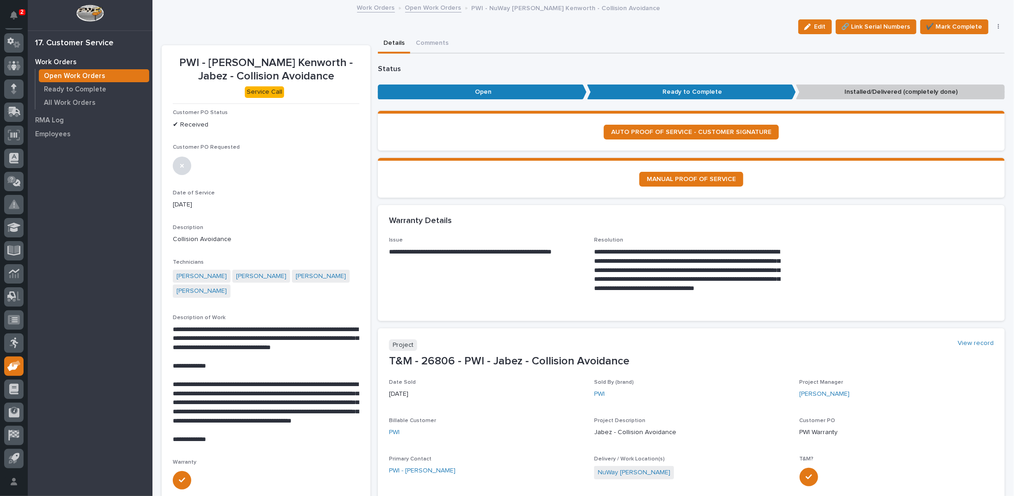
click at [416, 9] on link "Open Work Orders" at bounding box center [433, 7] width 56 height 11
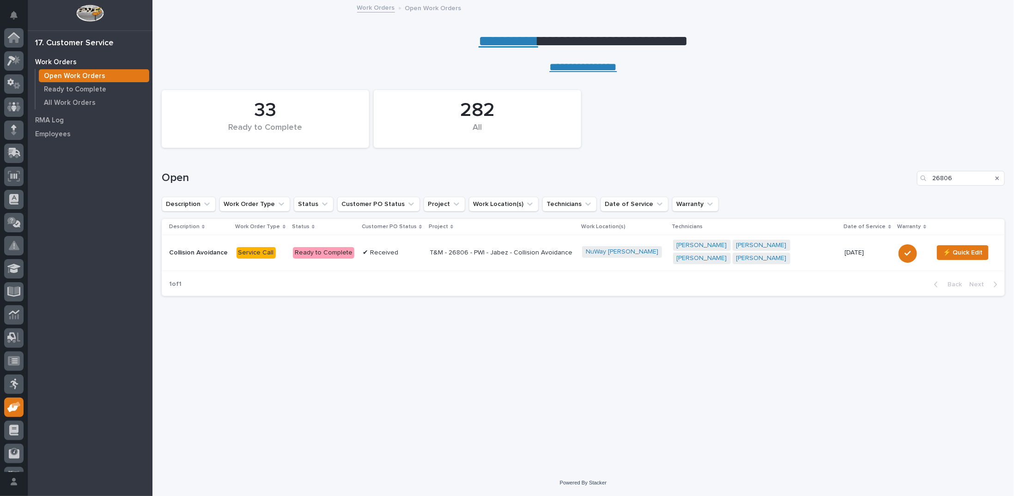
scroll to position [41, 0]
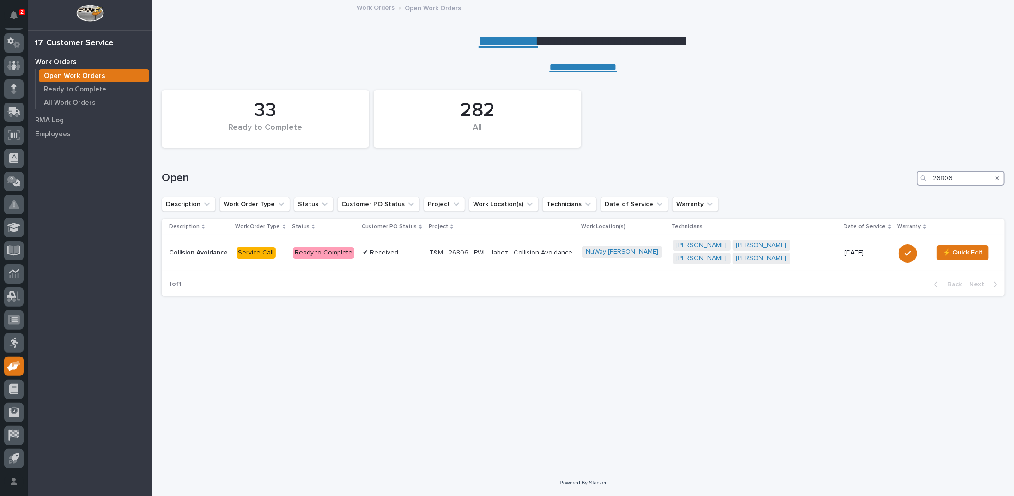
drag, startPoint x: 958, startPoint y: 179, endPoint x: 874, endPoint y: 180, distance: 84.1
click at [875, 180] on div "Open 26806" at bounding box center [583, 178] width 843 height 15
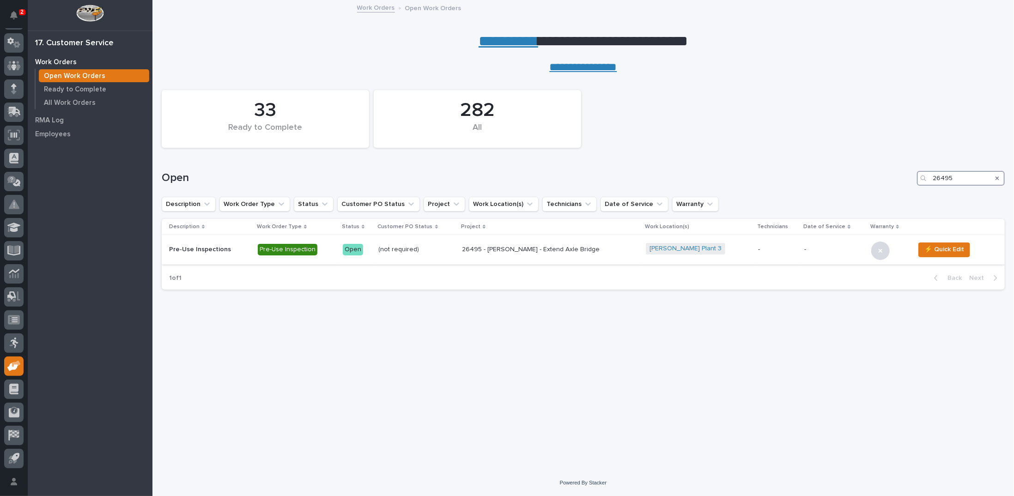
type input "26495"
click at [492, 248] on p "26495 - Brinkley RV - Extend Axle Bridge" at bounding box center [543, 250] width 162 height 8
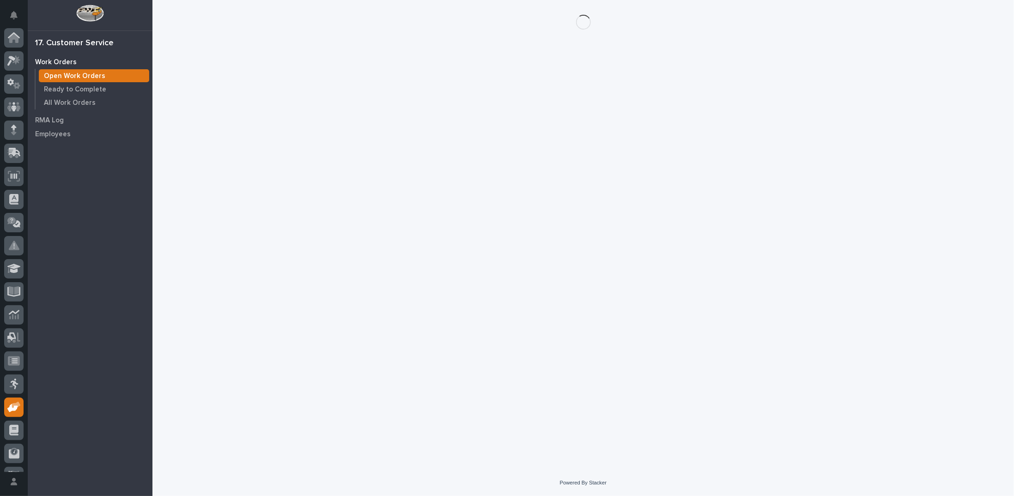
scroll to position [41, 0]
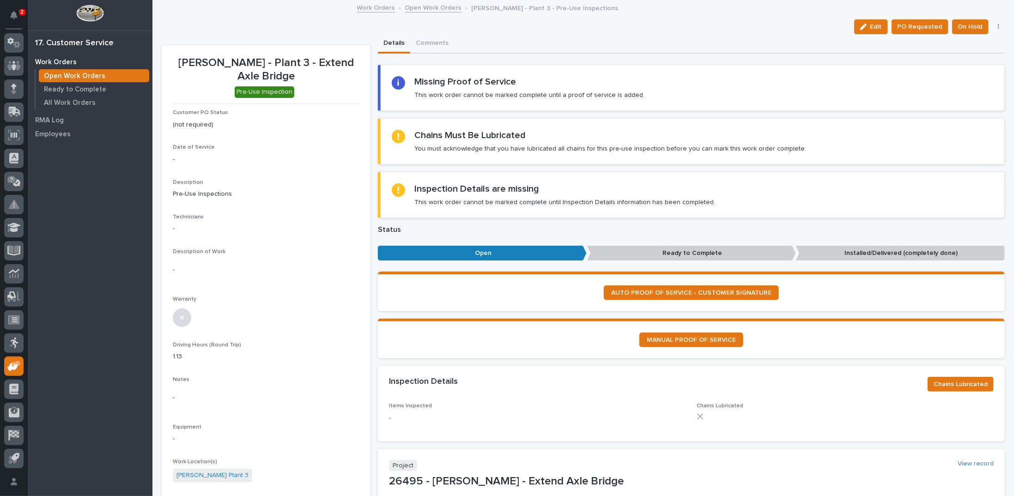
click at [431, 8] on link "Open Work Orders" at bounding box center [433, 7] width 56 height 11
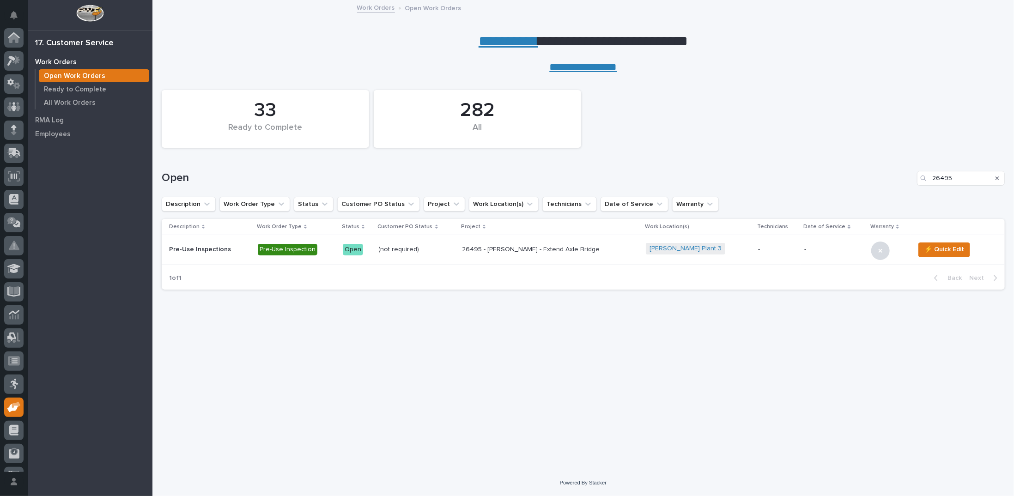
scroll to position [41, 0]
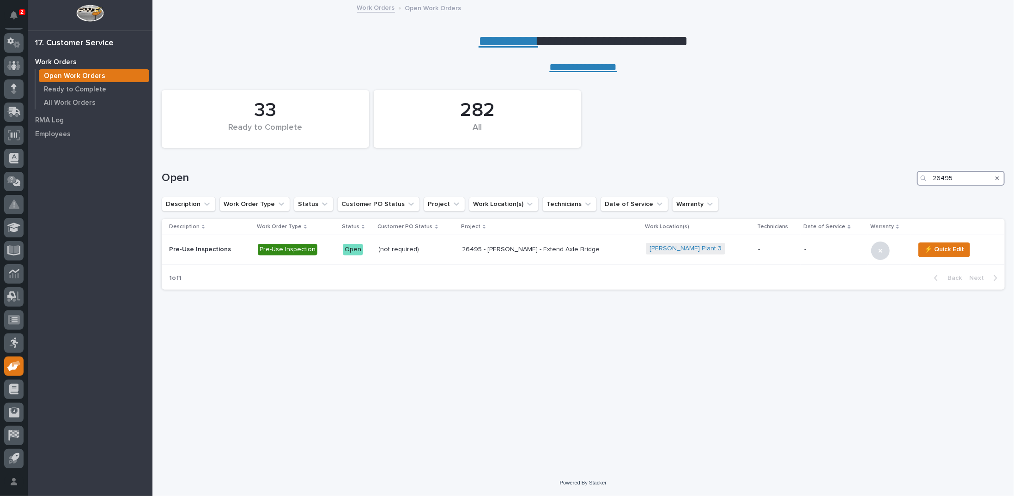
drag, startPoint x: 956, startPoint y: 179, endPoint x: 887, endPoint y: 177, distance: 68.4
click at [887, 177] on div "Open 26495" at bounding box center [583, 178] width 843 height 15
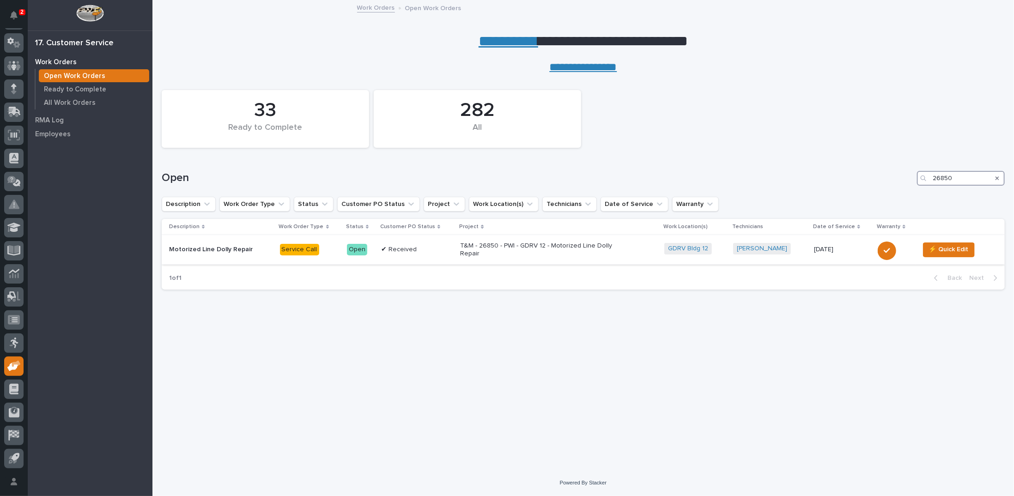
type input "26850"
click at [487, 248] on p "T&M - 26850 - PWI - GDRV 12 - Motorized Line Dolly Repair" at bounding box center [541, 250] width 162 height 16
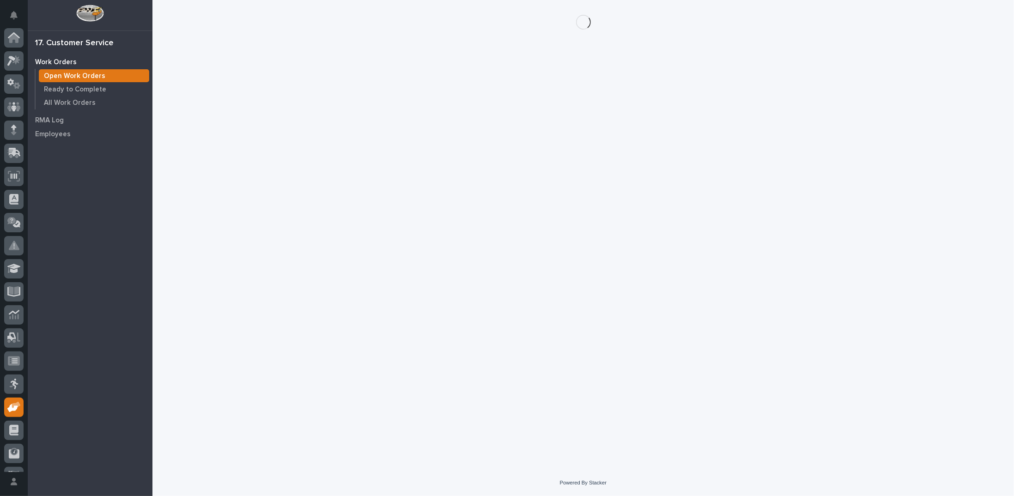
scroll to position [41, 0]
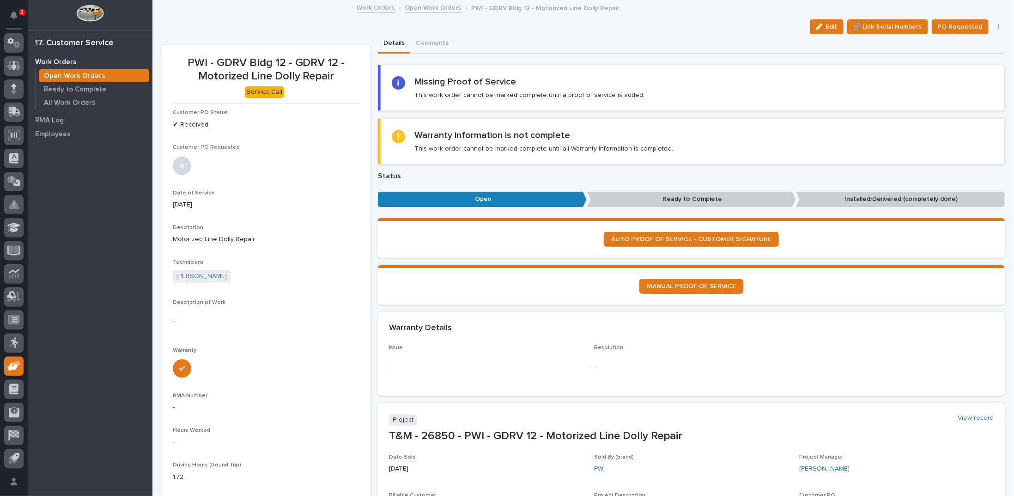
click at [427, 7] on link "Open Work Orders" at bounding box center [433, 7] width 56 height 11
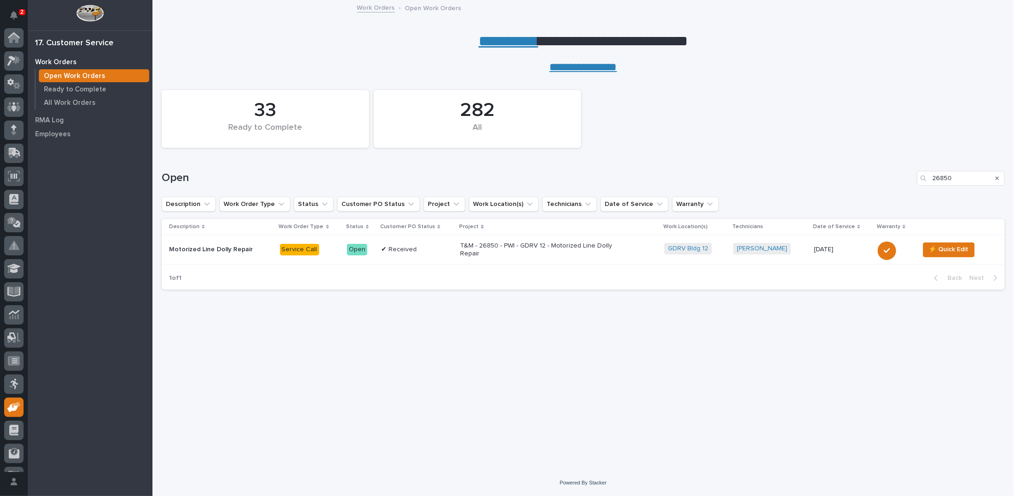
scroll to position [41, 0]
drag, startPoint x: 964, startPoint y: 178, endPoint x: 888, endPoint y: 172, distance: 76.5
click at [888, 172] on div "Open 26850" at bounding box center [583, 178] width 843 height 15
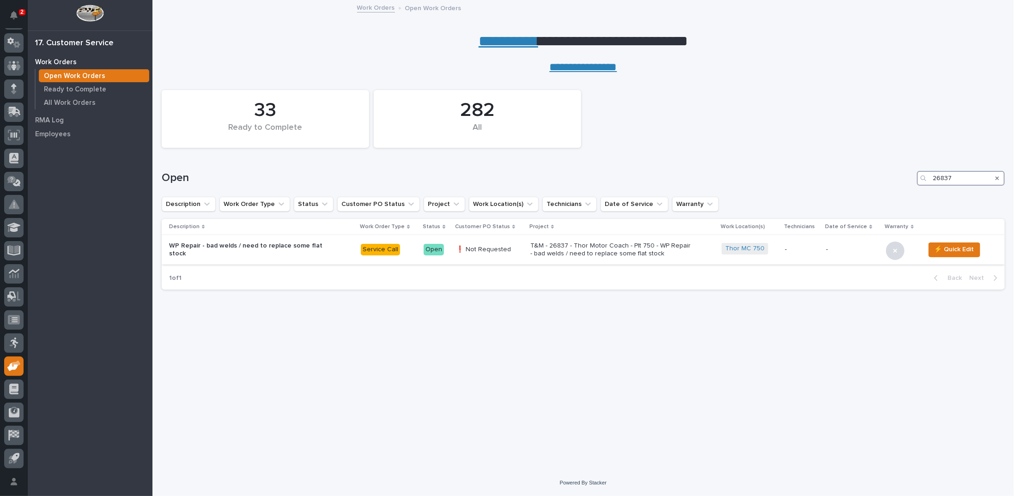
type input "26837"
click at [550, 247] on p "T&M - 26837 - Thor Motor Coach - Plt 750 - WP Repair - bad welds / need to repl…" at bounding box center [612, 250] width 162 height 16
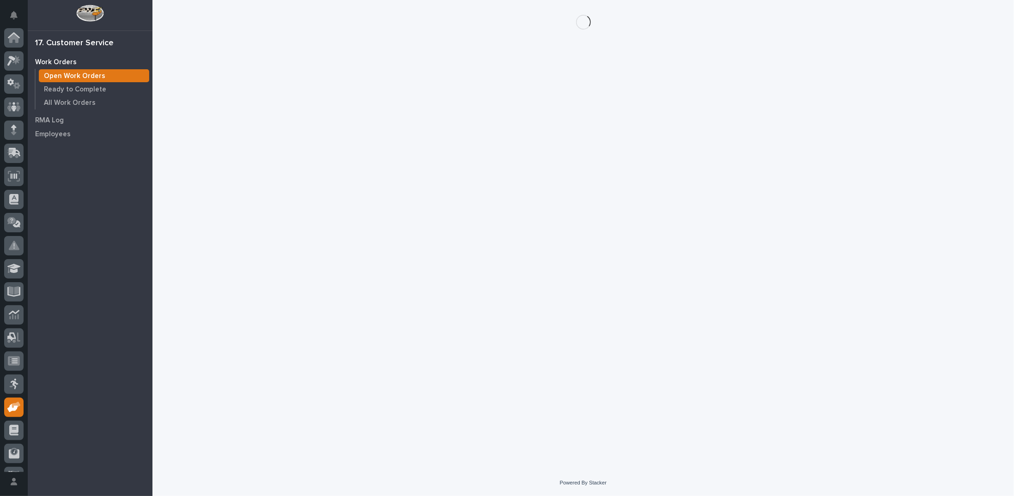
scroll to position [41, 0]
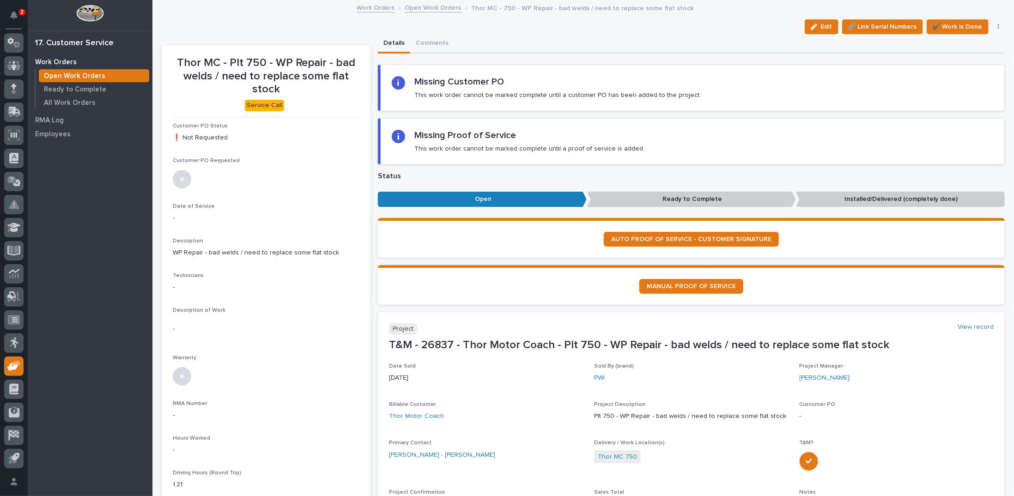
click at [437, 10] on link "Open Work Orders" at bounding box center [433, 7] width 56 height 11
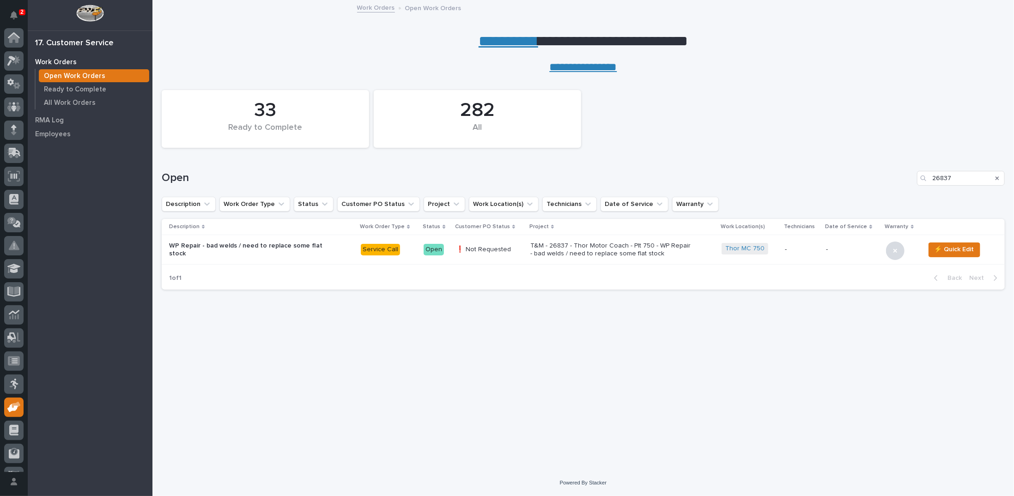
scroll to position [41, 0]
drag, startPoint x: 952, startPoint y: 179, endPoint x: 871, endPoint y: 174, distance: 81.5
click at [871, 174] on div "Open 26837" at bounding box center [583, 178] width 843 height 15
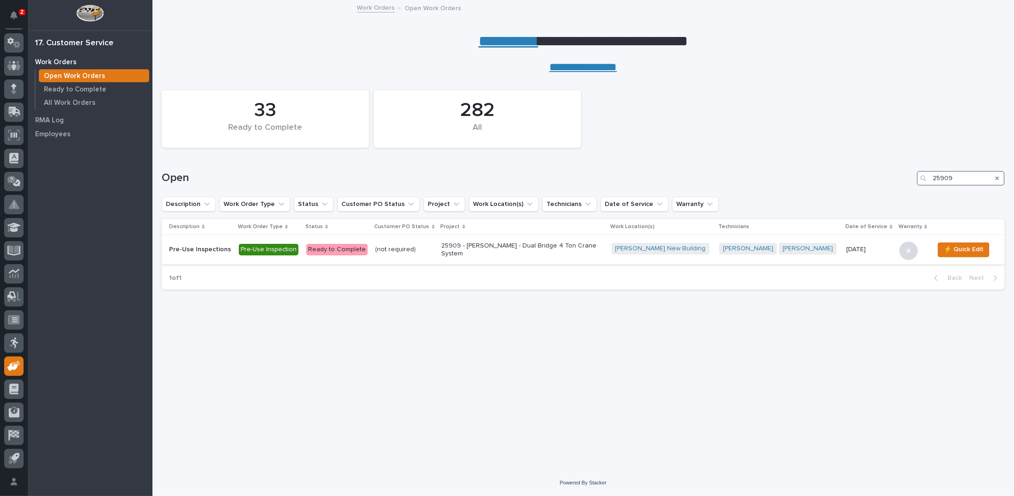
type input "25909"
click at [516, 249] on p "25909 - DA Dodd - Dual Bridge 4 Ton Crane System" at bounding box center [523, 250] width 162 height 16
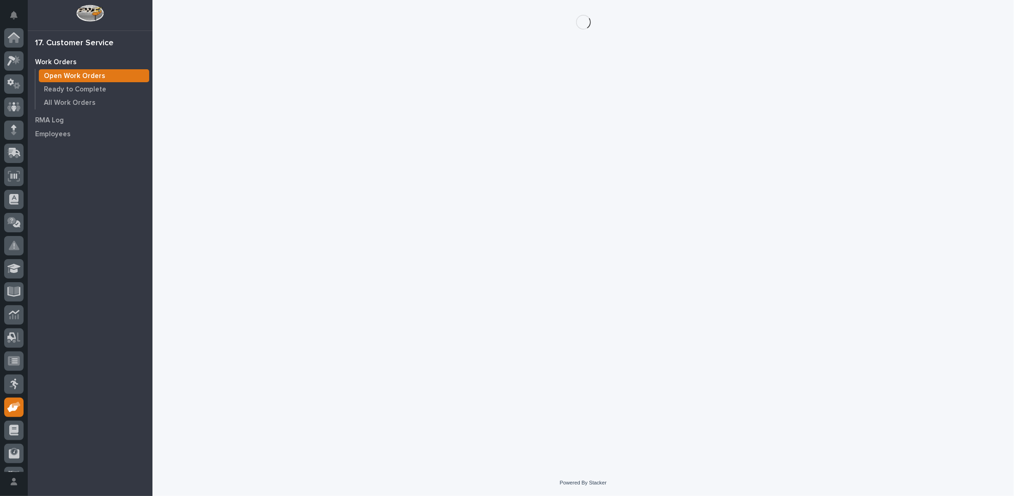
scroll to position [41, 0]
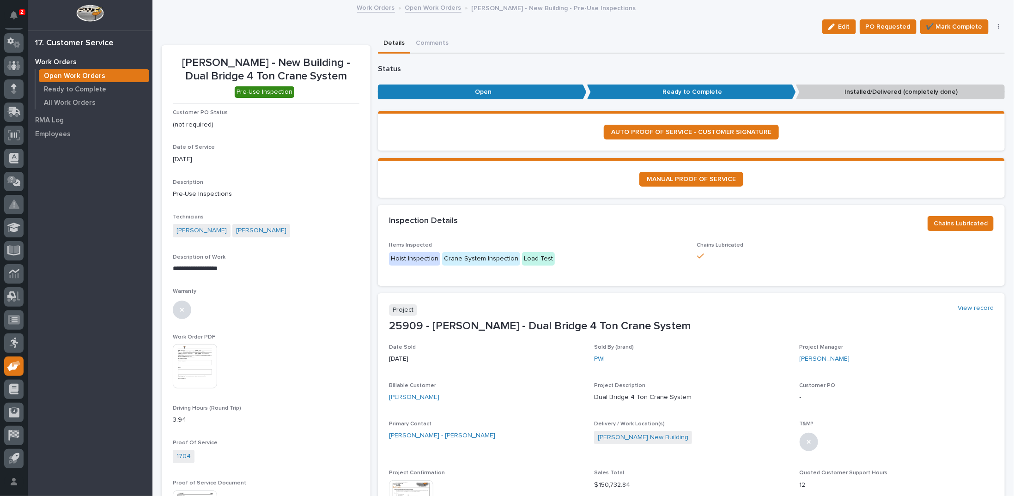
click at [420, 8] on link "Open Work Orders" at bounding box center [433, 7] width 56 height 11
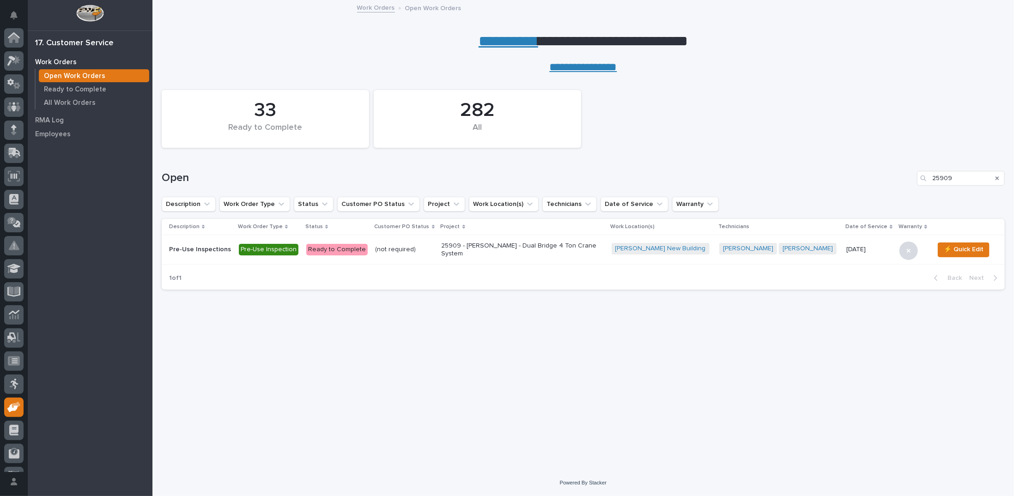
scroll to position [41, 0]
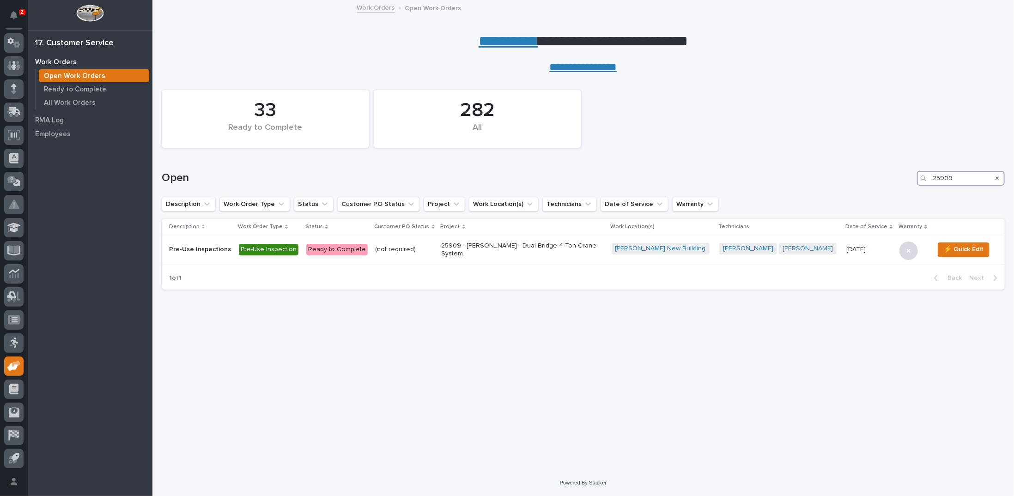
drag, startPoint x: 957, startPoint y: 177, endPoint x: 904, endPoint y: 174, distance: 52.3
click at [904, 174] on div "Open 25909" at bounding box center [583, 178] width 843 height 15
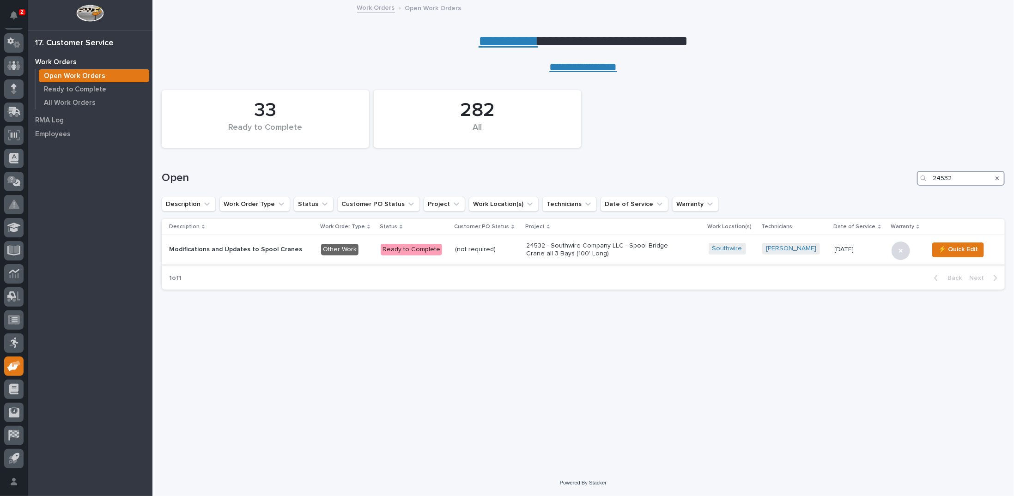
type input "24532"
click at [574, 251] on p "24532 - Southwire Company LLC - Spool Bridge Crane all 3 Bays (100' Long)" at bounding box center [607, 250] width 162 height 16
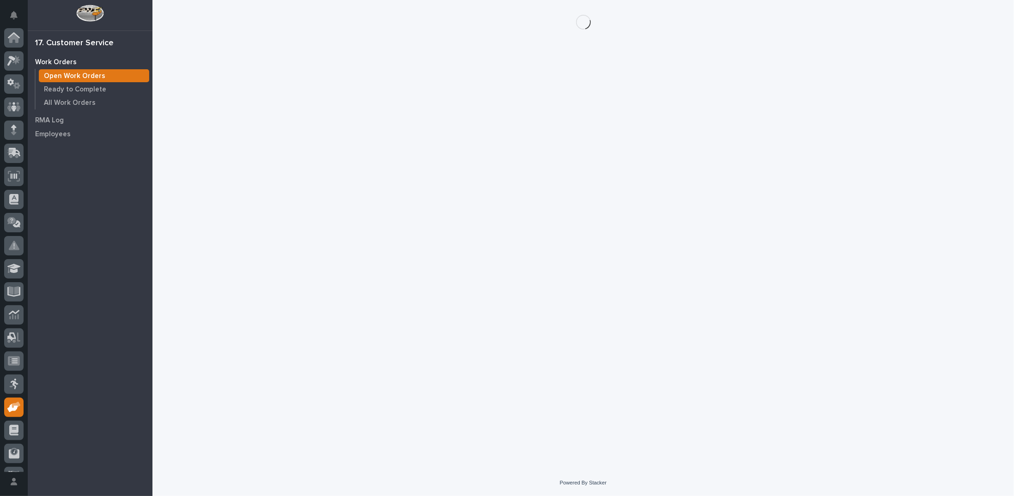
scroll to position [41, 0]
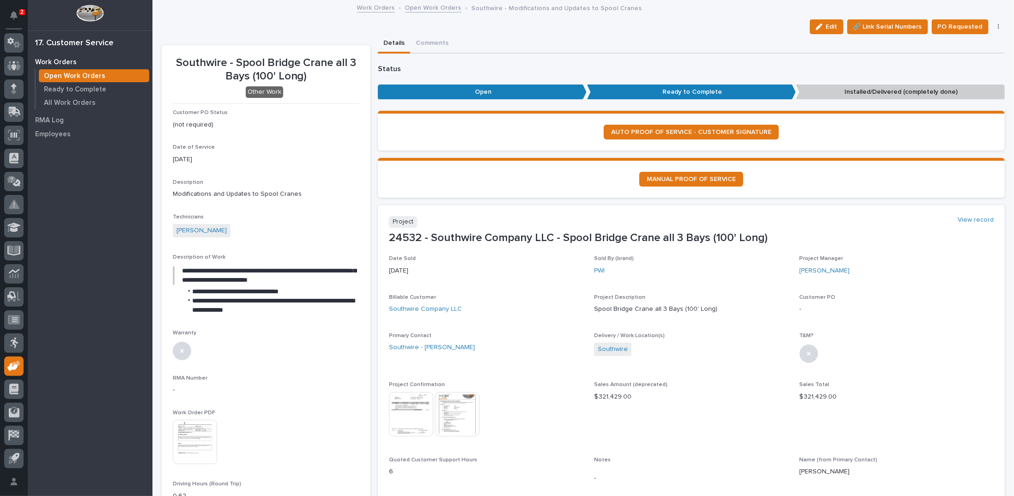
click at [195, 443] on img at bounding box center [195, 442] width 44 height 44
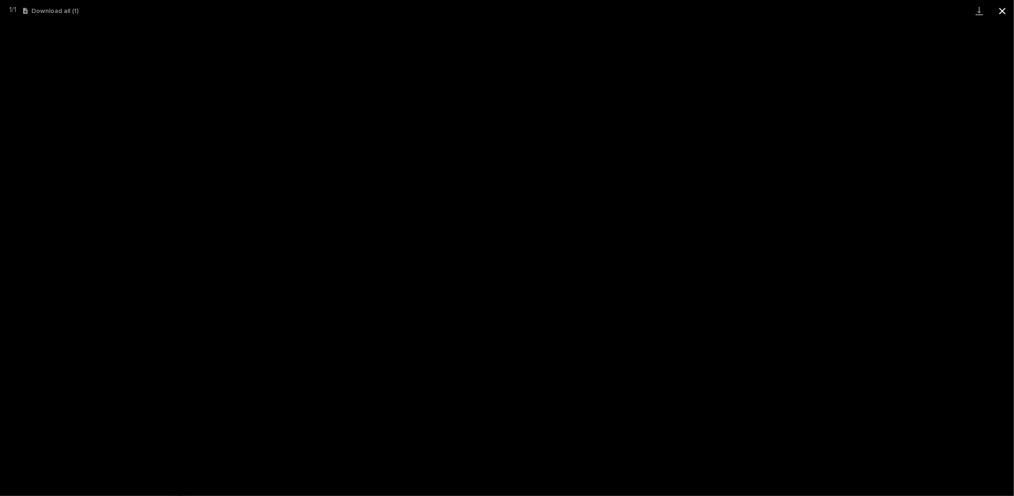
click at [1002, 10] on button "Close gallery" at bounding box center [1002, 11] width 23 height 22
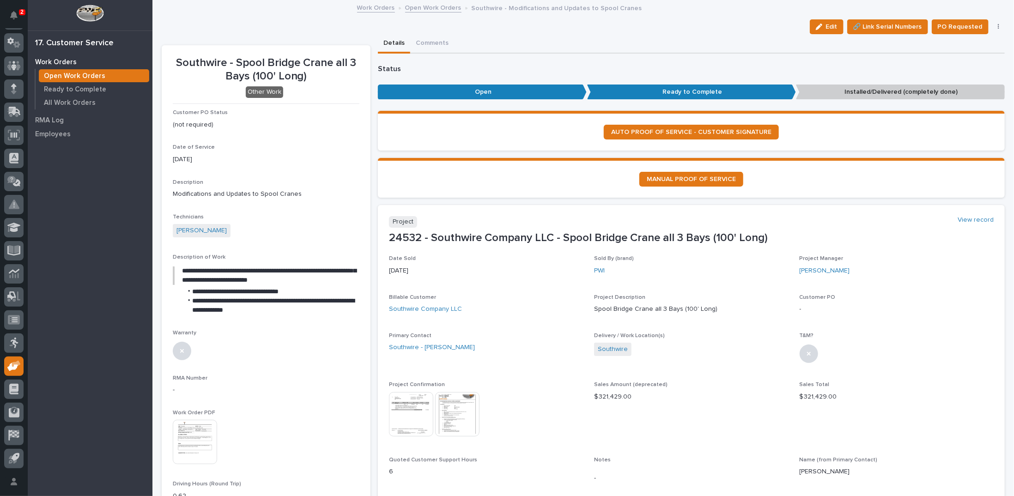
click at [410, 8] on link "Open Work Orders" at bounding box center [433, 7] width 56 height 11
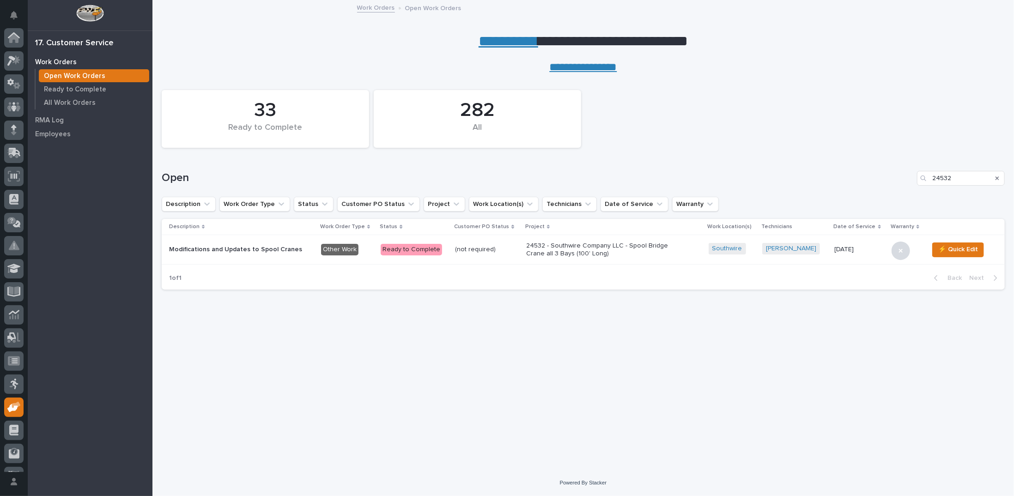
scroll to position [41, 0]
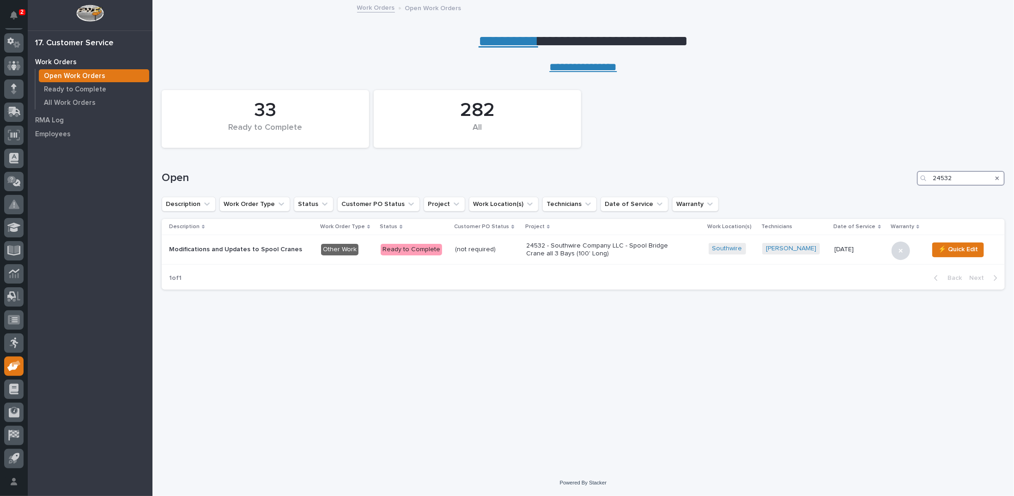
drag, startPoint x: 956, startPoint y: 177, endPoint x: 922, endPoint y: 175, distance: 34.3
click at [922, 175] on div "24532" at bounding box center [961, 178] width 88 height 15
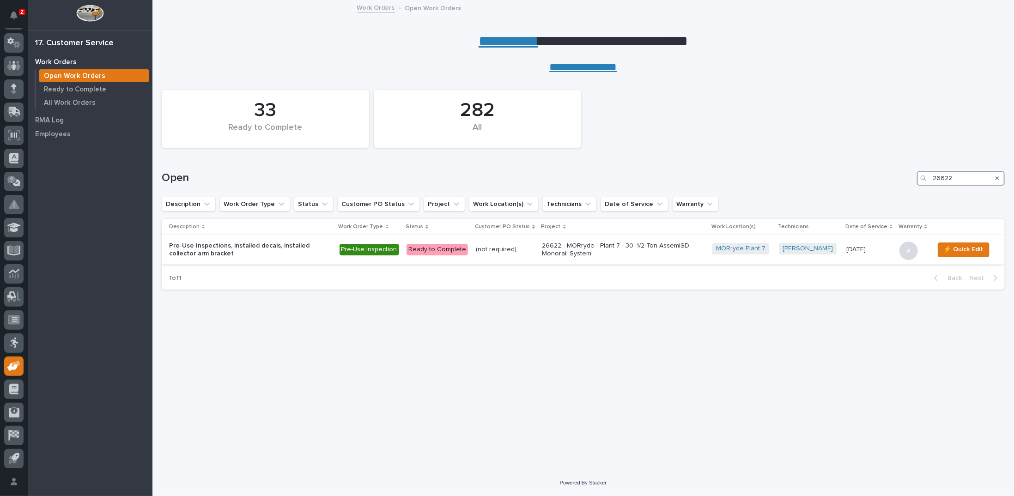
type input "26622"
click at [562, 248] on p "26622 - MORryde - Plant 7 - 30' 1/2-Ton AssemISD Monorail System" at bounding box center [624, 250] width 162 height 16
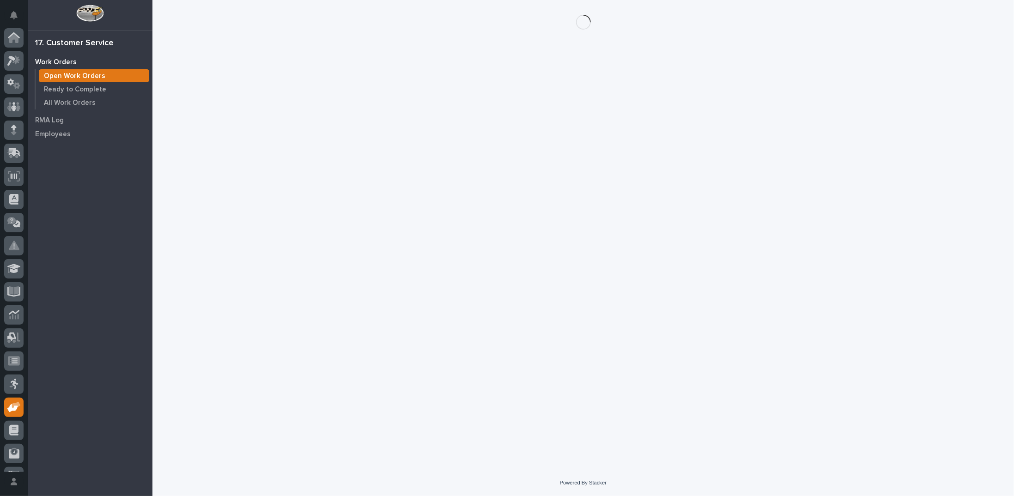
scroll to position [41, 0]
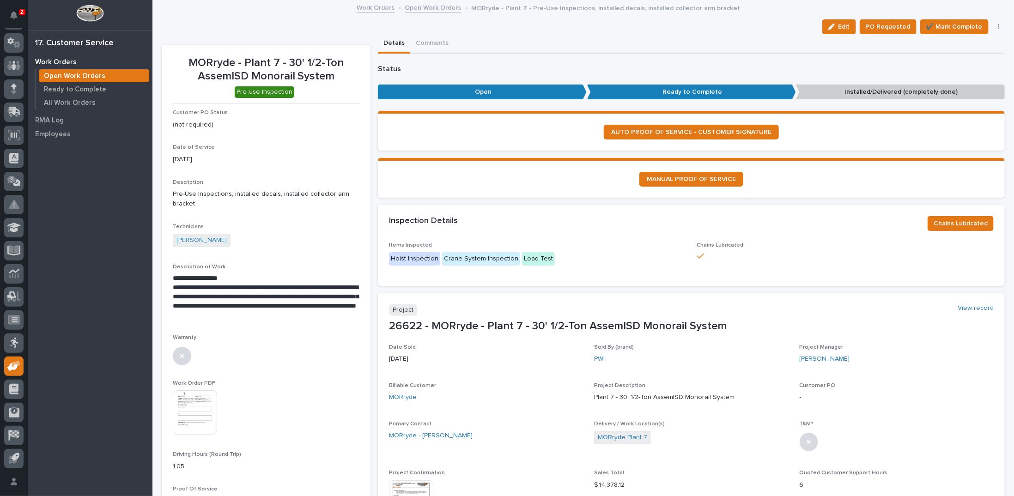
click at [415, 6] on link "Open Work Orders" at bounding box center [433, 7] width 56 height 11
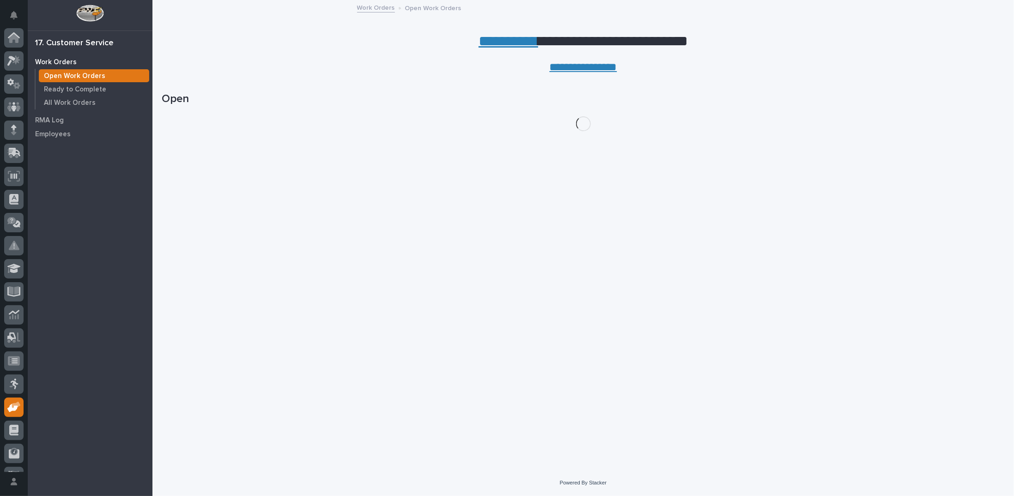
scroll to position [41, 0]
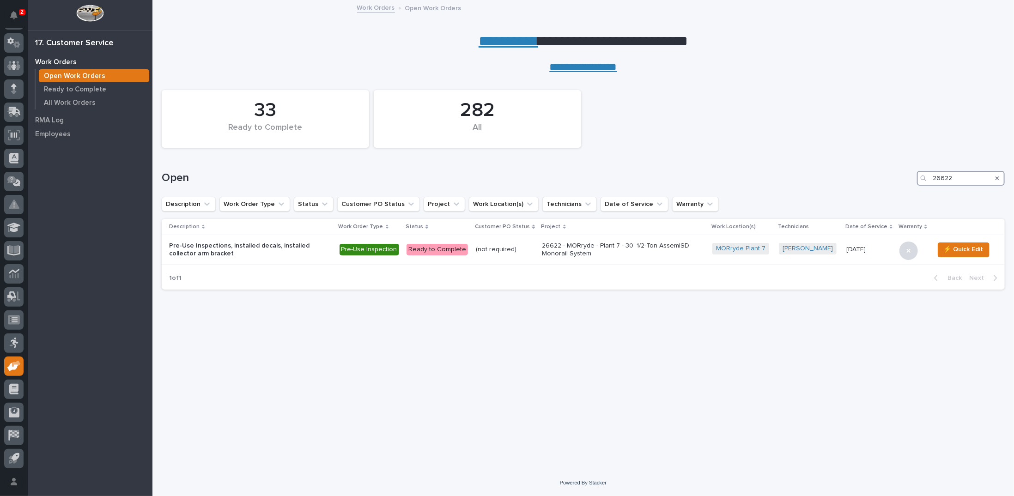
drag, startPoint x: 969, startPoint y: 178, endPoint x: 870, endPoint y: 174, distance: 99.5
click at [885, 179] on div "Open 26622" at bounding box center [583, 178] width 843 height 15
type input "24532"
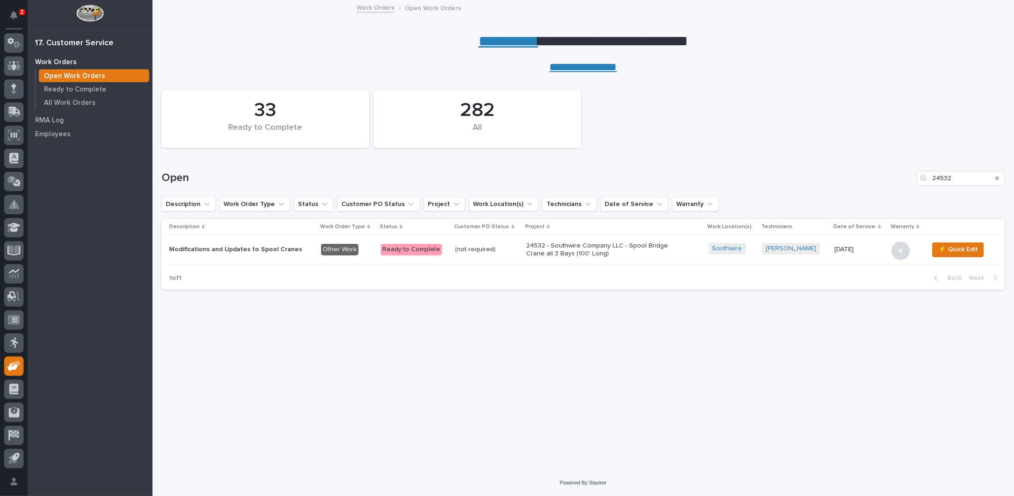
click at [558, 246] on p "24532 - Southwire Company LLC - Spool Bridge Crane all 3 Bays (100' Long)" at bounding box center [607, 250] width 162 height 16
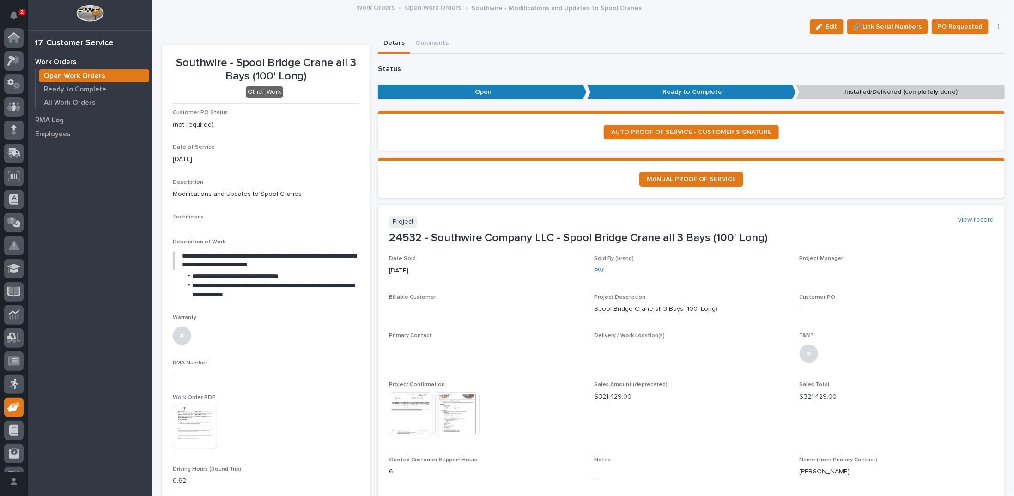
scroll to position [41, 0]
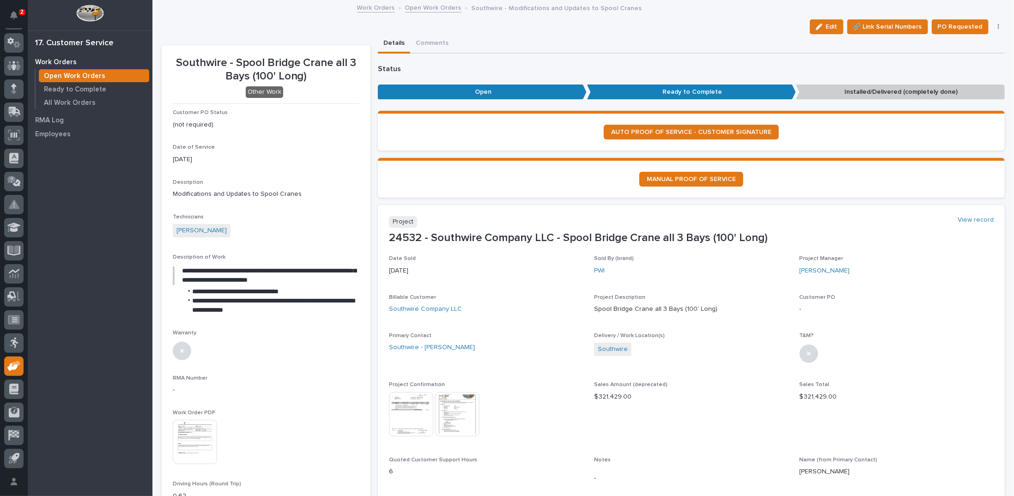
click at [425, 7] on link "Open Work Orders" at bounding box center [433, 7] width 56 height 11
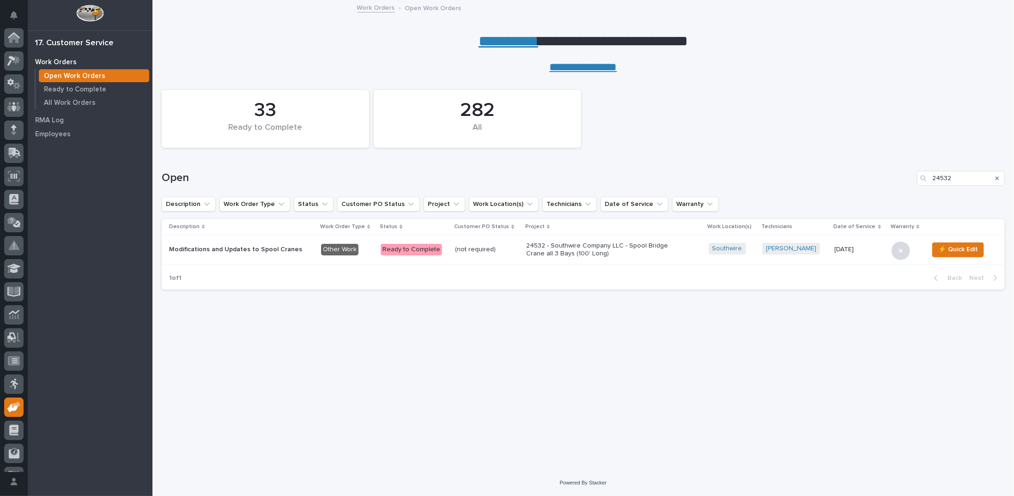
scroll to position [41, 0]
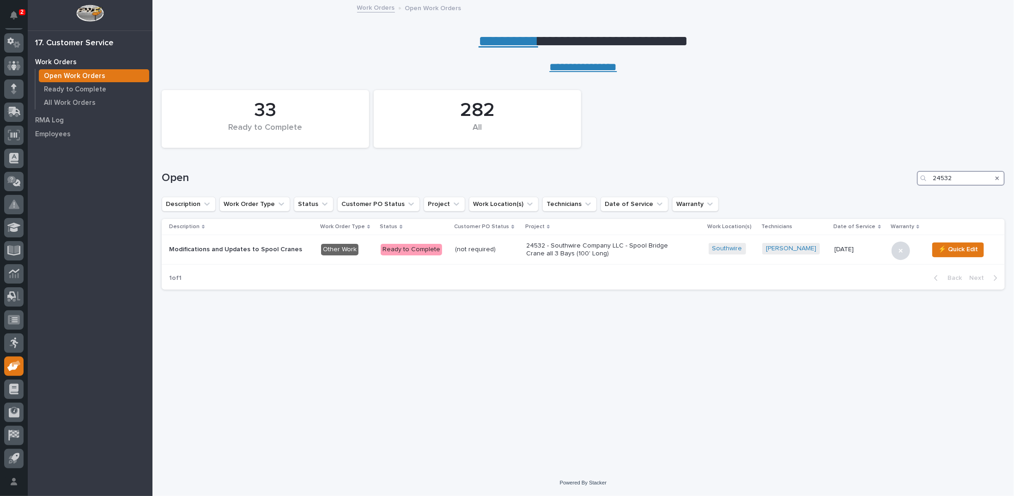
drag, startPoint x: 955, startPoint y: 181, endPoint x: 893, endPoint y: 180, distance: 62.4
click at [893, 180] on div "Open 24532" at bounding box center [583, 178] width 843 height 15
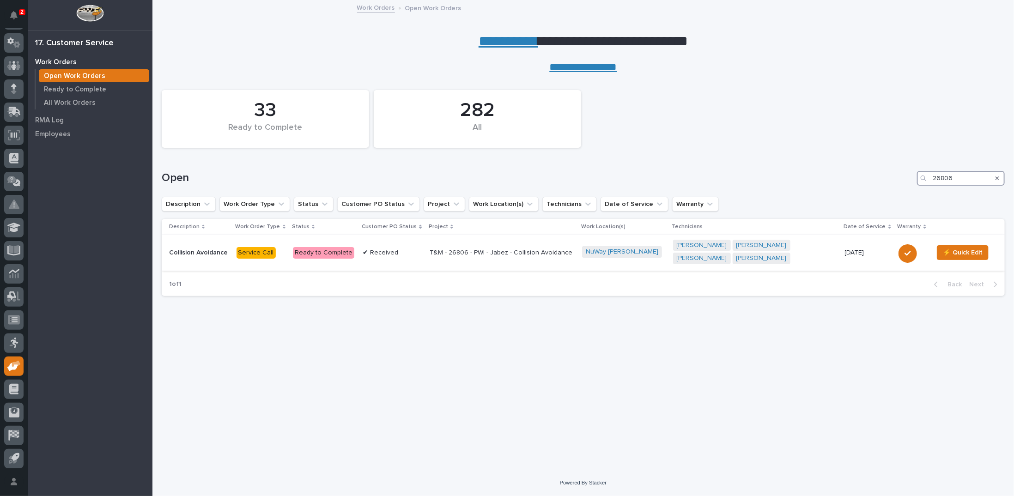
type input "26806"
click at [498, 253] on p "T&M - 26806 - PWI - Jabez - Collision Avoidance" at bounding box center [502, 253] width 145 height 8
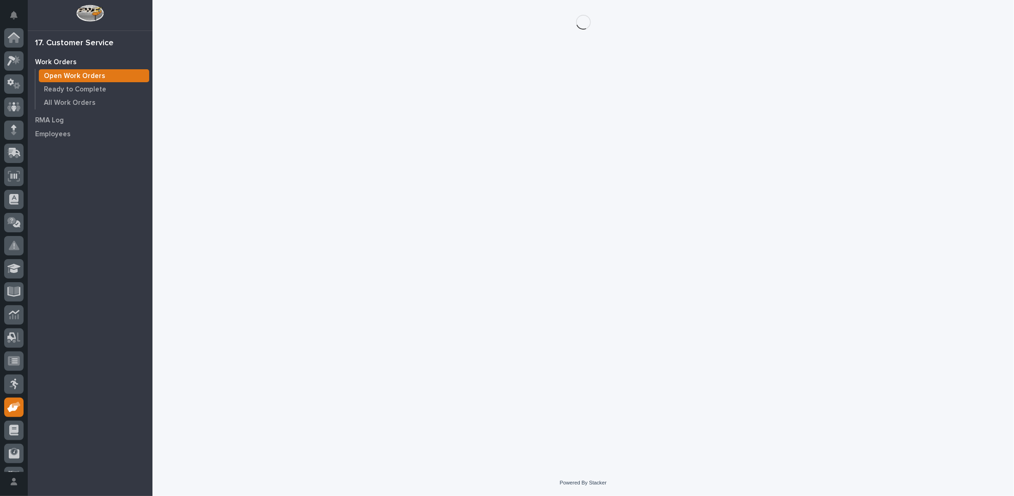
scroll to position [41, 0]
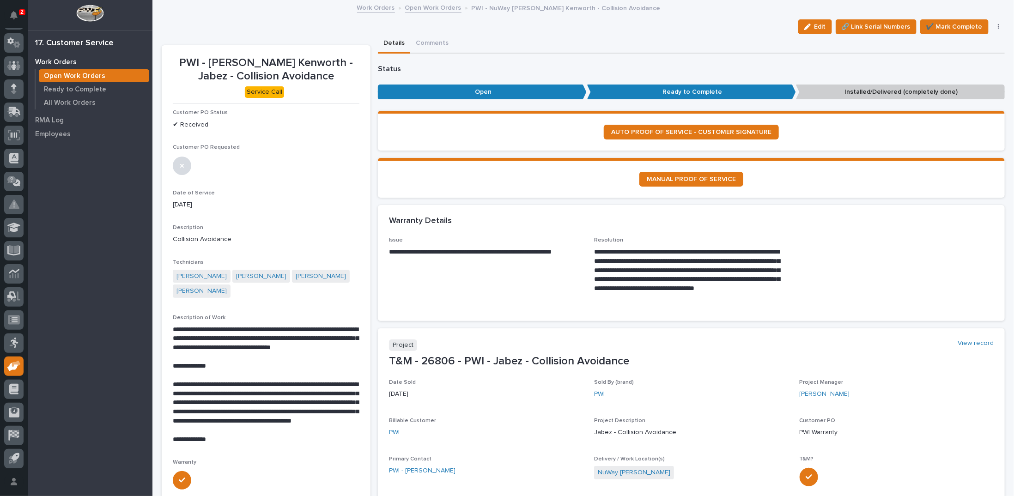
click at [415, 6] on link "Open Work Orders" at bounding box center [433, 7] width 56 height 11
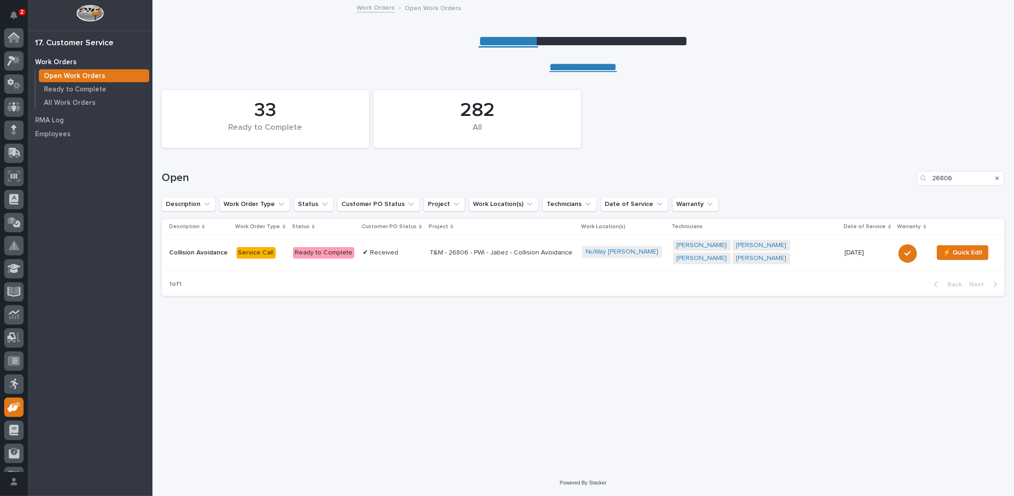
scroll to position [41, 0]
drag, startPoint x: 958, startPoint y: 177, endPoint x: 899, endPoint y: 178, distance: 58.7
click at [899, 178] on div "Open 26806" at bounding box center [583, 178] width 843 height 15
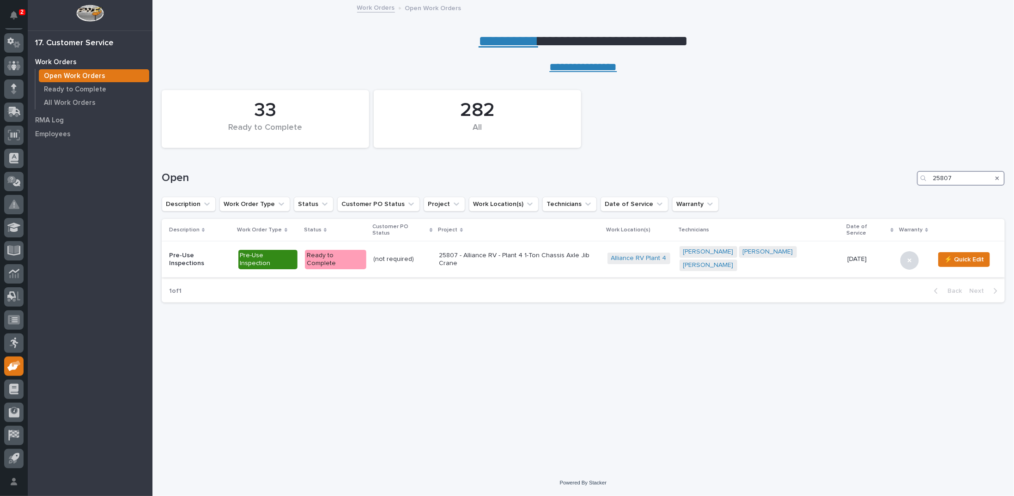
type input "25807"
click at [480, 252] on p "25807 - Alliance RV - Plant 4 1-Ton Chassis Axle Jib Crane" at bounding box center [519, 260] width 161 height 16
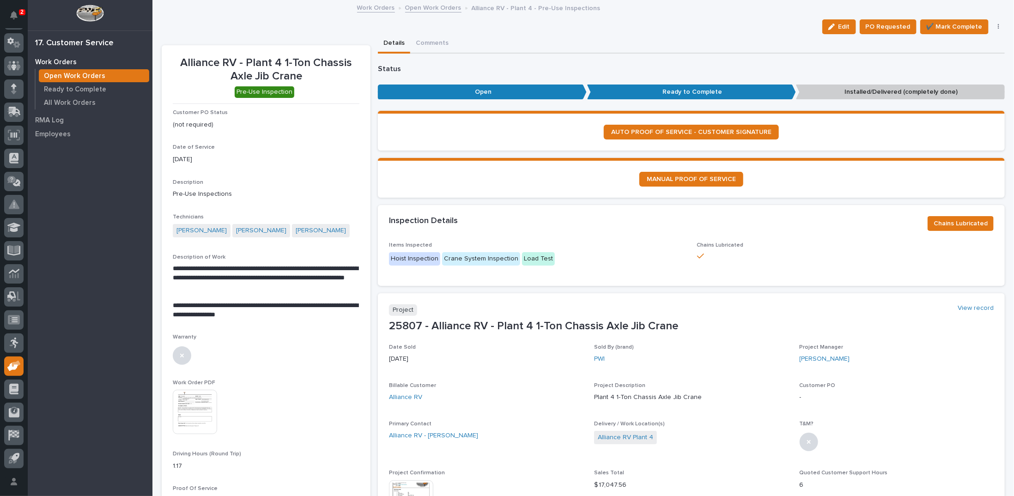
click at [412, 9] on link "Open Work Orders" at bounding box center [433, 7] width 56 height 11
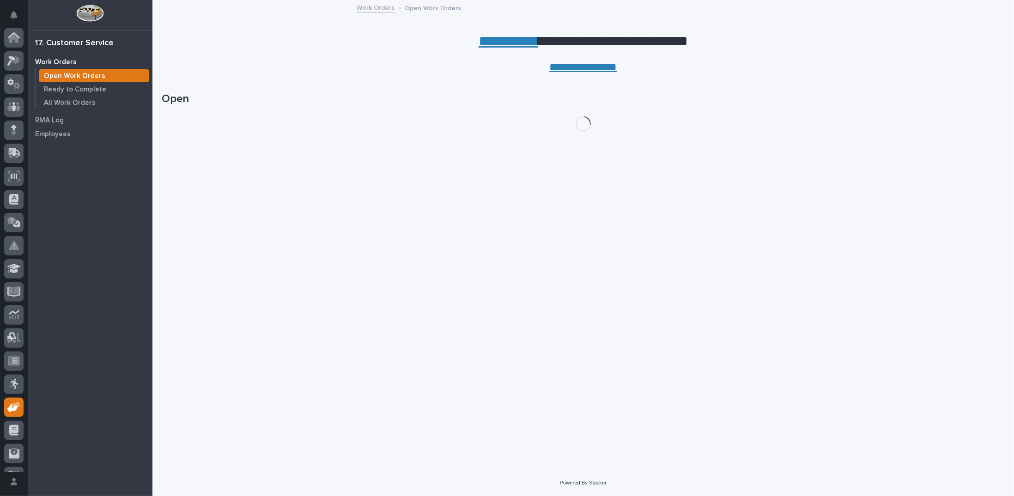
scroll to position [41, 0]
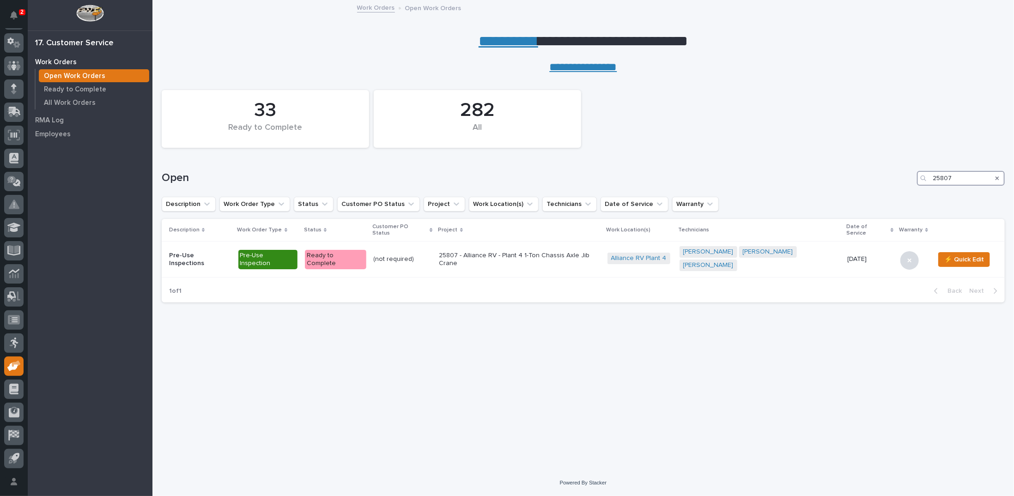
drag, startPoint x: 963, startPoint y: 181, endPoint x: 904, endPoint y: 174, distance: 59.5
click at [904, 174] on div "Open 25807" at bounding box center [583, 178] width 843 height 15
type input "27094"
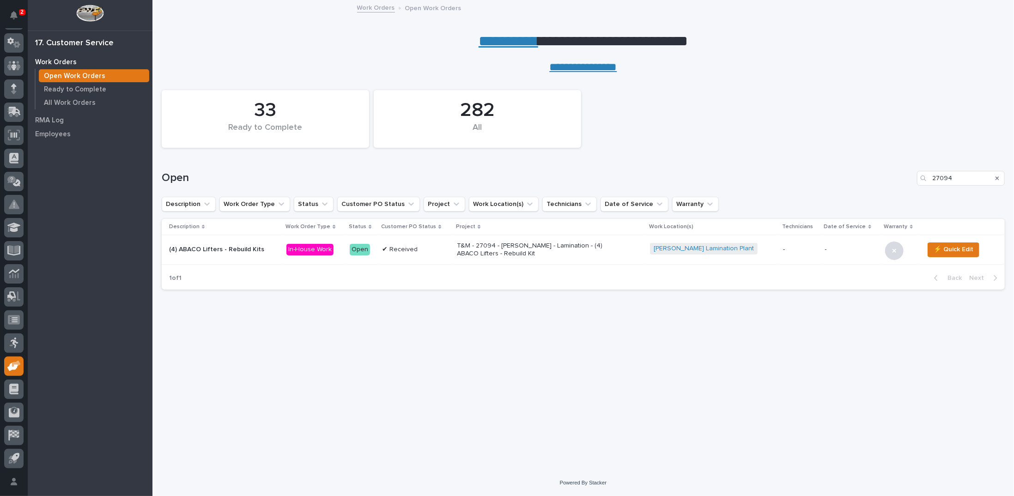
click at [559, 245] on p "T&M - 27094 - Brinkley RV - Lamination - (4) ABACO Lifters - Rebuild Kit" at bounding box center [538, 250] width 162 height 16
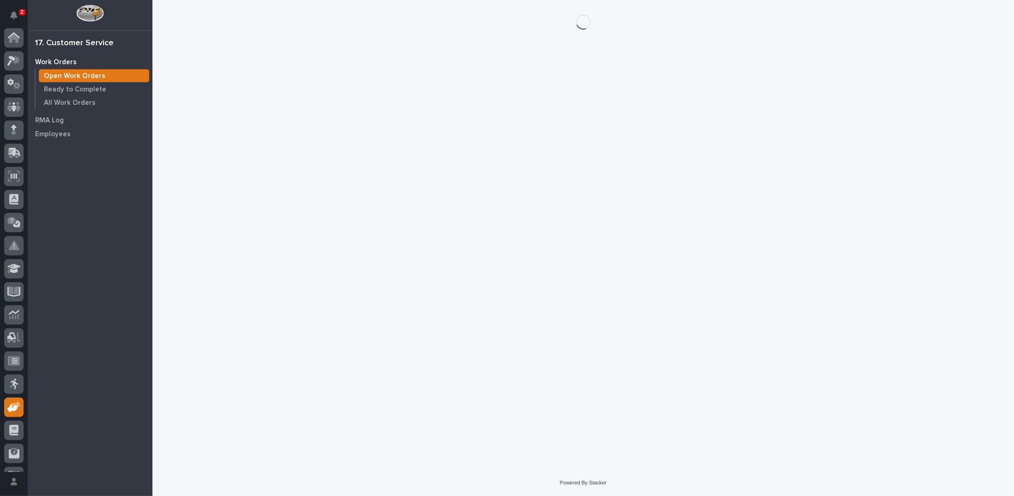
scroll to position [41, 0]
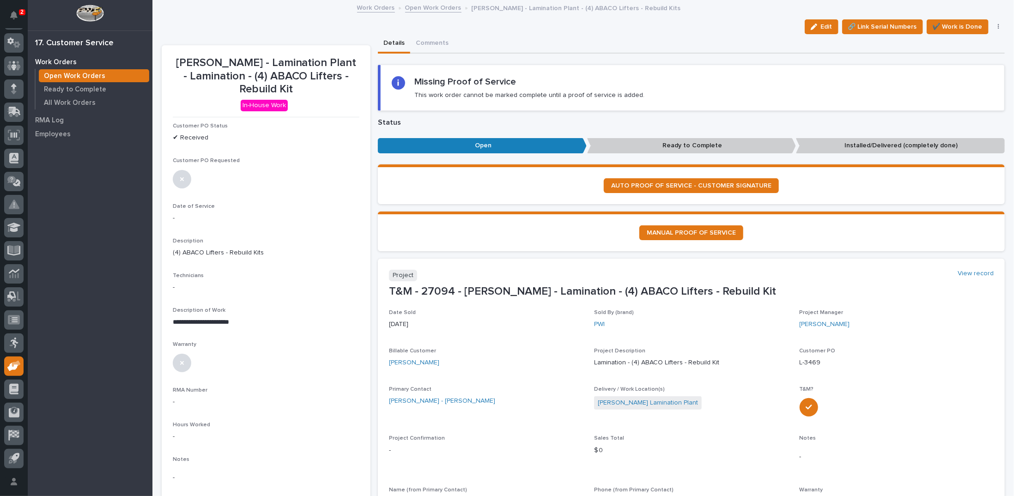
click at [816, 29] on div "button" at bounding box center [816, 27] width 10 height 6
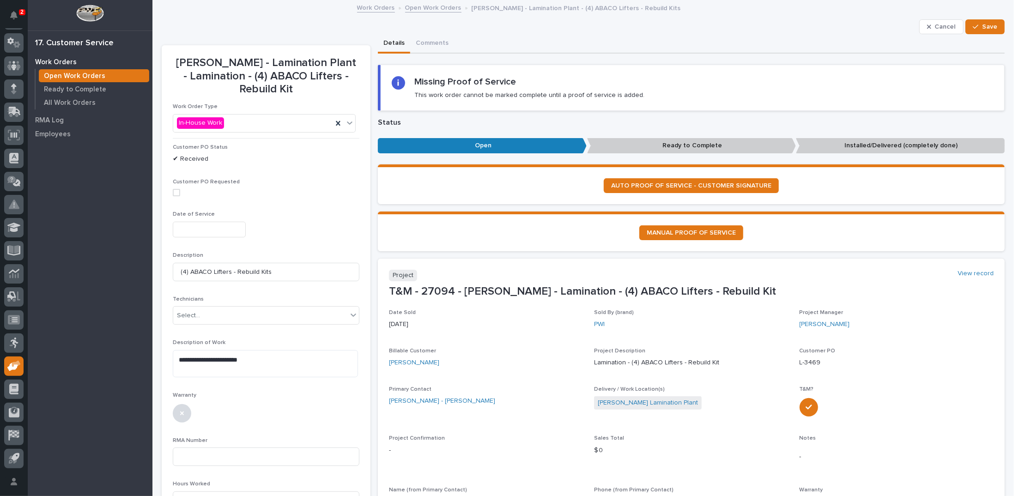
click at [213, 231] on input "text" at bounding box center [209, 230] width 73 height 16
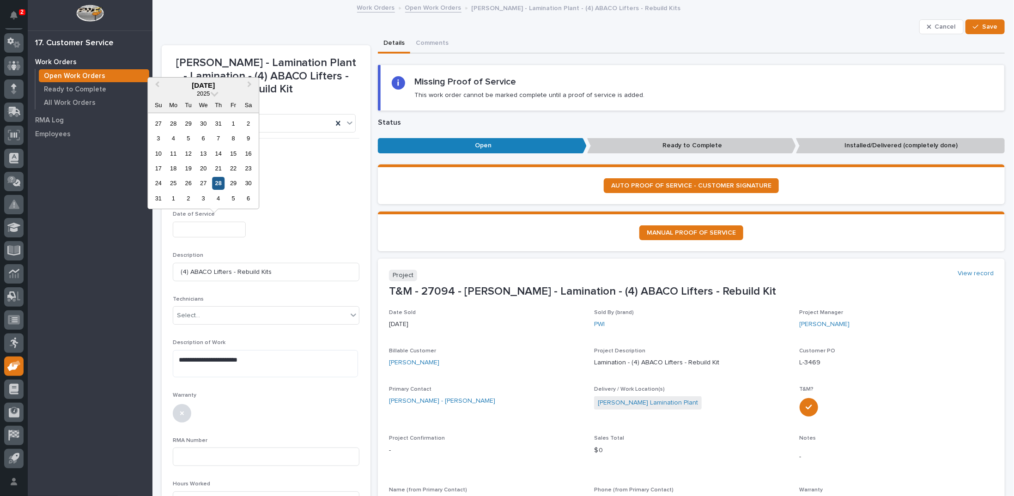
click at [219, 185] on div "28" at bounding box center [218, 183] width 12 height 12
type input "**********"
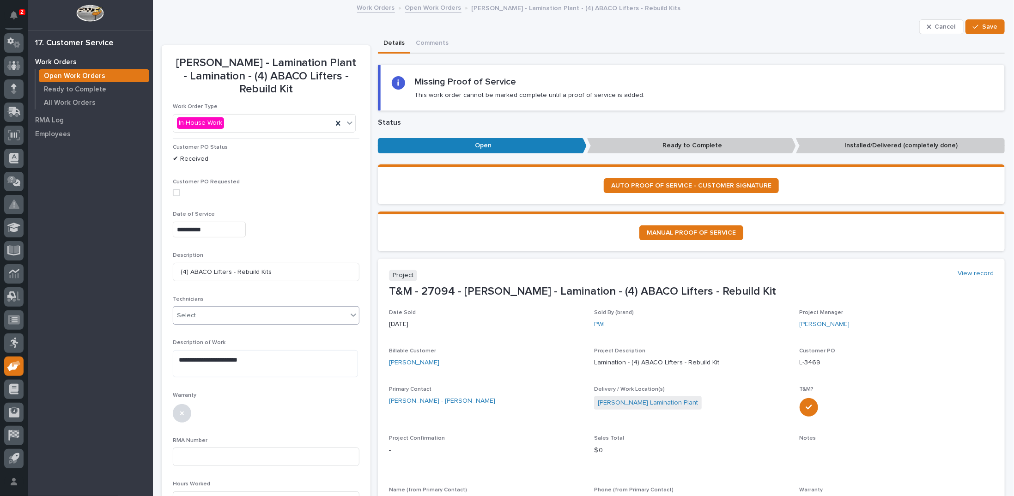
click at [205, 316] on div "Select..." at bounding box center [260, 315] width 174 height 15
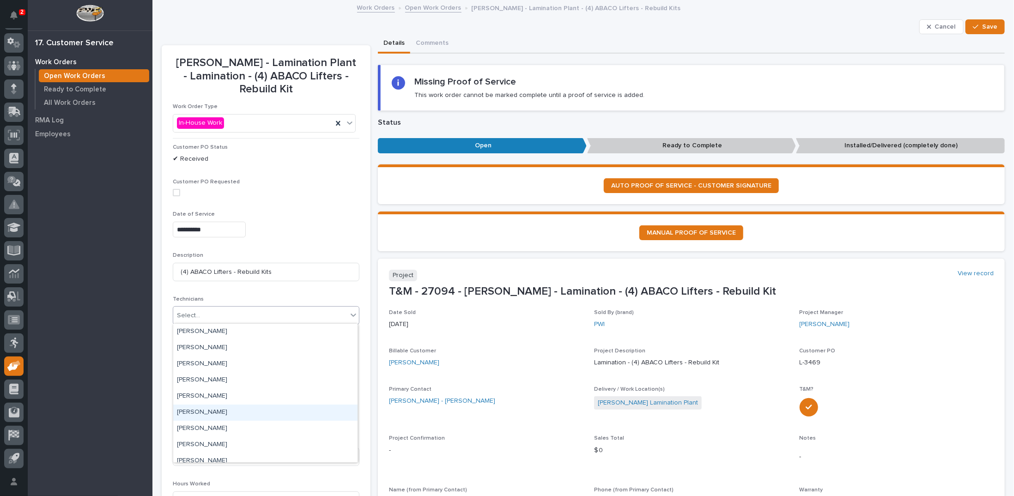
scroll to position [92, 0]
click at [213, 448] on div "Max St. Julien" at bounding box center [265, 450] width 184 height 16
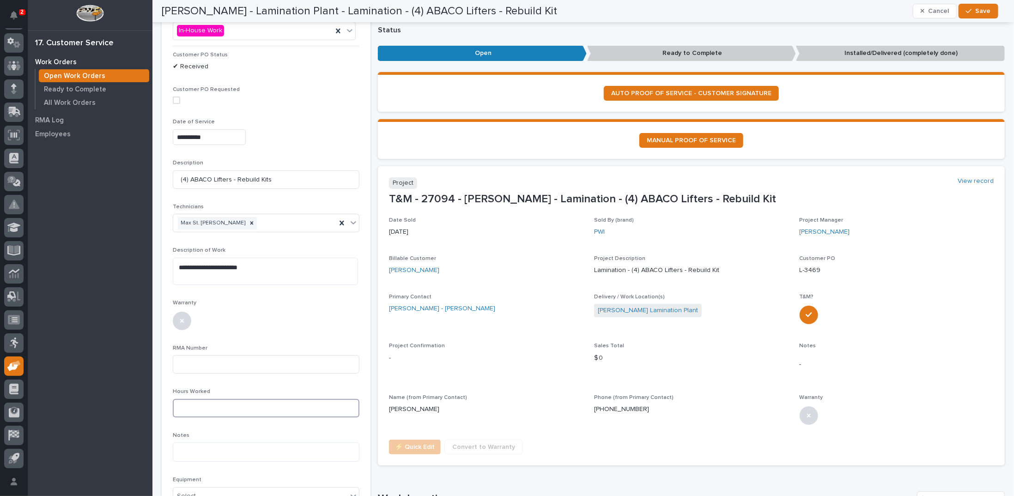
click at [243, 411] on input at bounding box center [266, 408] width 187 height 18
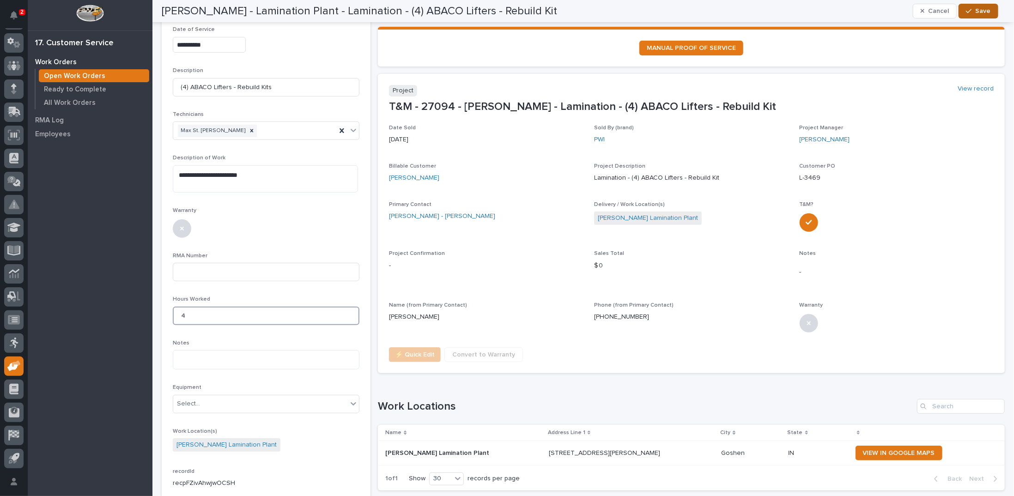
type input "4"
click at [990, 13] on button "Save" at bounding box center [978, 11] width 39 height 15
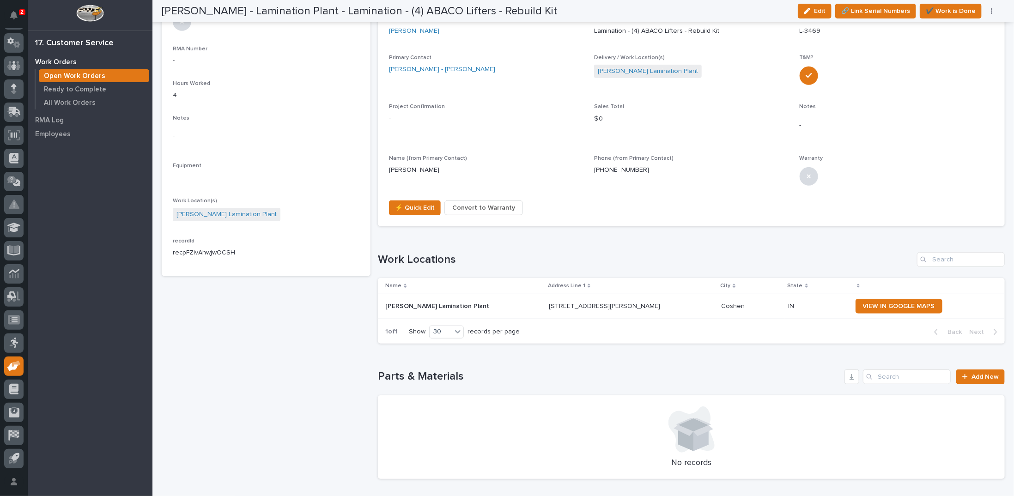
scroll to position [370, 0]
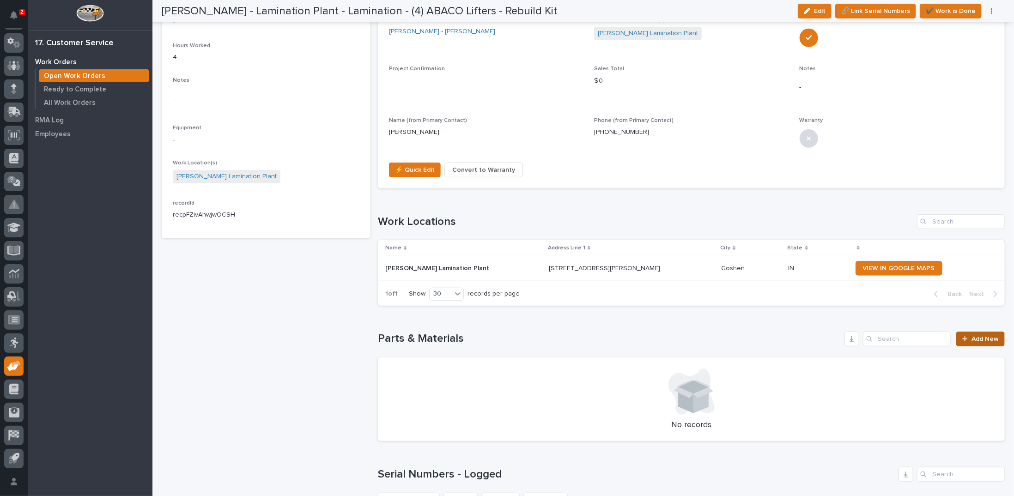
click at [964, 336] on div at bounding box center [967, 339] width 9 height 6
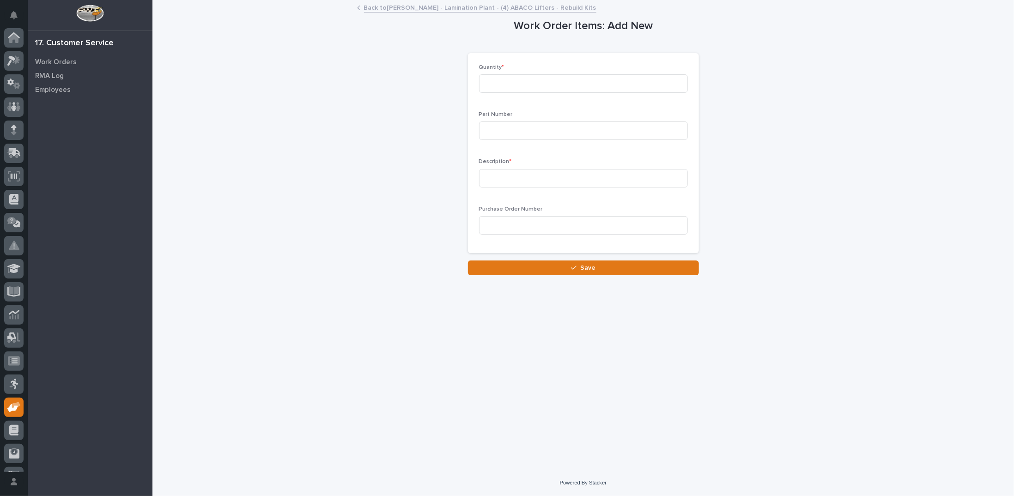
scroll to position [41, 0]
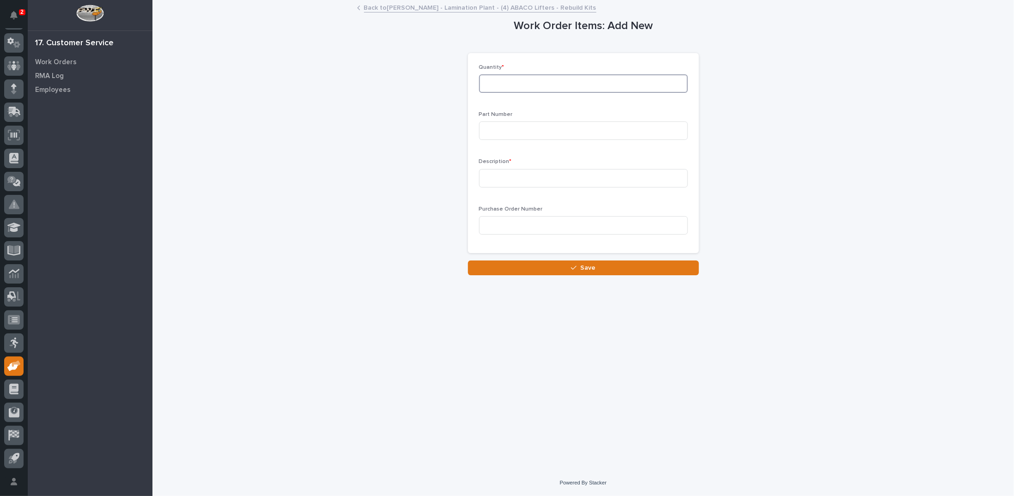
click at [543, 85] on input at bounding box center [583, 83] width 209 height 18
type input "4"
type input "ALG75-MK-W"
click at [528, 178] on input at bounding box center [583, 178] width 209 height 18
click at [485, 178] on input "Repair kit" at bounding box center [583, 178] width 209 height 18
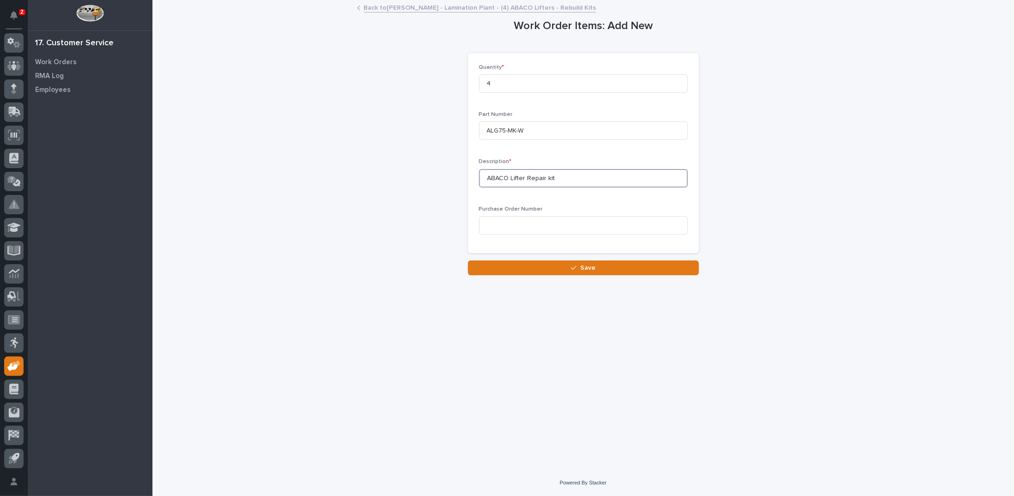
drag, startPoint x: 510, startPoint y: 178, endPoint x: 468, endPoint y: 174, distance: 41.8
click at [468, 174] on div "Quantity * 4 Part Number ALG75-MK-W Description * ABACO Lifter Repair kit Purch…" at bounding box center [583, 153] width 231 height 201
type input "Lifter Repair kit"
click at [594, 266] on span "Save" at bounding box center [587, 268] width 15 height 8
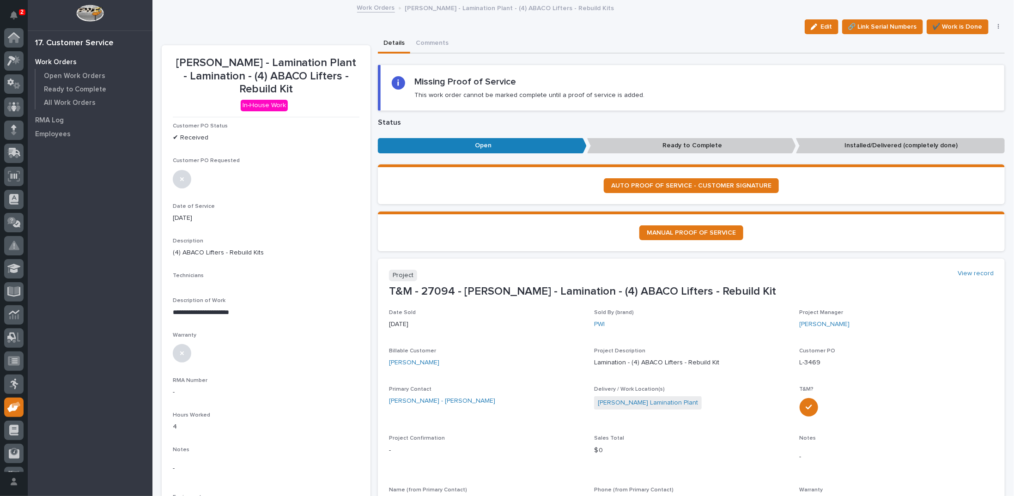
scroll to position [41, 0]
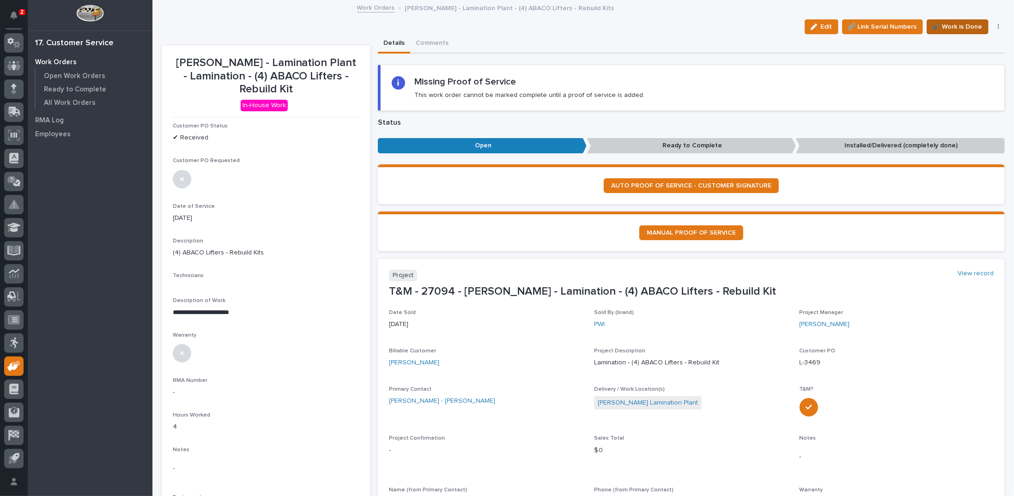
click at [954, 26] on span "✔️ Work is Done" at bounding box center [958, 26] width 50 height 11
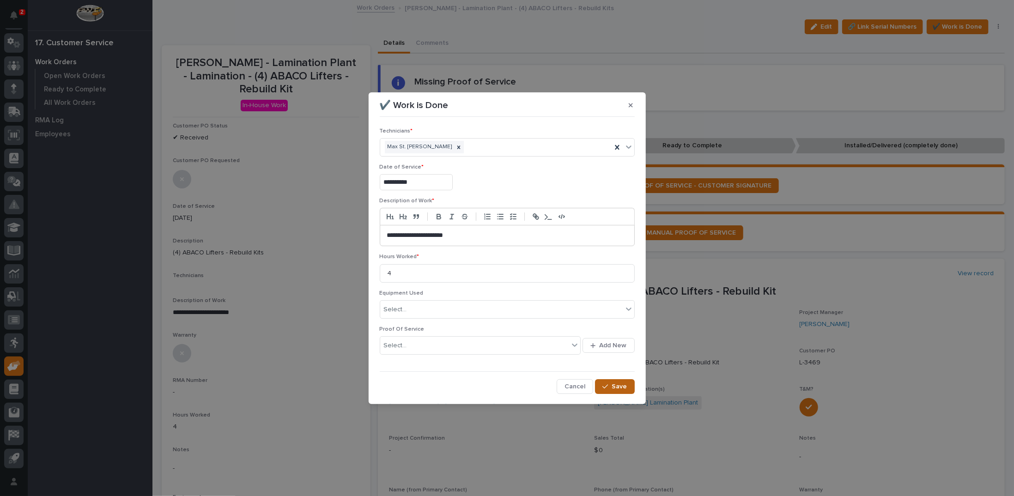
click at [622, 384] on span "Save" at bounding box center [619, 387] width 15 height 8
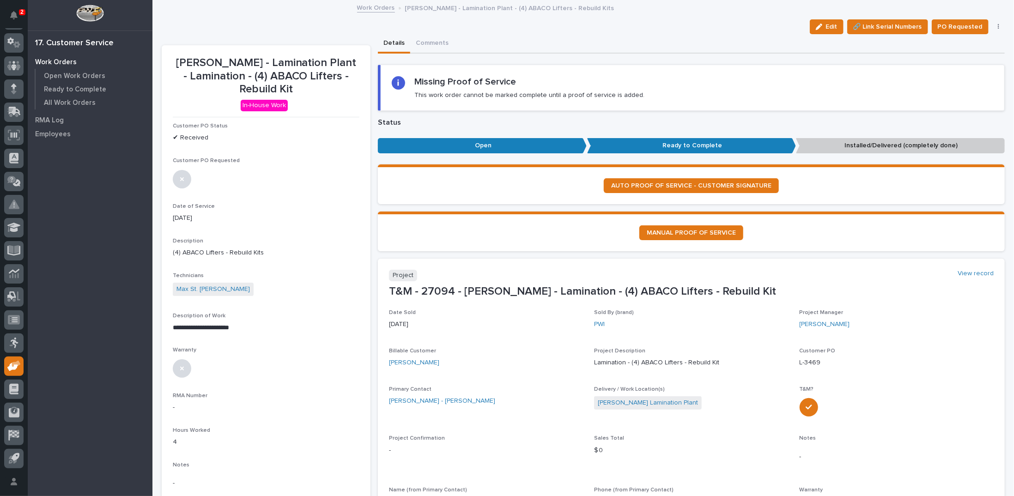
click at [998, 24] on icon "button" at bounding box center [998, 27] width 1 height 6
click at [964, 75] on span "Regenerate PDF" at bounding box center [969, 74] width 49 height 11
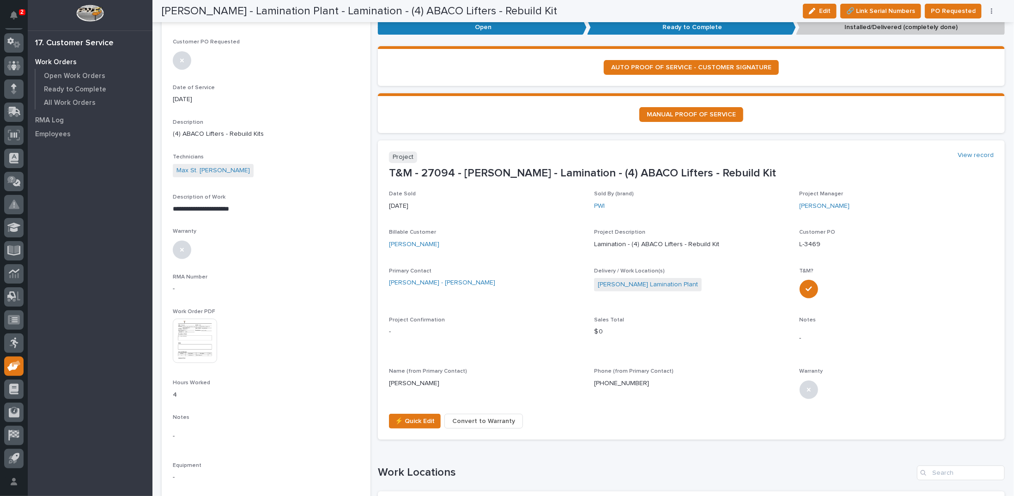
scroll to position [112, 0]
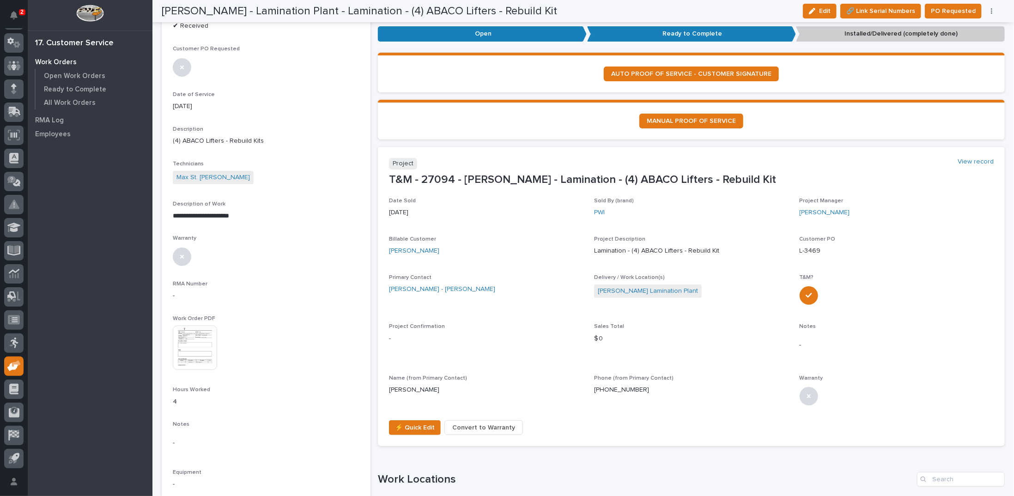
click at [200, 347] on img at bounding box center [195, 348] width 44 height 44
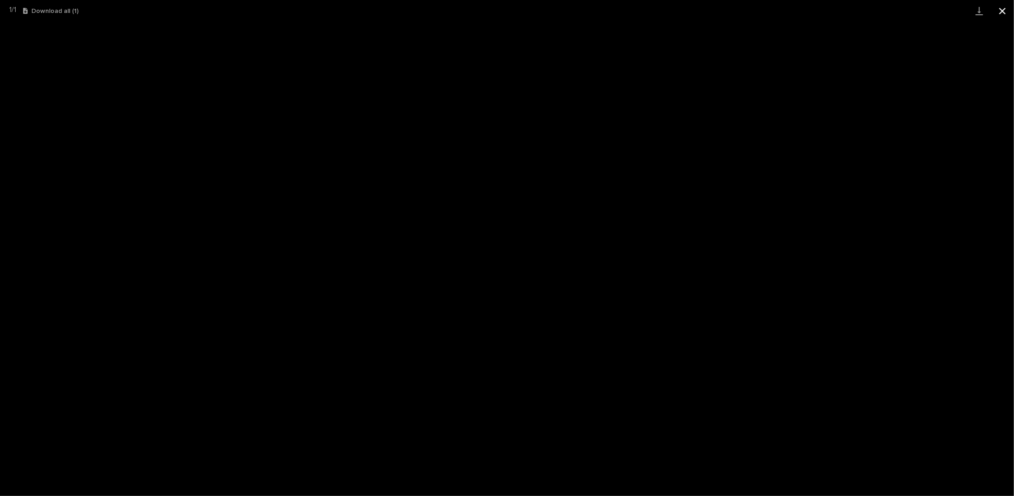
click at [1001, 12] on button "Close gallery" at bounding box center [1002, 11] width 23 height 22
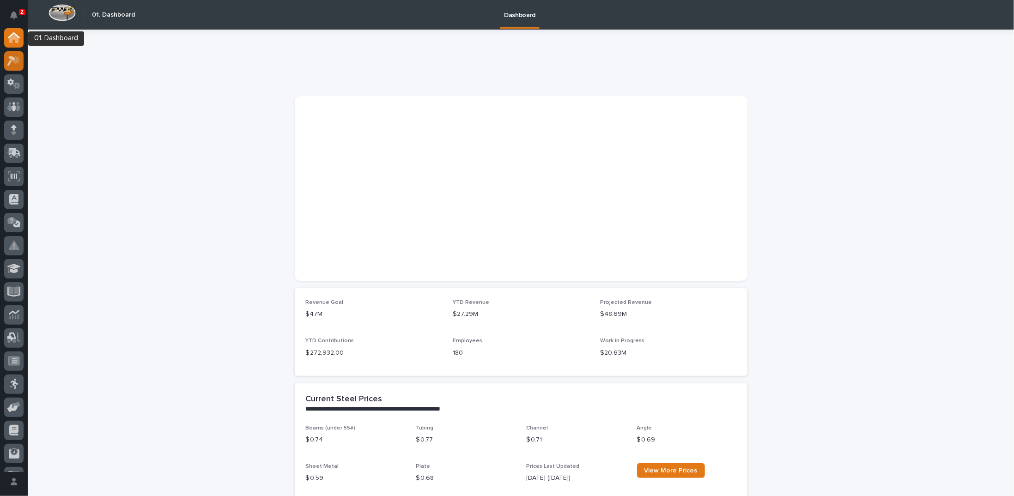
click at [12, 61] on icon at bounding box center [11, 61] width 8 height 10
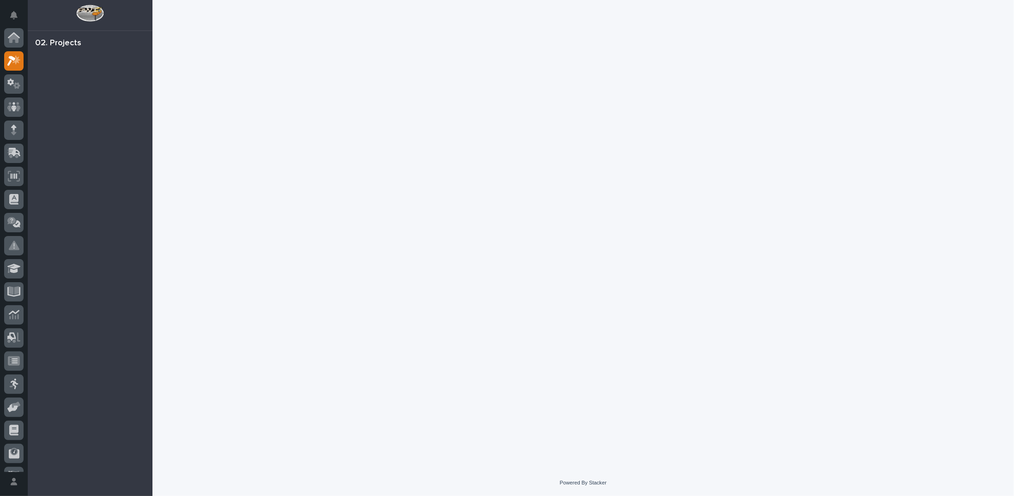
scroll to position [23, 0]
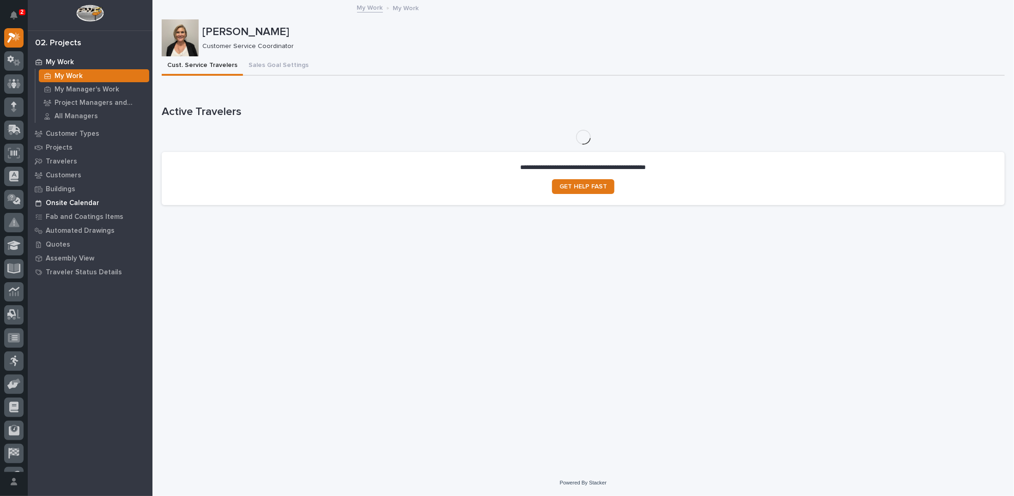
click at [93, 203] on p "Onsite Calendar" at bounding box center [73, 203] width 54 height 8
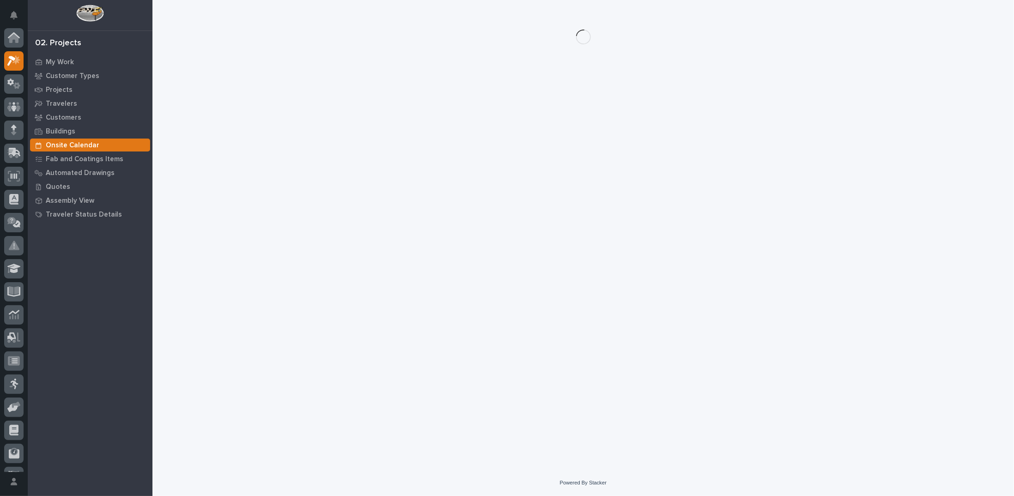
scroll to position [23, 0]
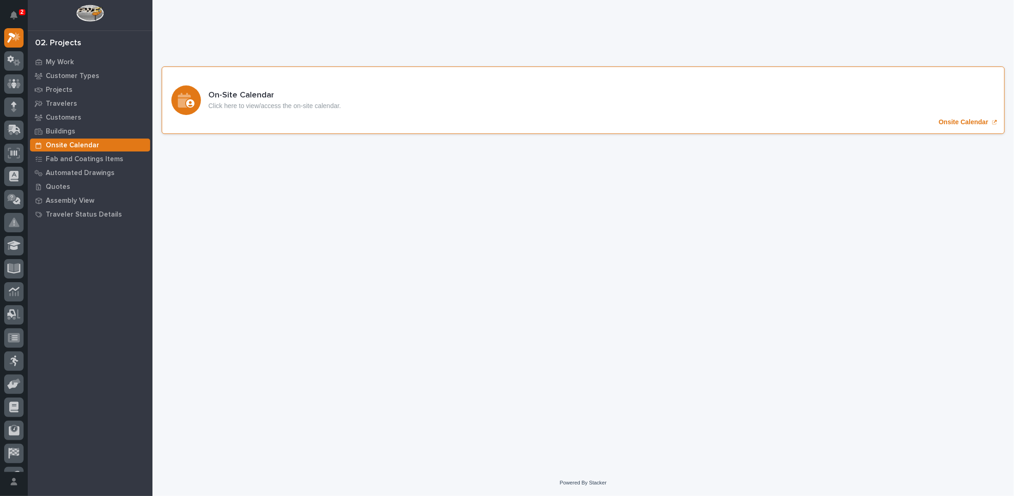
click at [979, 122] on p "Onsite Calendar" at bounding box center [963, 122] width 49 height 8
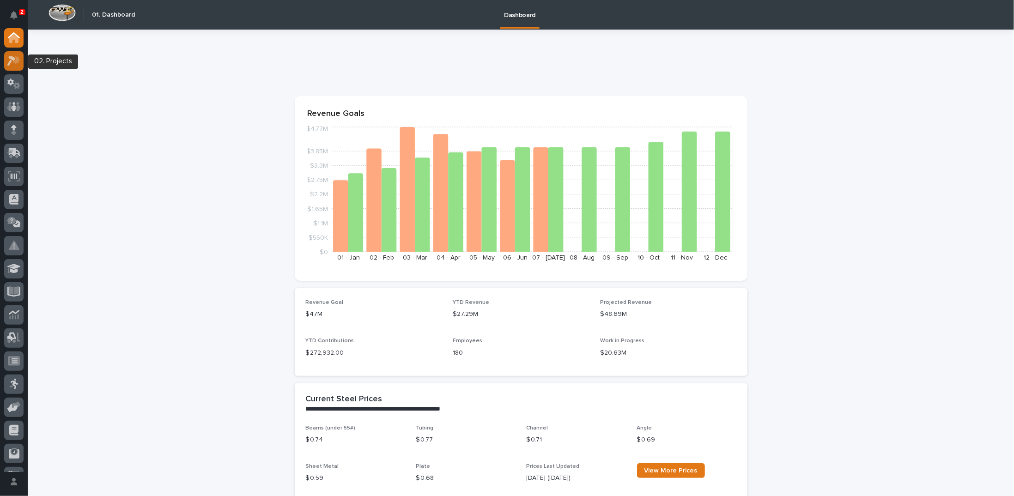
click at [11, 66] on icon at bounding box center [13, 60] width 13 height 11
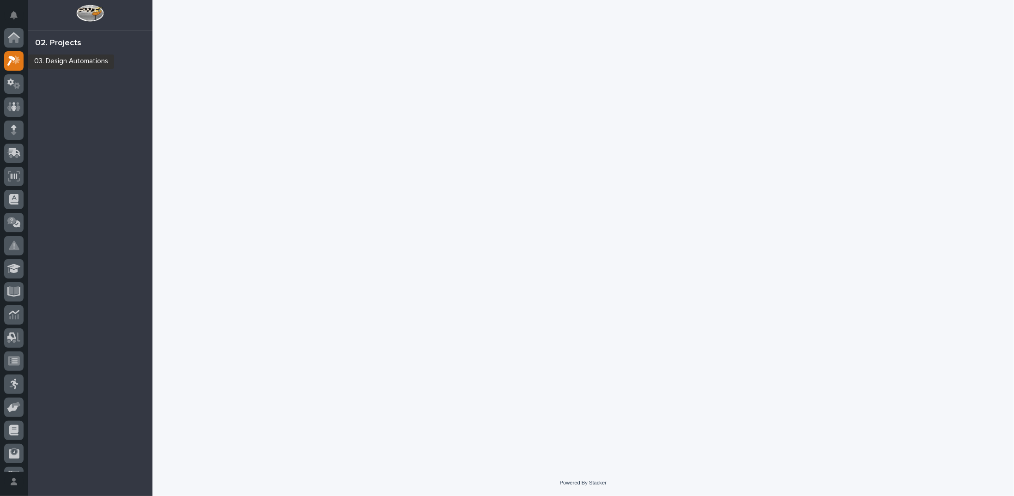
scroll to position [23, 0]
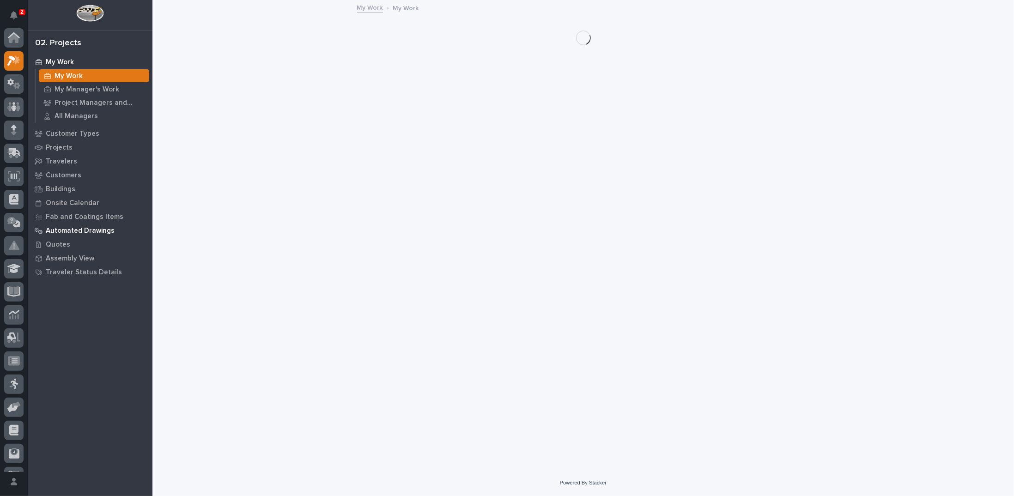
scroll to position [23, 0]
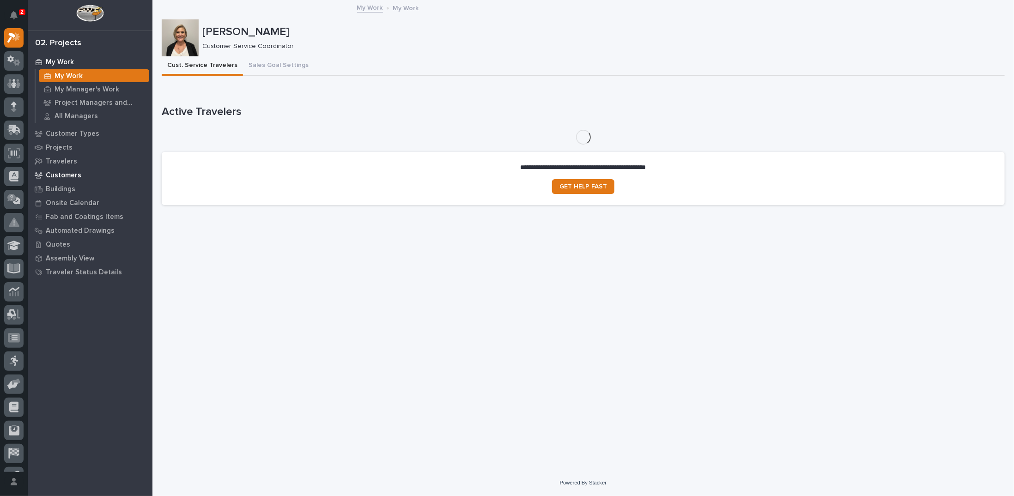
click at [73, 176] on p "Customers" at bounding box center [64, 175] width 36 height 8
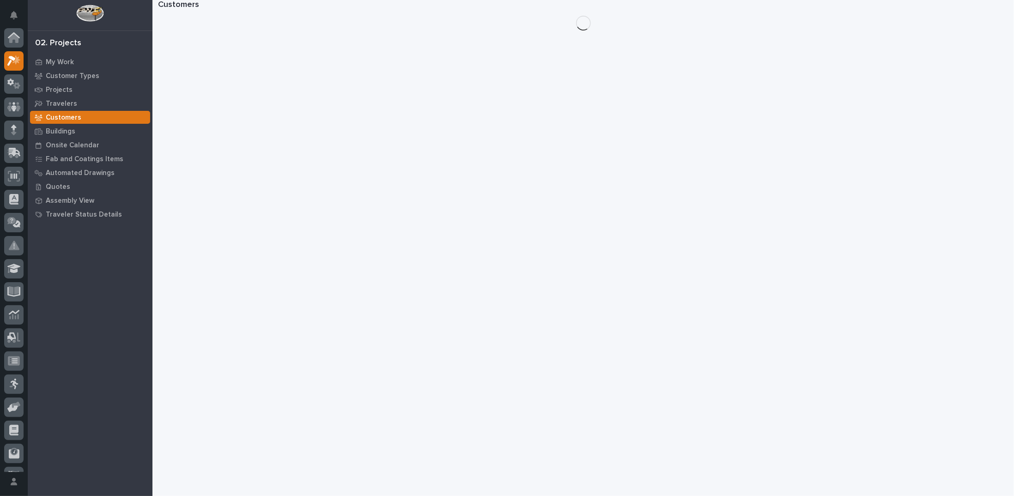
scroll to position [23, 0]
